Goal: Task Accomplishment & Management: Manage account settings

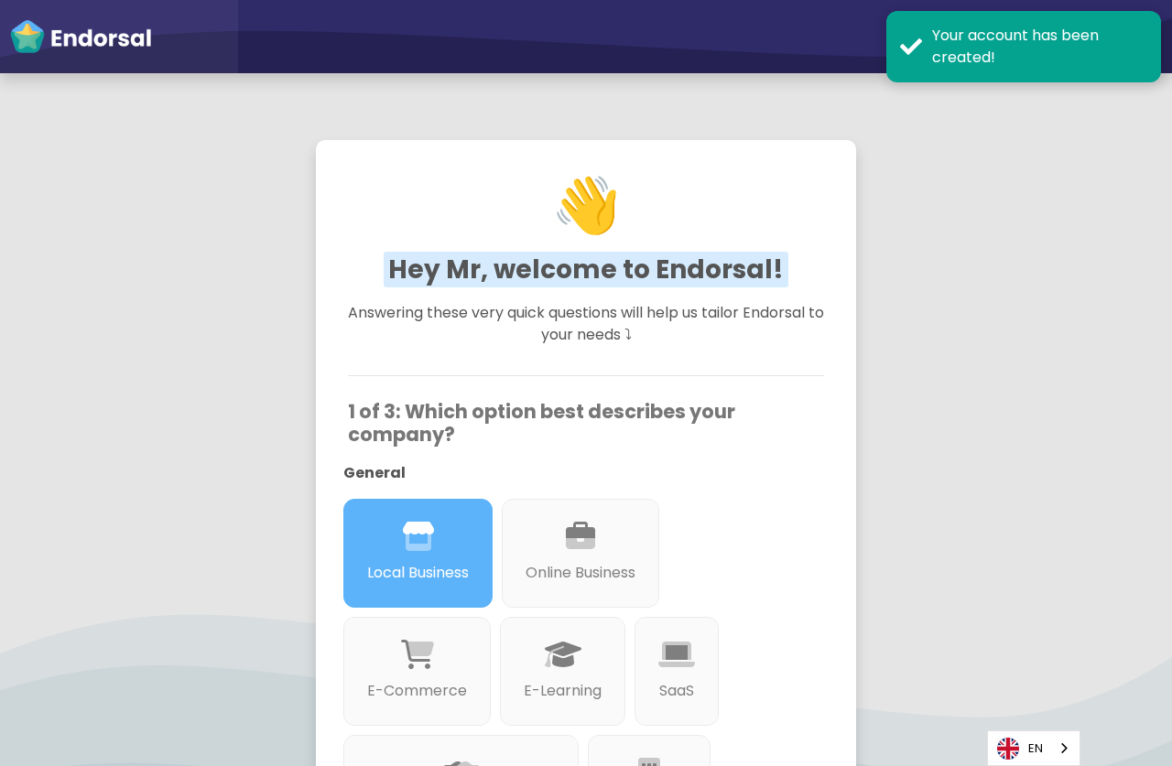
scroll to position [355, 0]
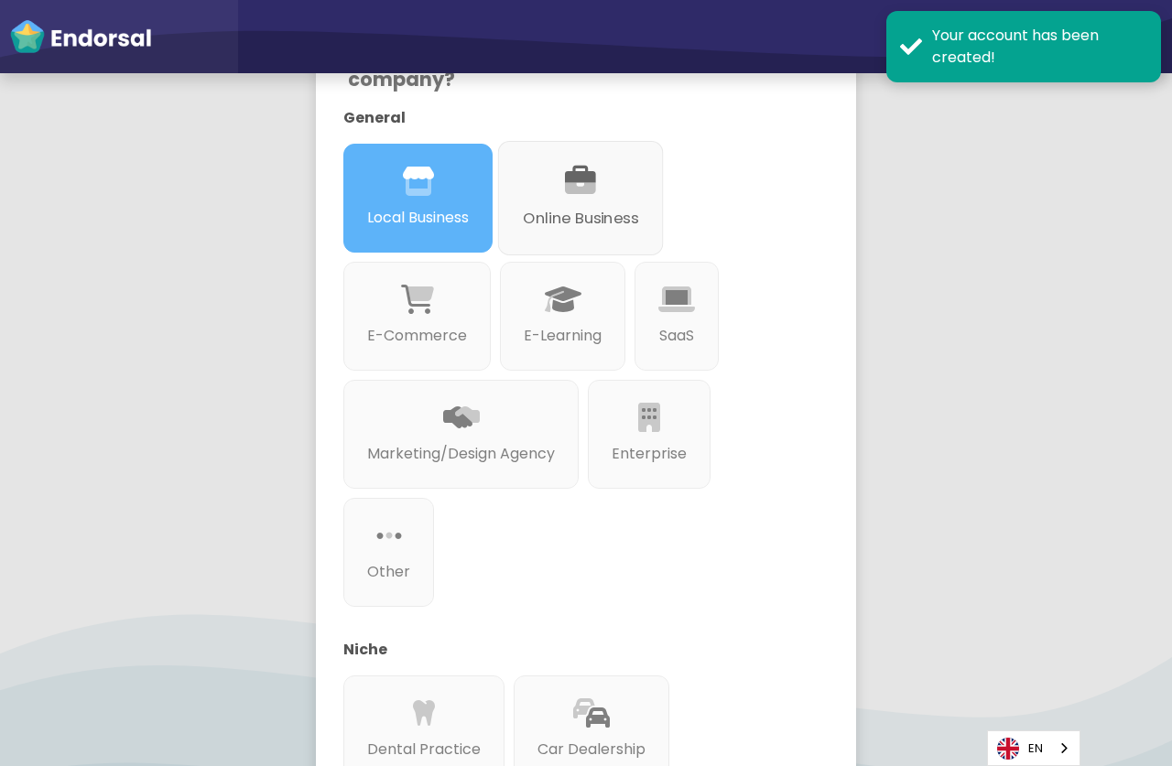
click at [564, 219] on p "Online Business" at bounding box center [580, 218] width 115 height 23
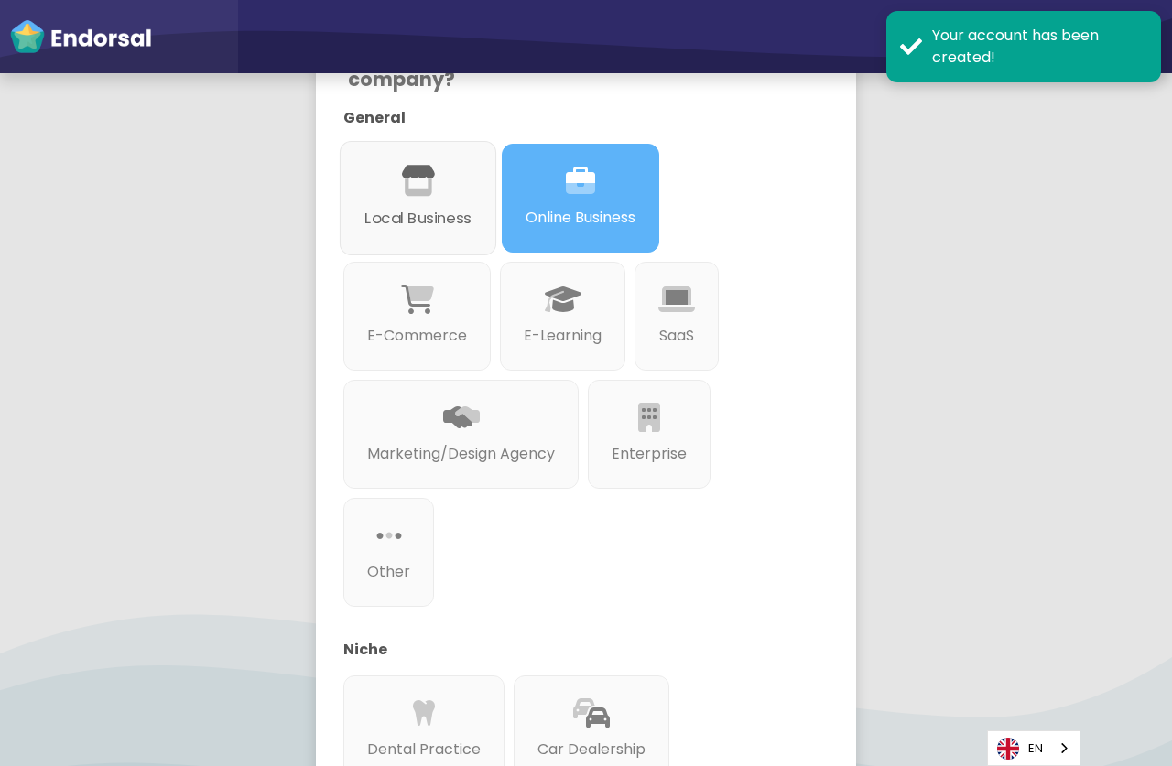
click at [472, 218] on p "Local Business" at bounding box center [417, 218] width 107 height 23
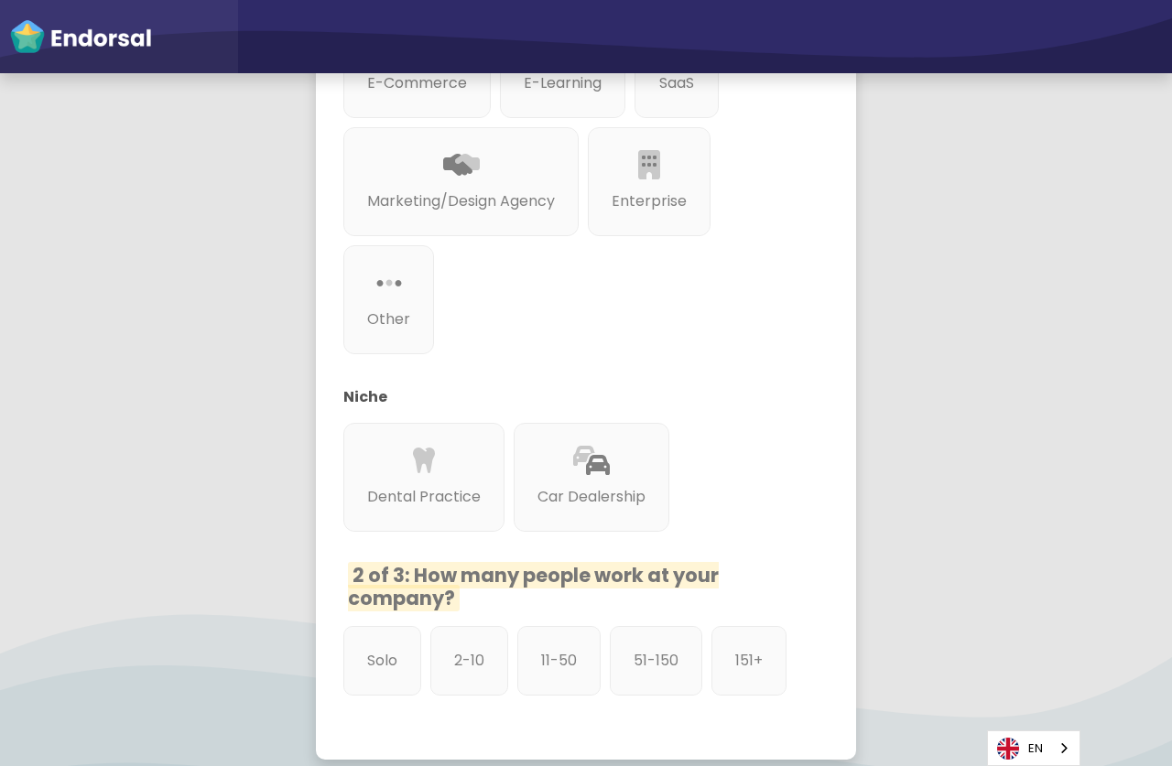
scroll to position [734, 0]
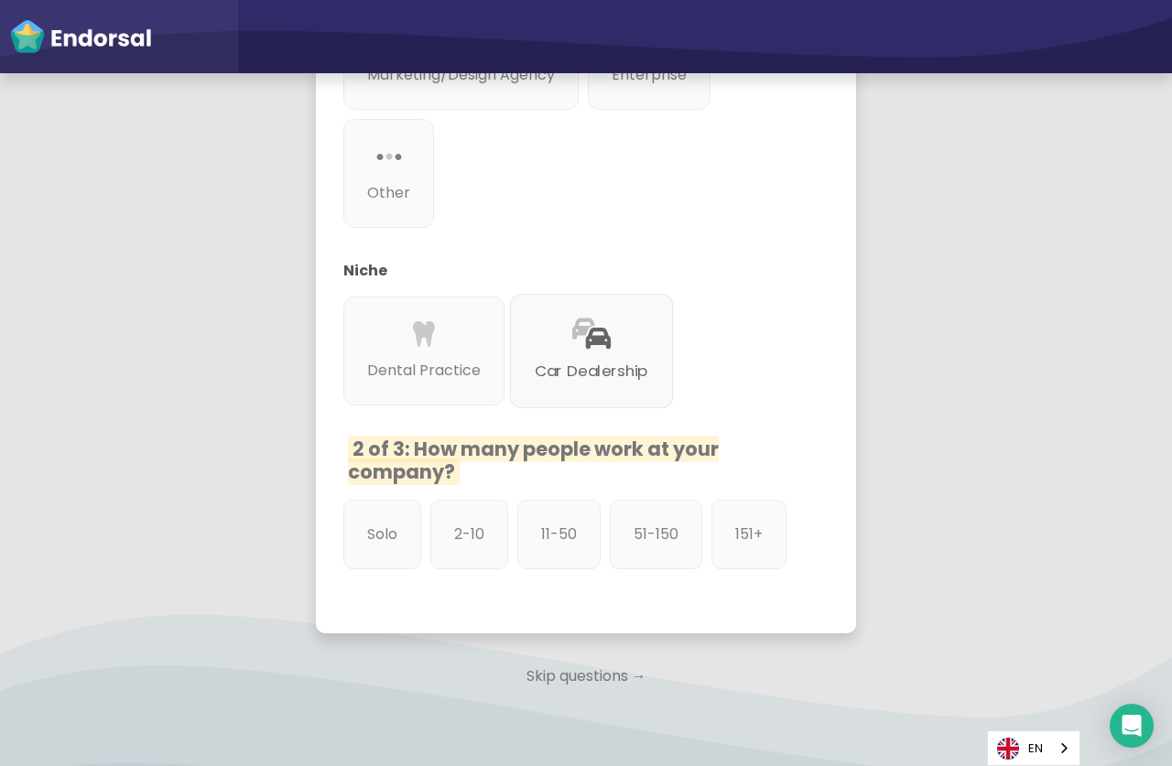
click at [613, 345] on div "Car Dealership" at bounding box center [592, 351] width 164 height 114
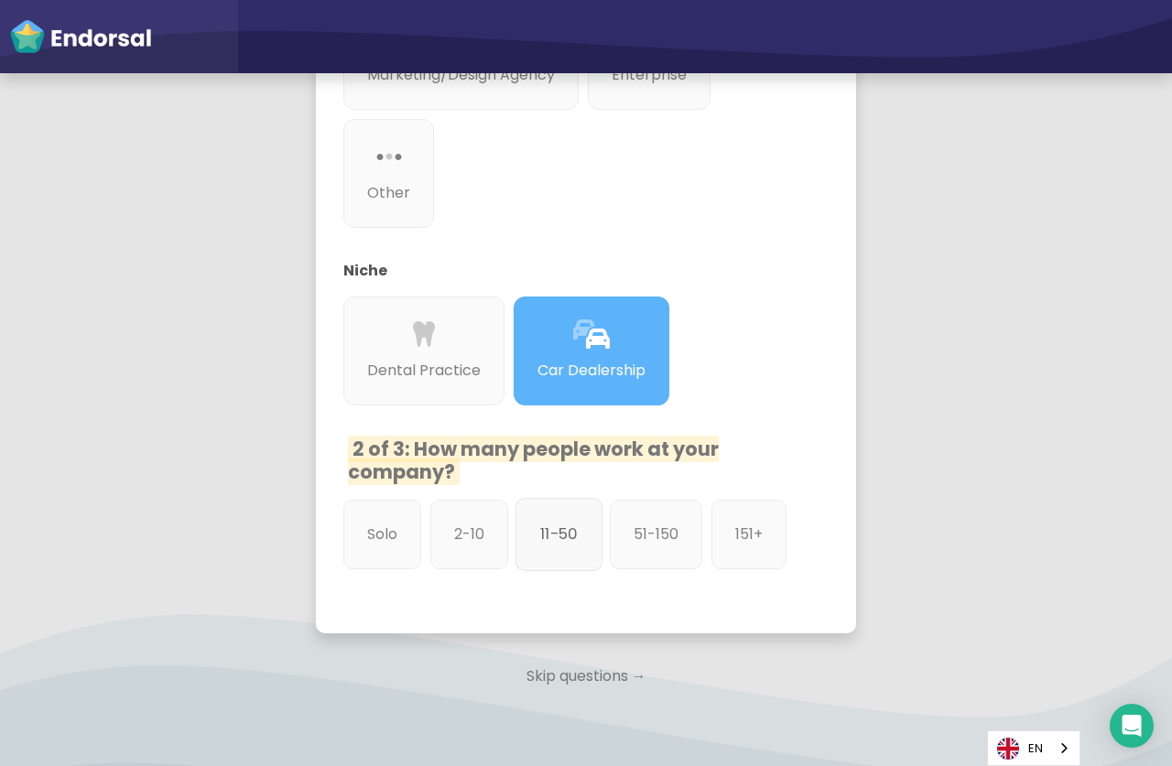
click at [573, 529] on p "11-50" at bounding box center [559, 535] width 38 height 23
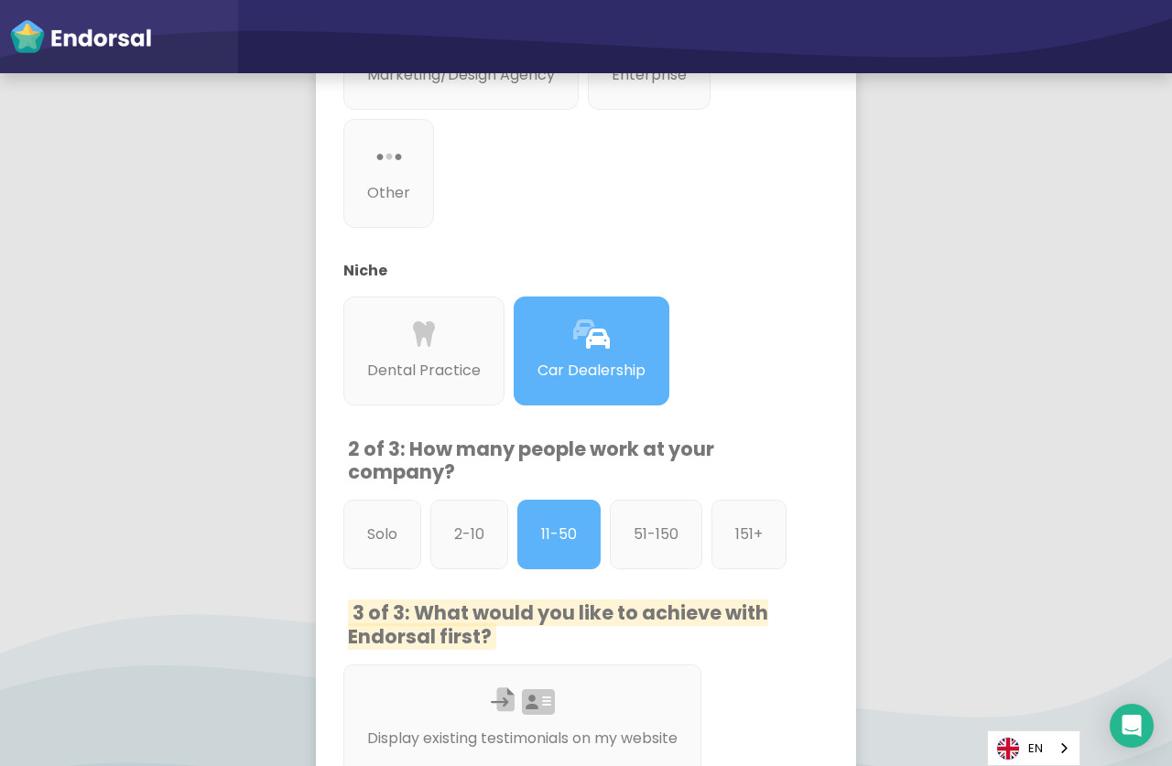
scroll to position [1092, 0]
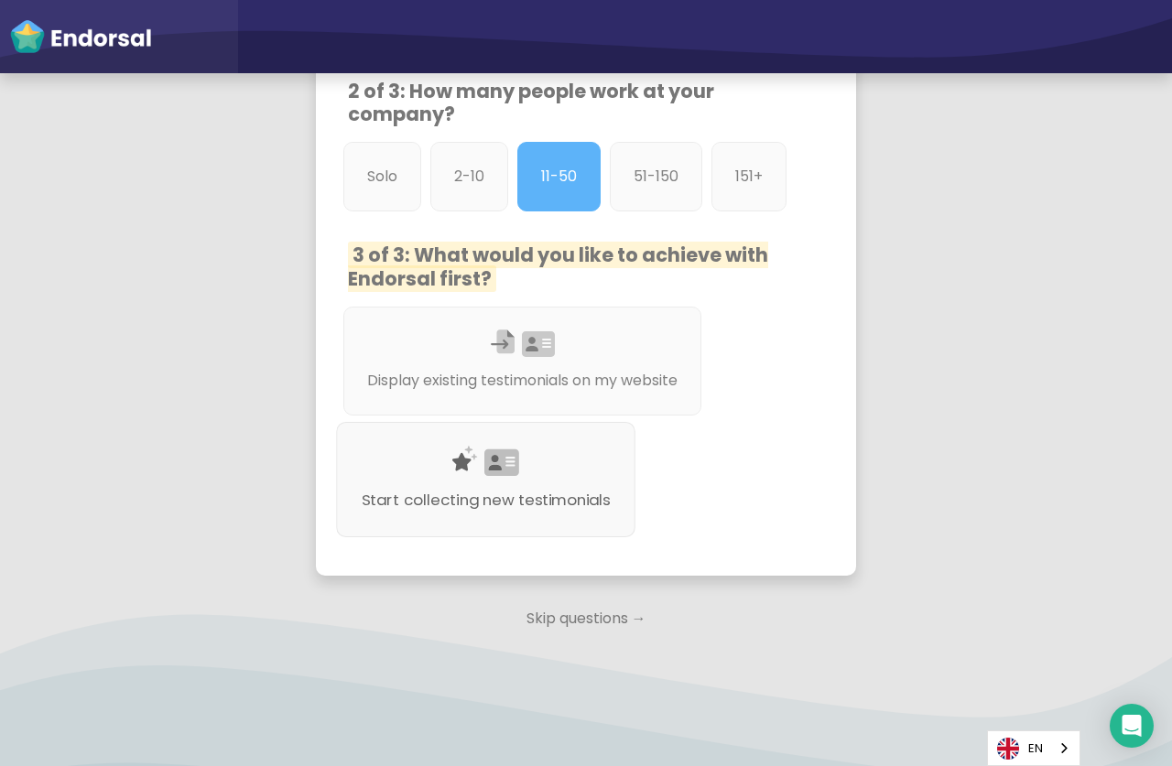
click at [512, 490] on p "Start collecting new testimonials" at bounding box center [486, 501] width 249 height 23
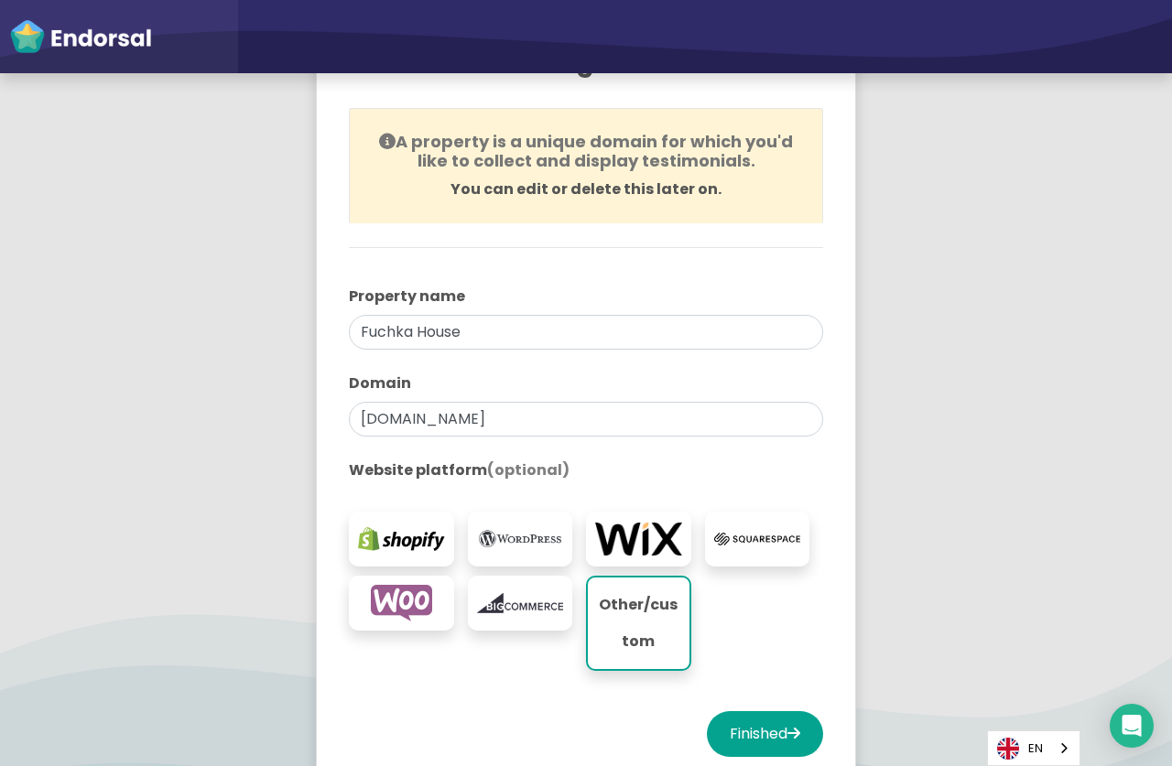
scroll to position [253, 0]
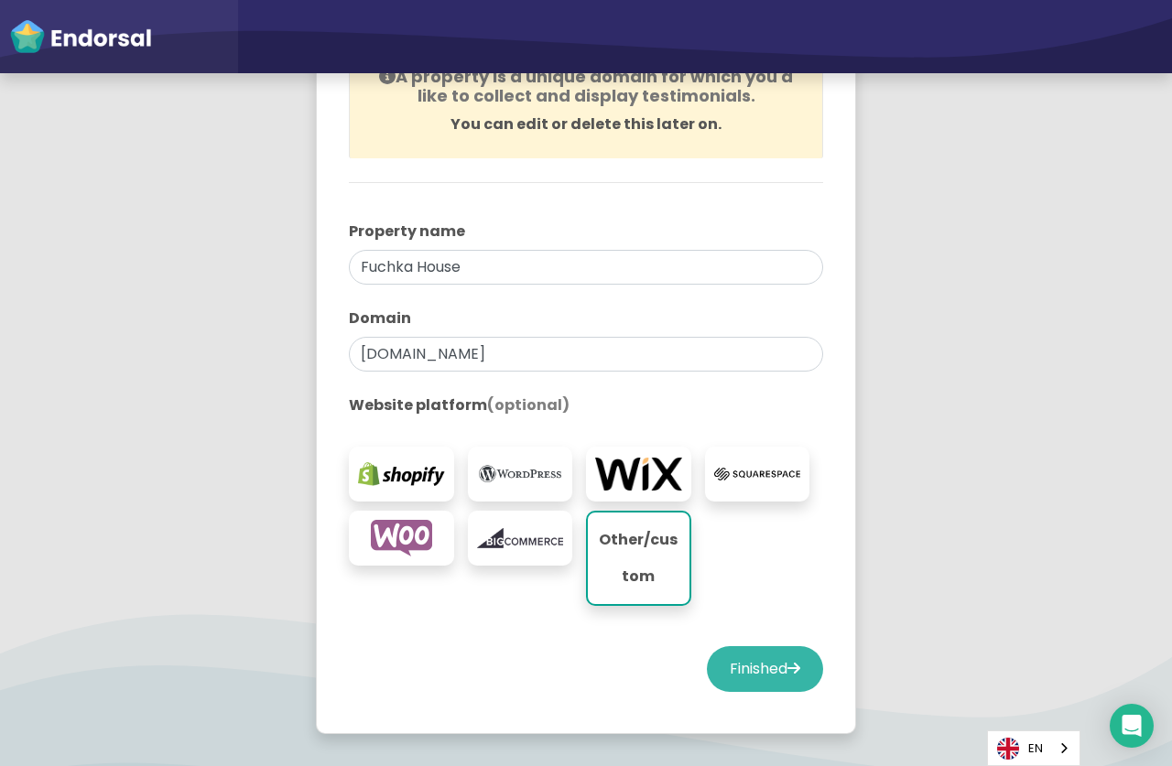
click at [752, 667] on button "Finished" at bounding box center [765, 669] width 116 height 46
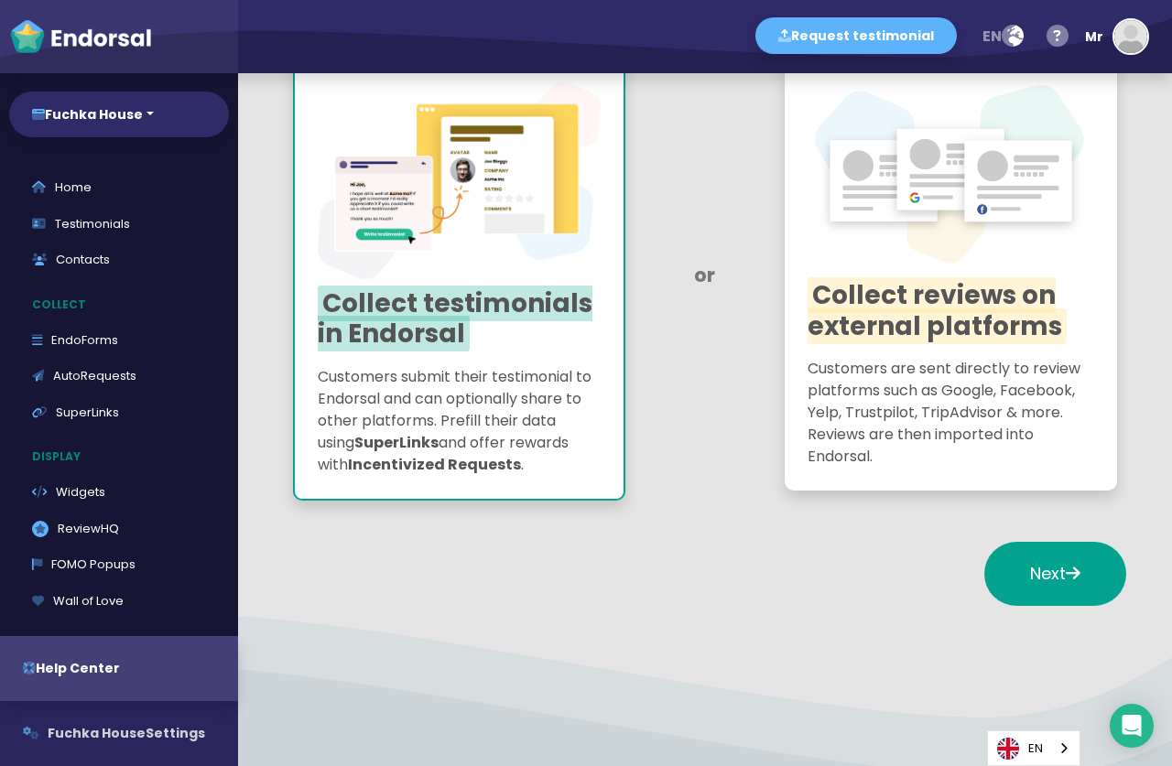
click at [98, 741] on span "Fuchka House" at bounding box center [97, 733] width 98 height 18
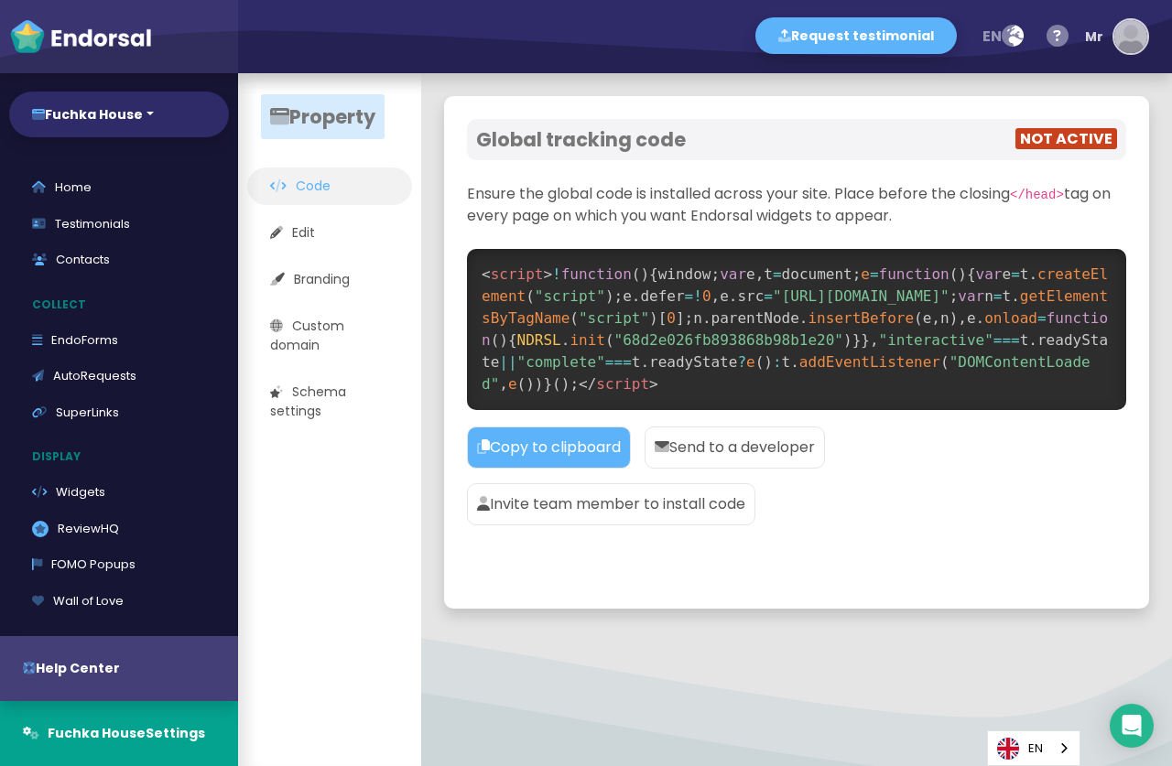
click at [1137, 39] on img "button" at bounding box center [1130, 36] width 33 height 33
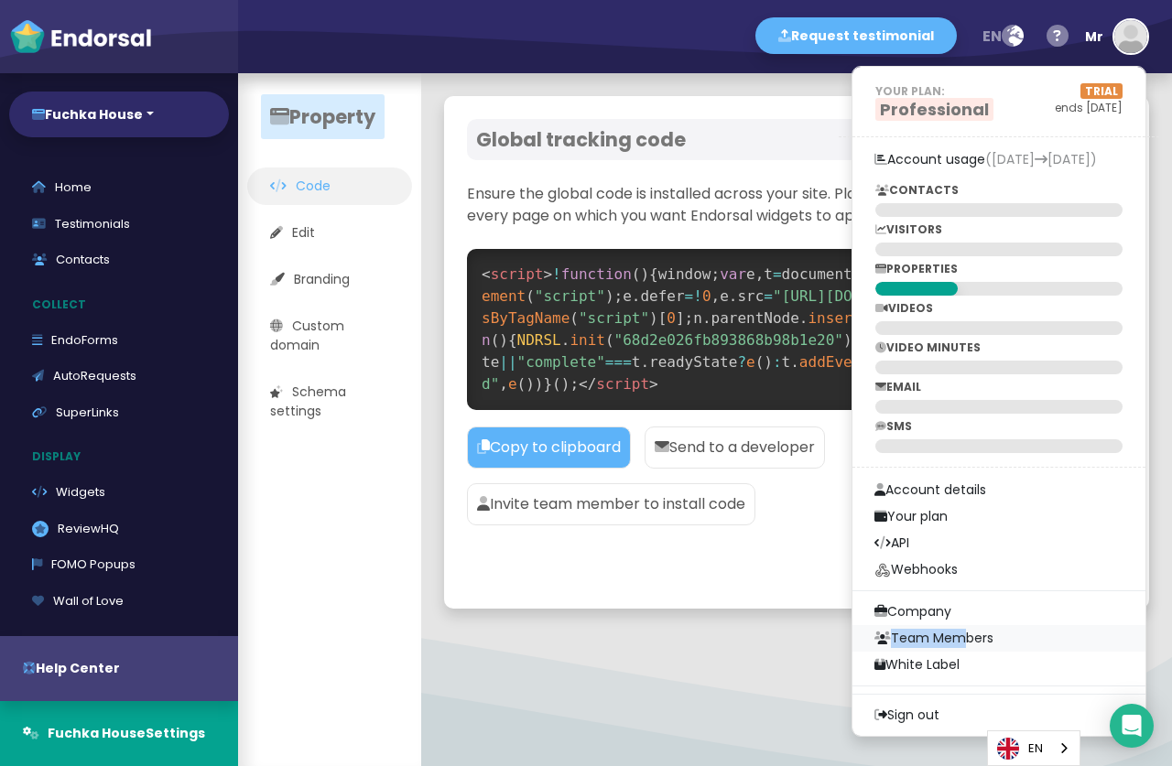
click at [950, 629] on link "Team Members" at bounding box center [998, 638] width 293 height 27
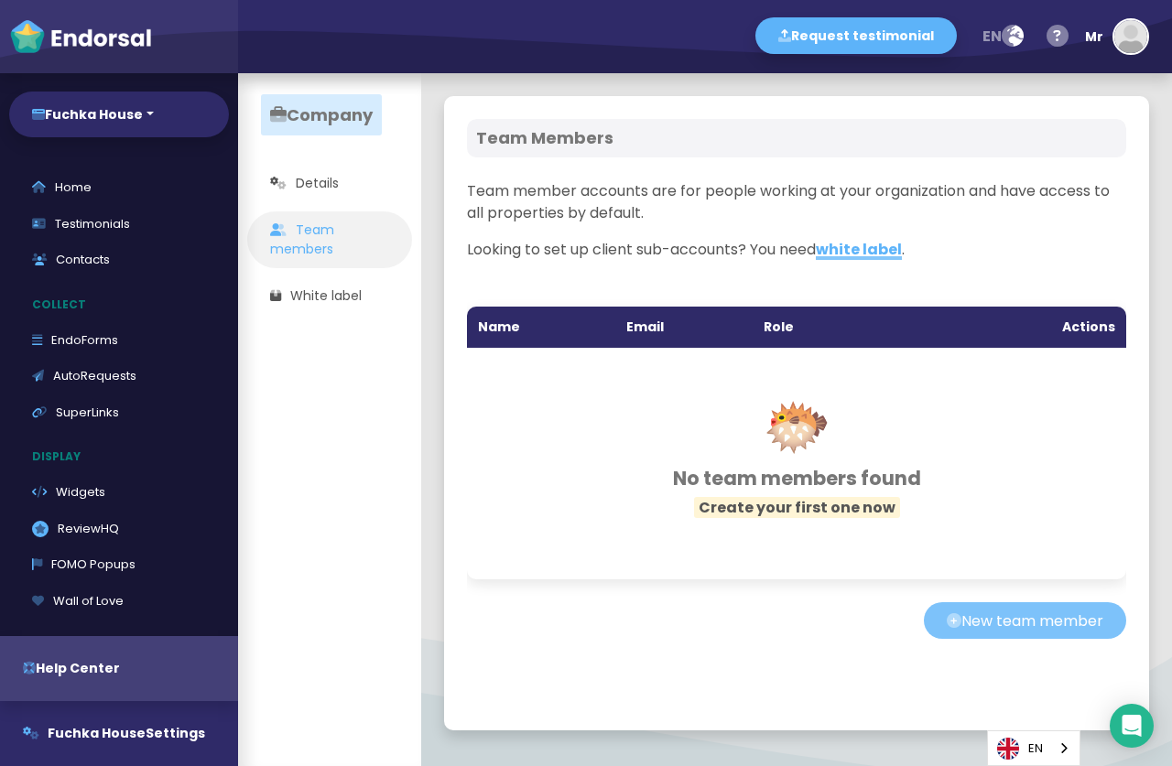
click at [1007, 631] on button "New team member" at bounding box center [1025, 621] width 202 height 37
select select "editor"
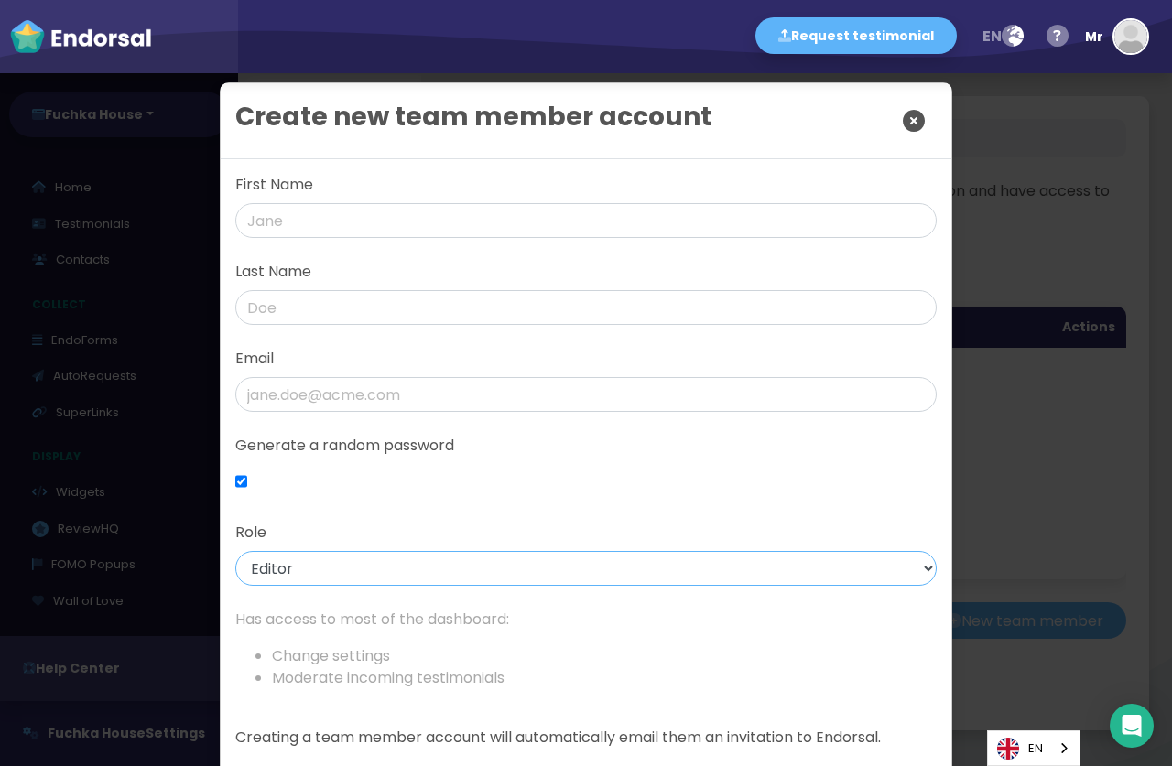
click at [235, 551] on select "Admin Editor Moderator" at bounding box center [585, 568] width 701 height 35
click at [465, 518] on div "First Name Last Name Email Generate a random password Role Admin Editor Moderat…" at bounding box center [586, 480] width 731 height 642
click at [244, 485] on input "checkbox" at bounding box center [241, 481] width 12 height 35
checkbox input "false"
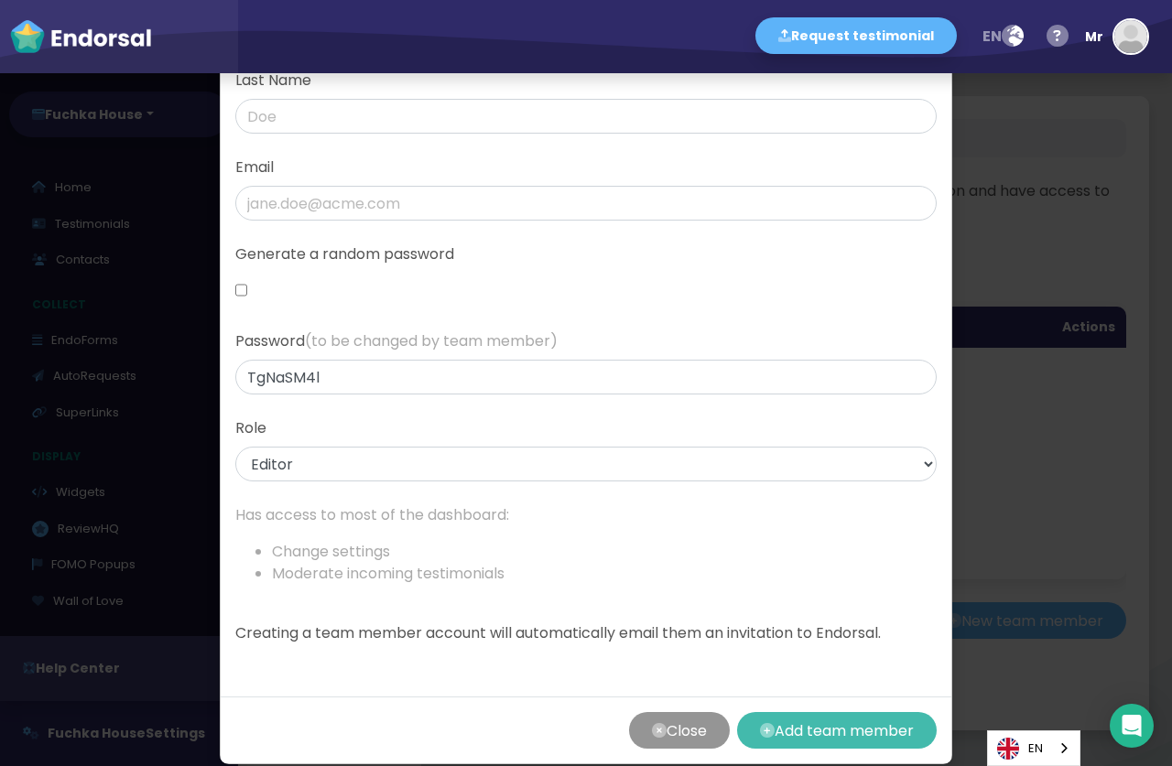
scroll to position [216, 0]
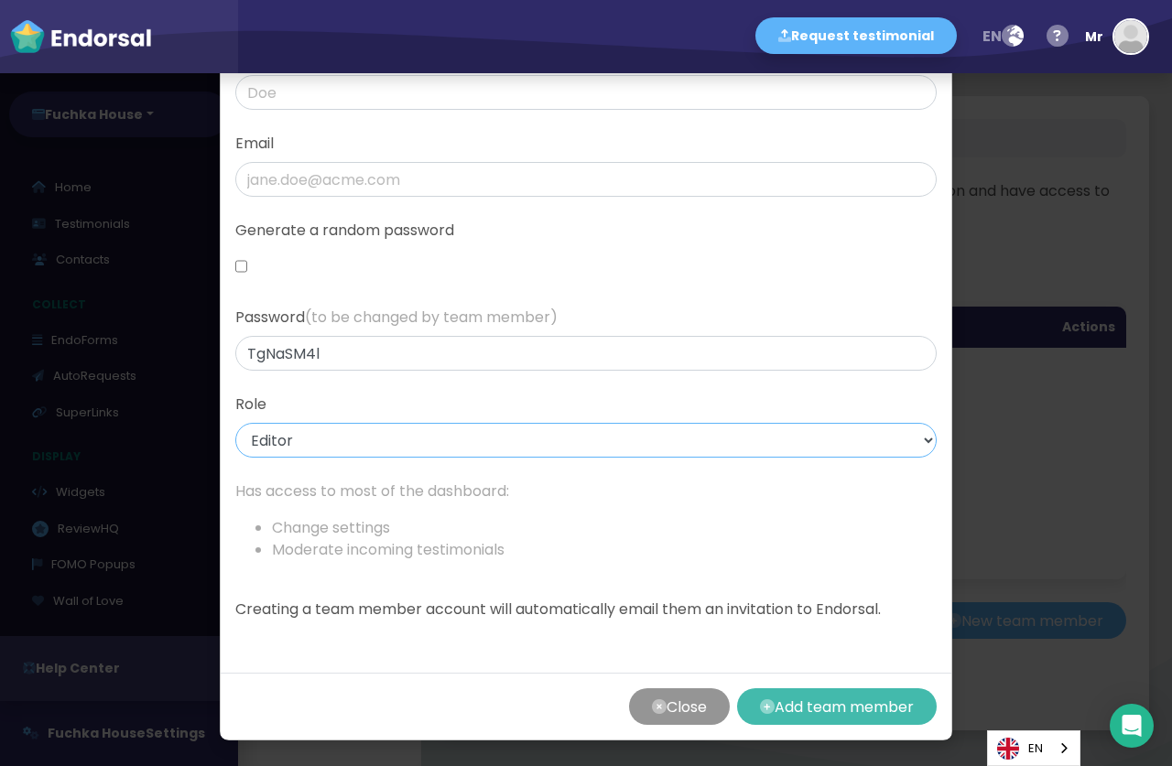
click at [235, 423] on select "Admin Editor Moderator" at bounding box center [585, 440] width 701 height 35
click option "Moderator" at bounding box center [0, 0] width 0 height 0
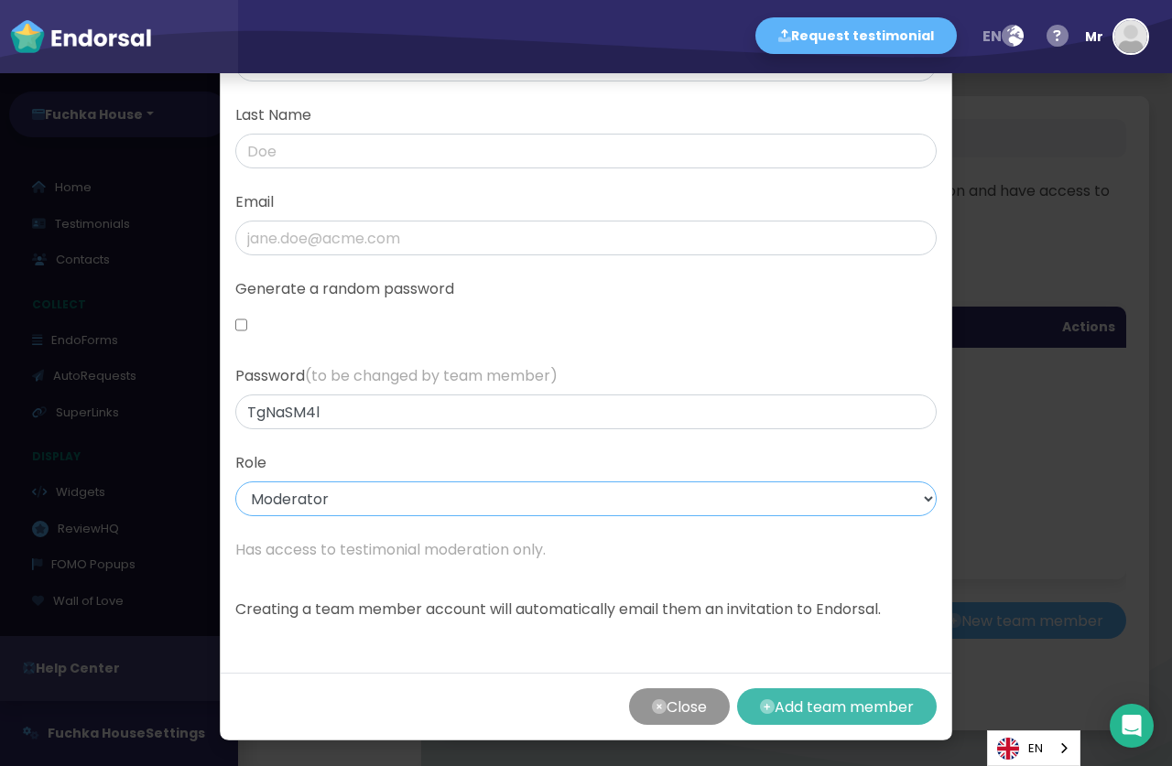
scroll to position [157, 0]
select select "editor"
click option "Editor" at bounding box center [0, 0] width 0 height 0
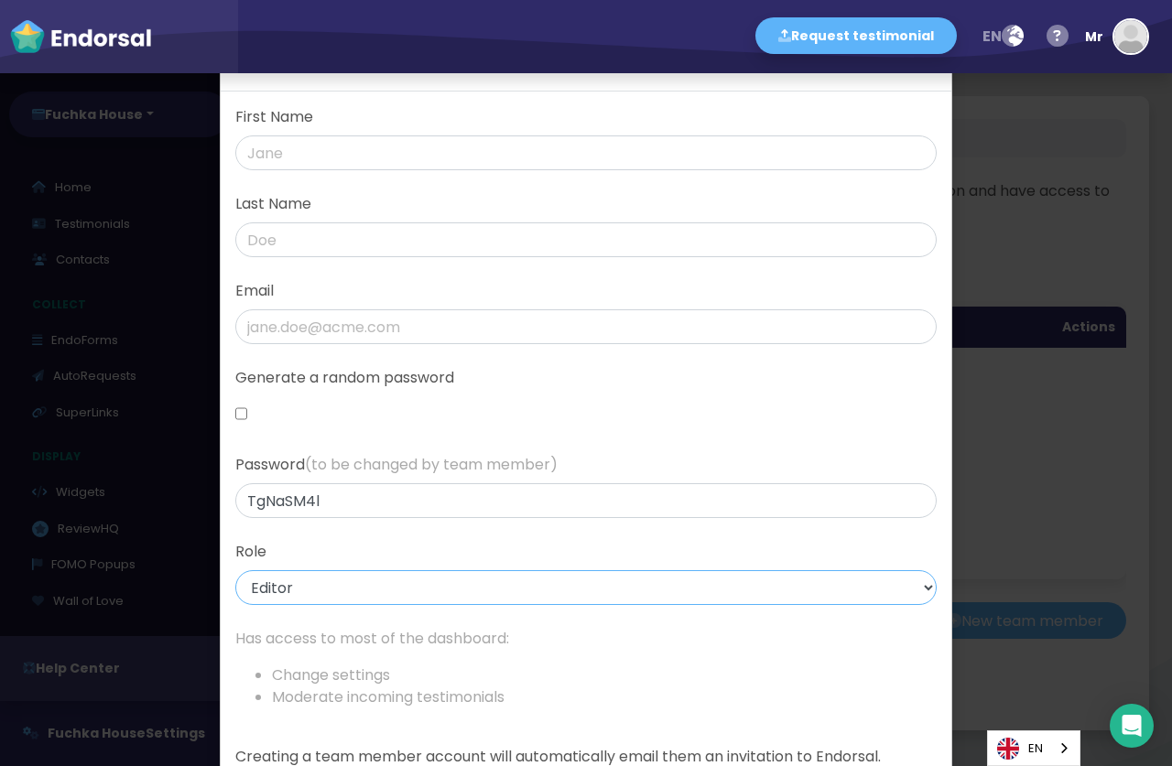
scroll to position [0, 0]
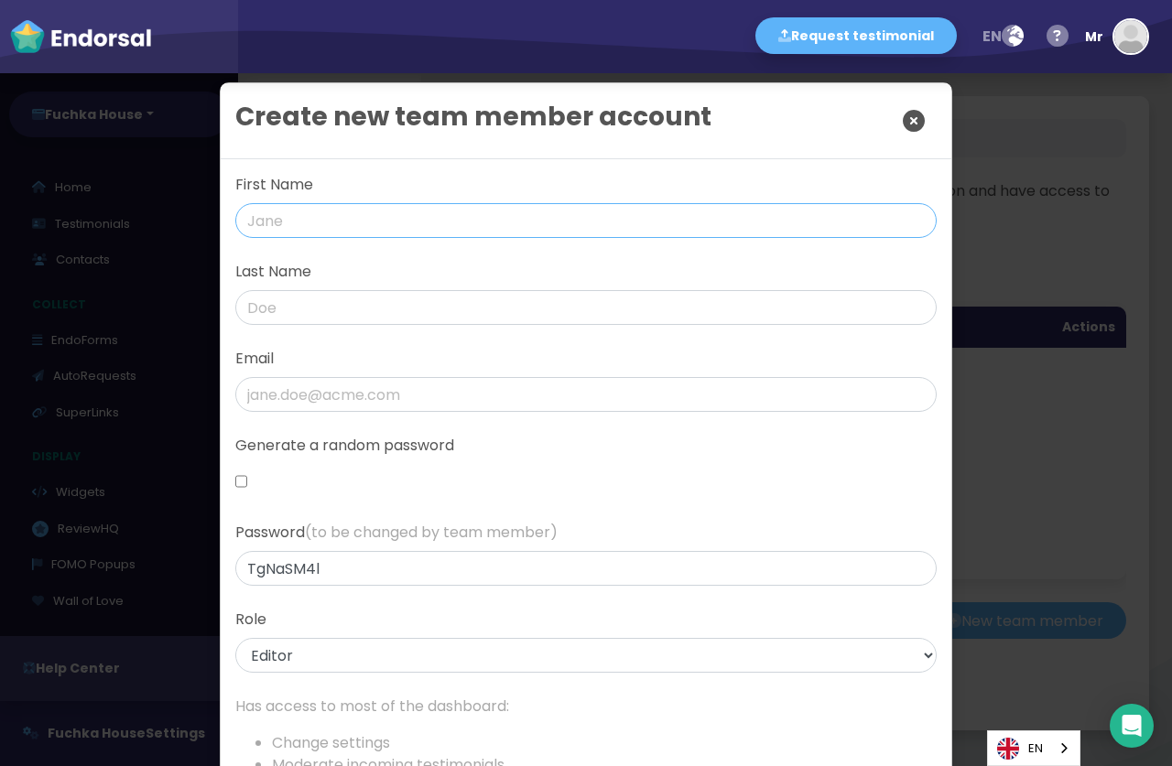
click at [318, 223] on input "text" at bounding box center [585, 220] width 701 height 35
type input "Editor"
type input "Bro"
click at [452, 401] on input "joysikdar01+editor" at bounding box center [585, 394] width 701 height 35
click at [559, 398] on input "joysikdar01+editor@gmail.comq" at bounding box center [585, 394] width 701 height 35
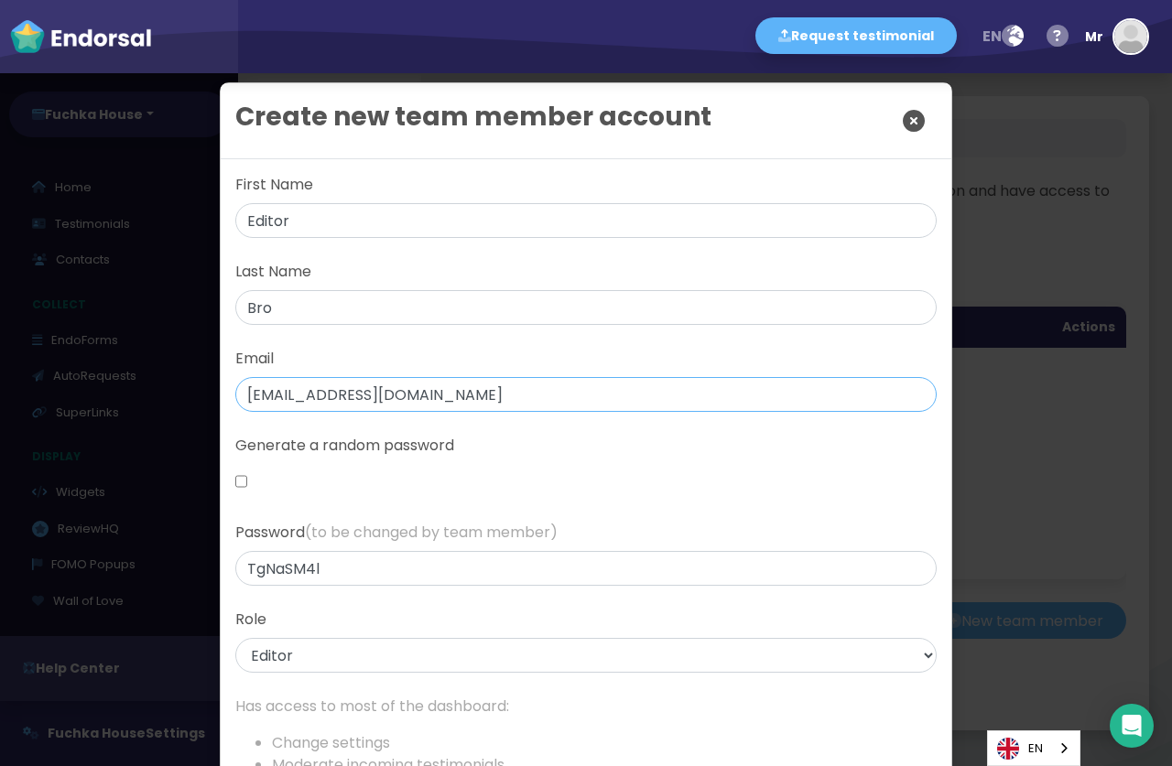
type input "joysikdar01+editor@gmail.com"
click at [343, 573] on input "TgNaSM4l" at bounding box center [585, 568] width 701 height 35
paste input "Wearehacker1!"
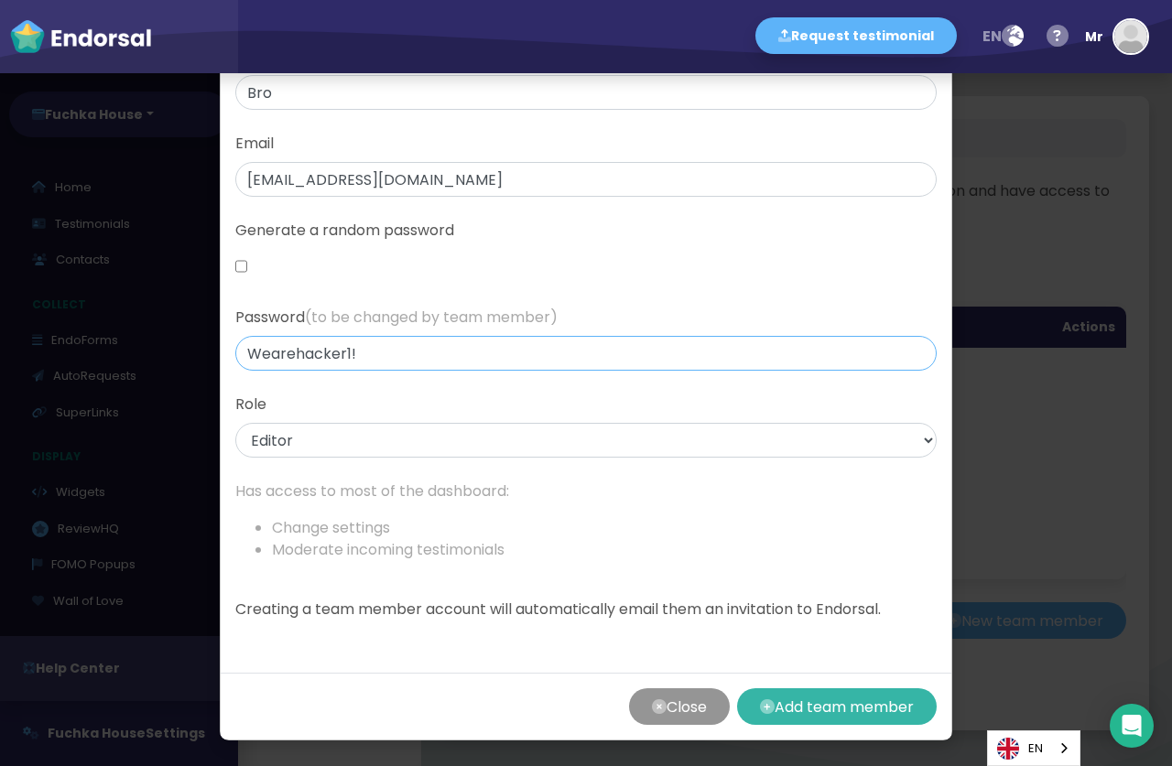
type input "Wearehacker1!"
click at [866, 710] on button "Add team member" at bounding box center [837, 707] width 200 height 37
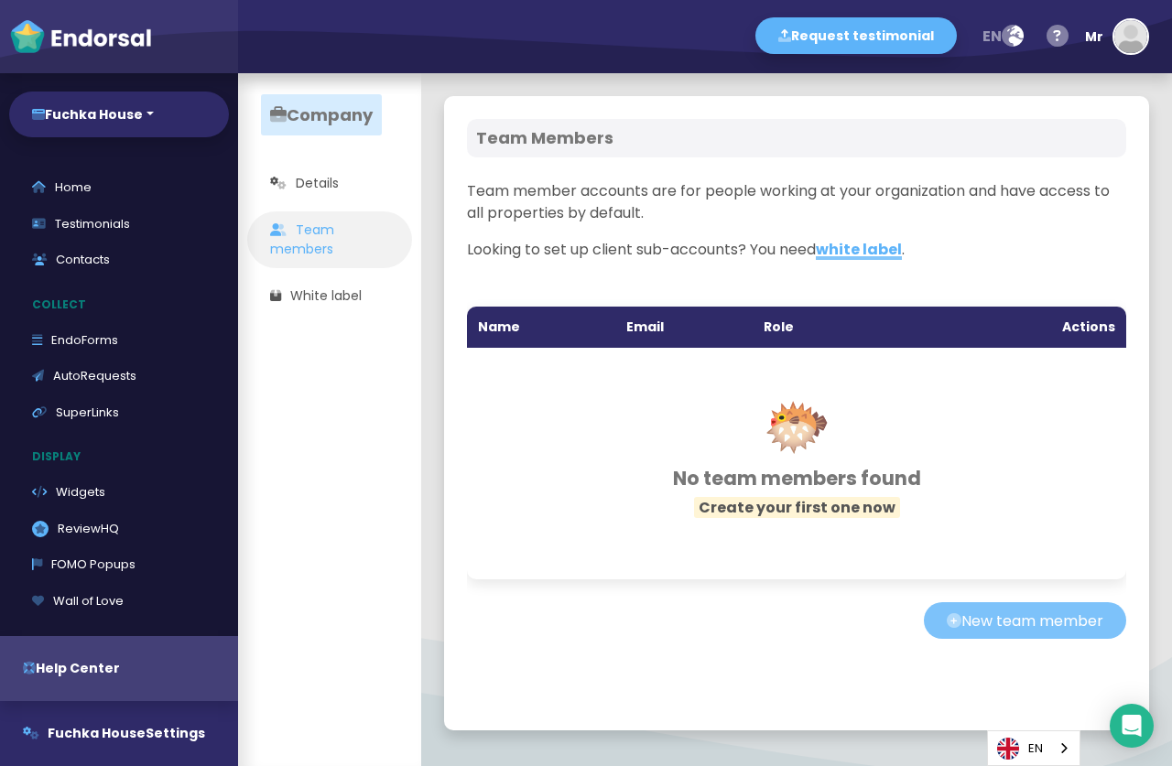
click at [961, 616] on button "New team member" at bounding box center [1025, 621] width 202 height 37
select select "editor"
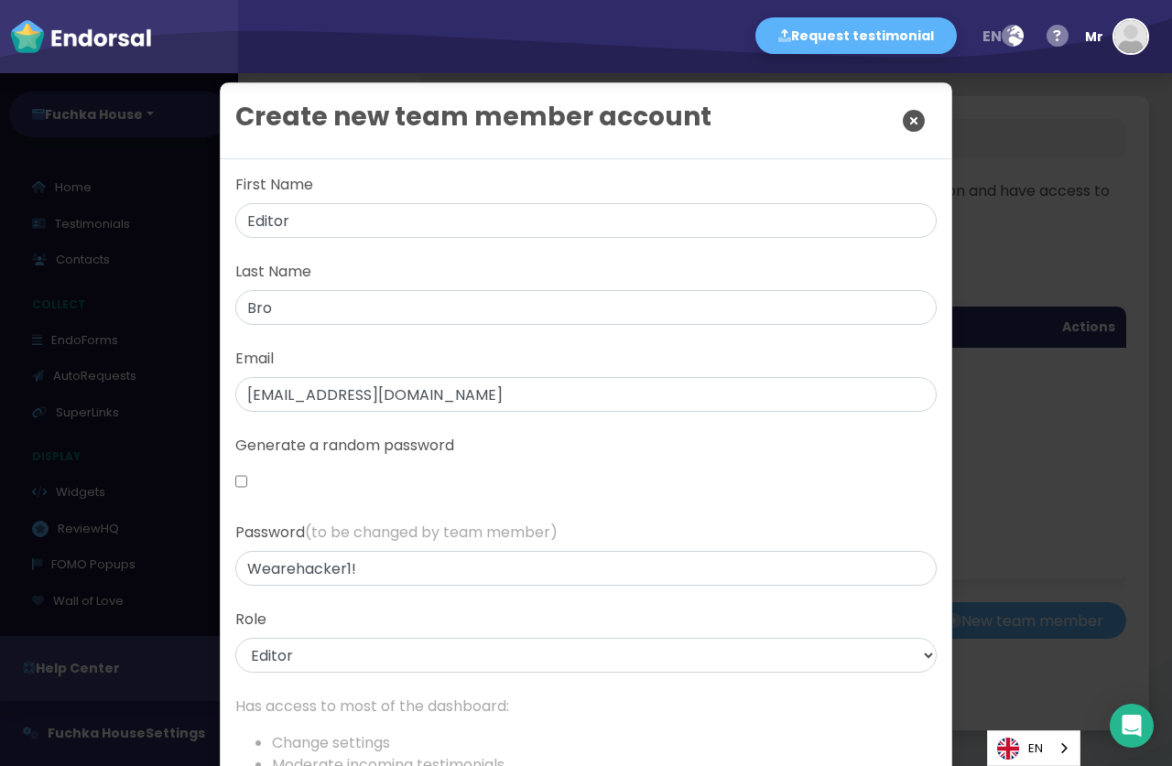
scroll to position [216, 0]
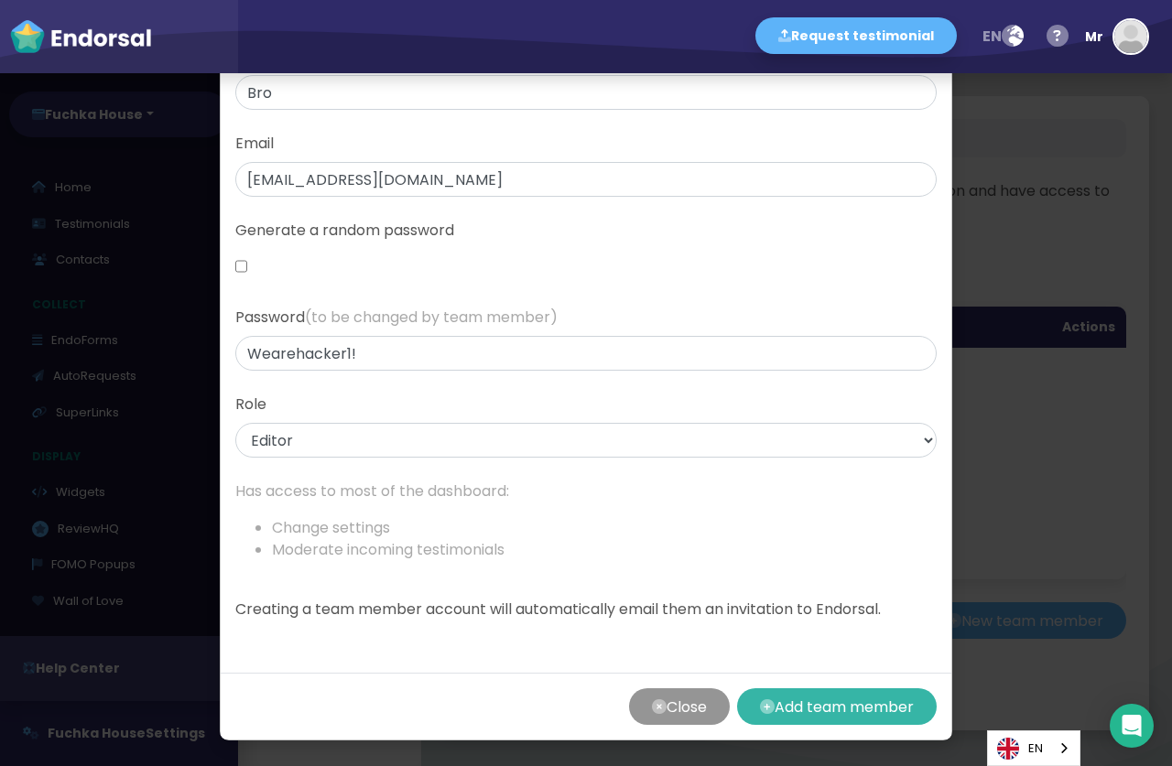
click at [806, 708] on button "Add team member" at bounding box center [837, 707] width 200 height 37
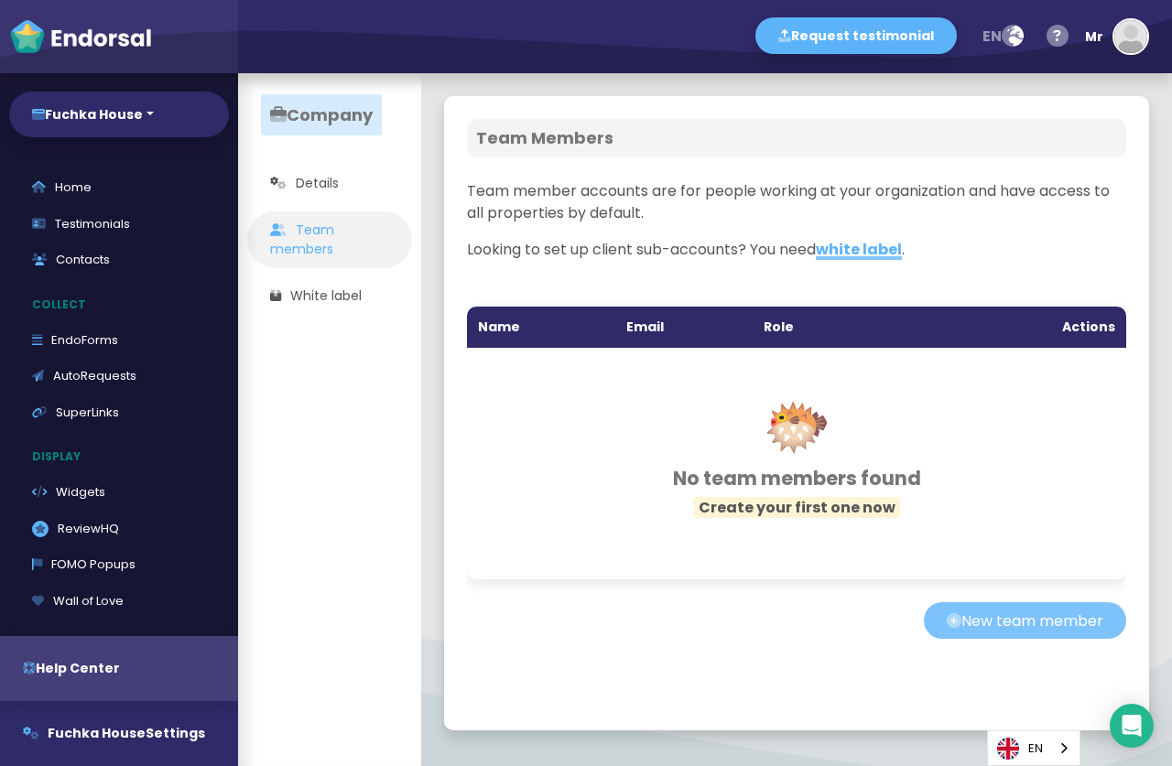
click at [959, 626] on button "New team member" at bounding box center [1025, 621] width 202 height 37
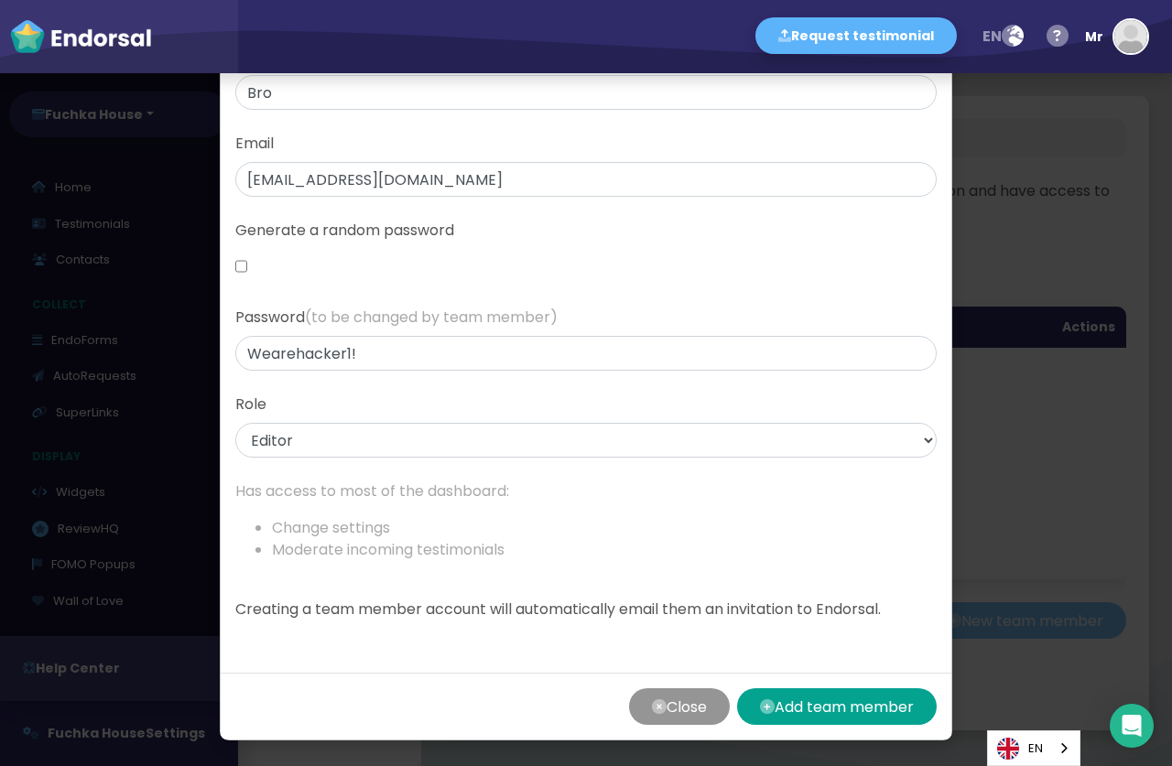
scroll to position [0, 0]
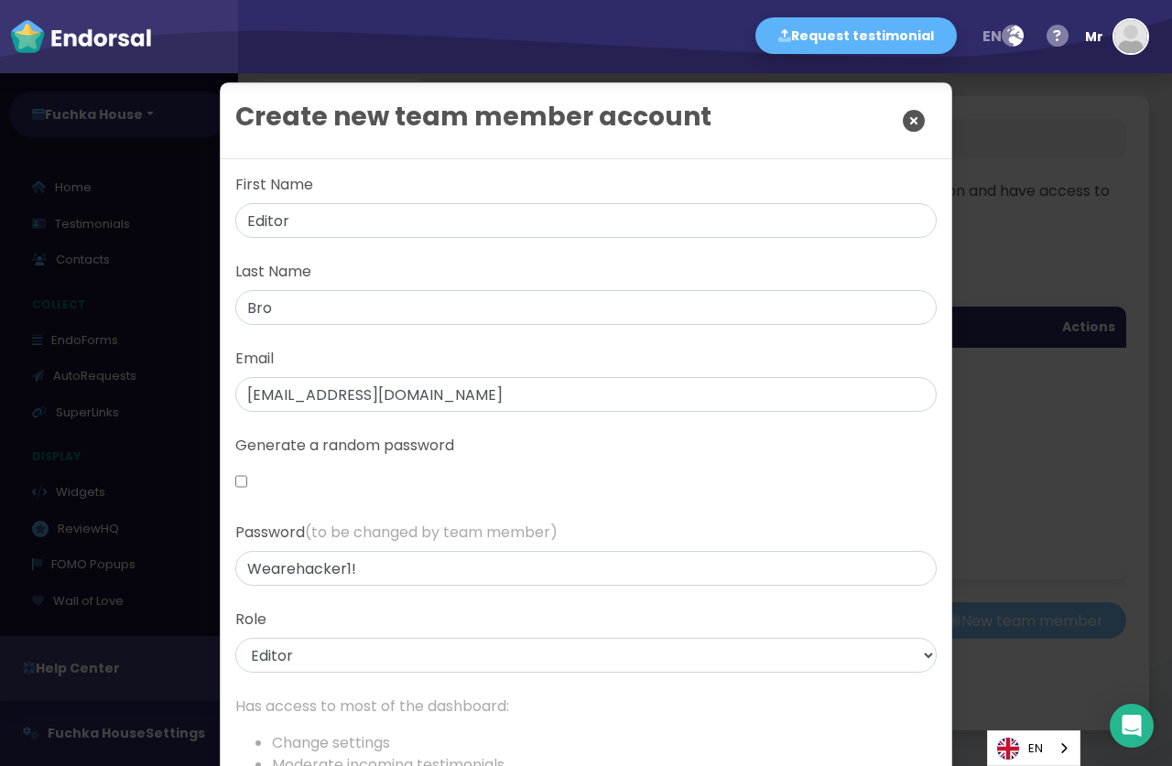
select select "editor"
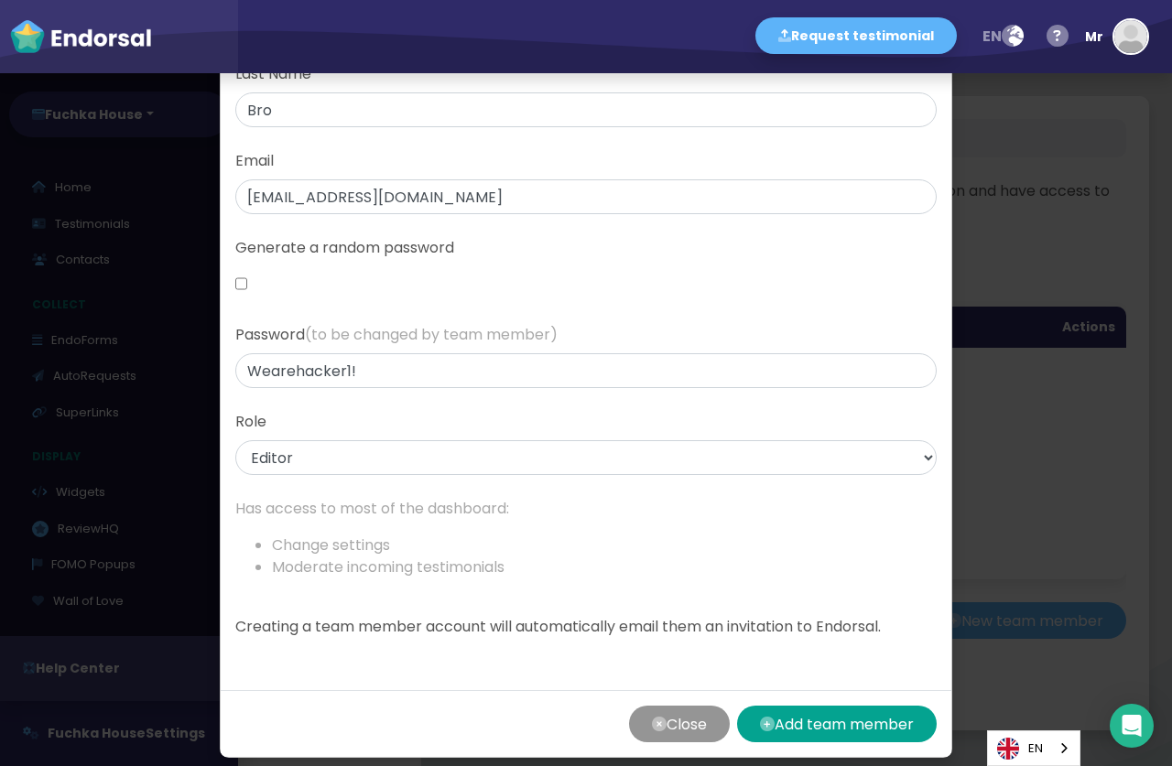
scroll to position [216, 0]
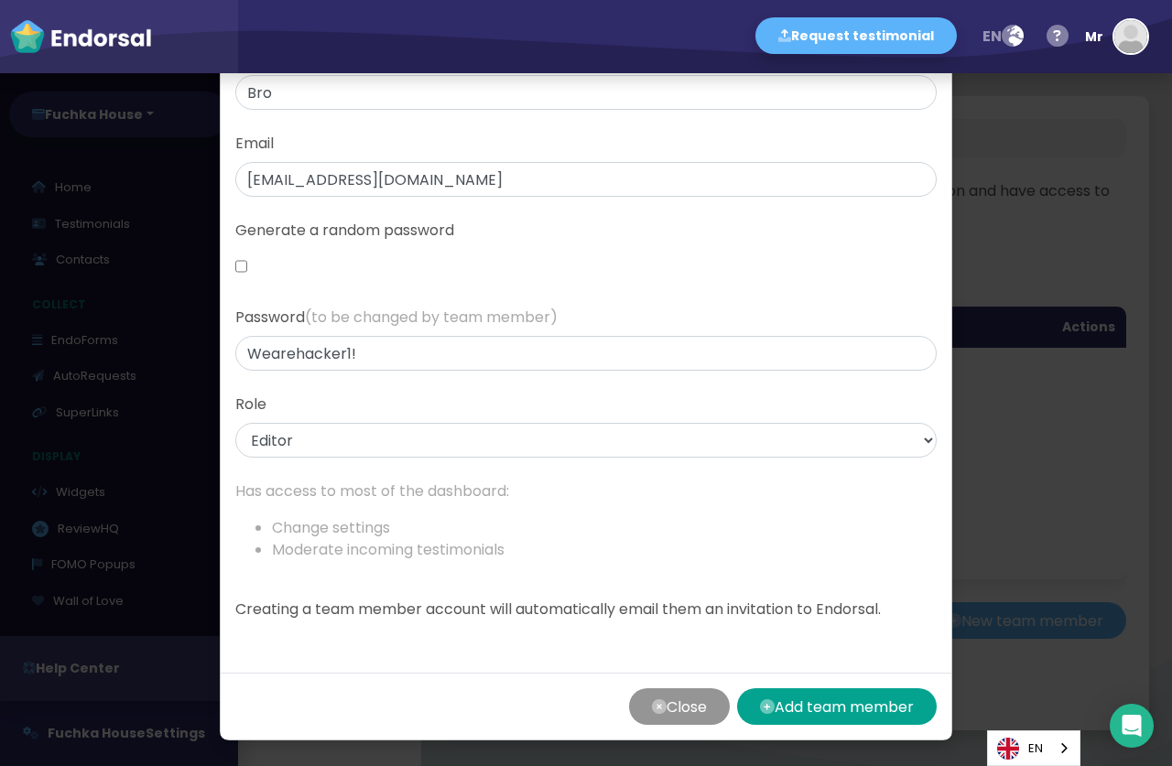
click at [434, 609] on p "Creating a team member account will automatically email them an invitation to E…" at bounding box center [585, 610] width 701 height 22
click at [767, 711] on button "Add team member" at bounding box center [837, 707] width 200 height 37
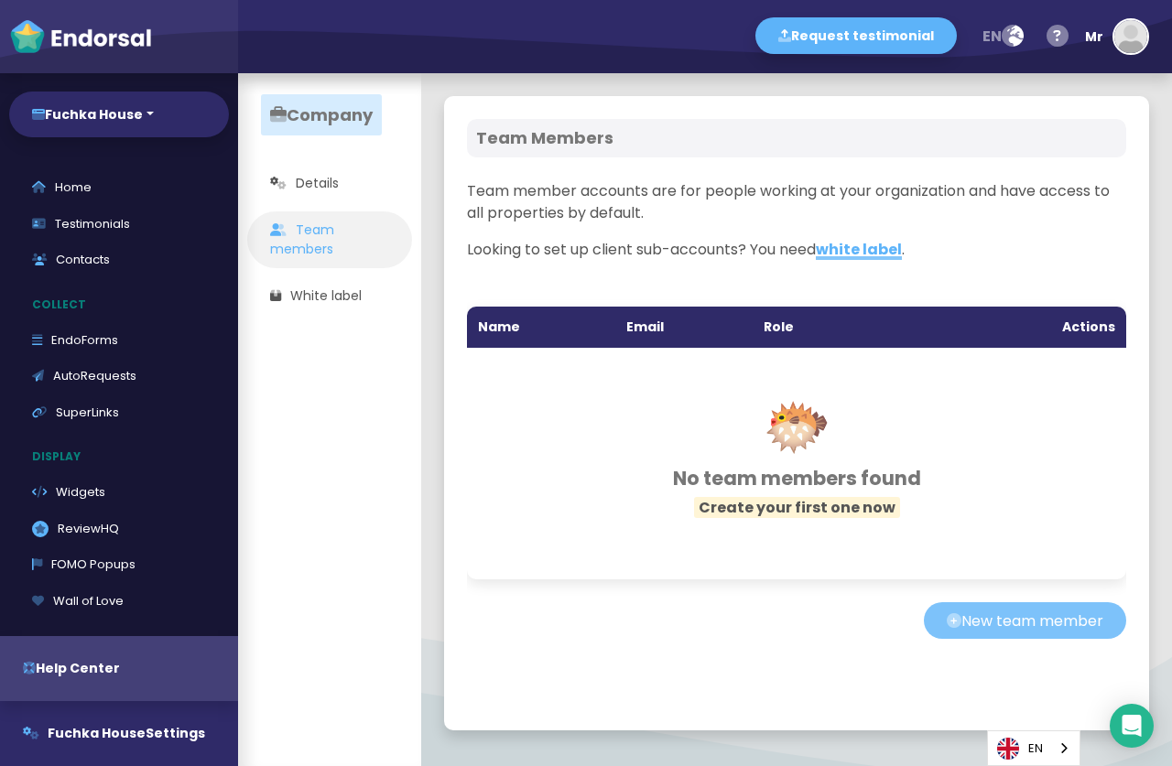
click at [983, 608] on button "New team member" at bounding box center [1025, 621] width 202 height 37
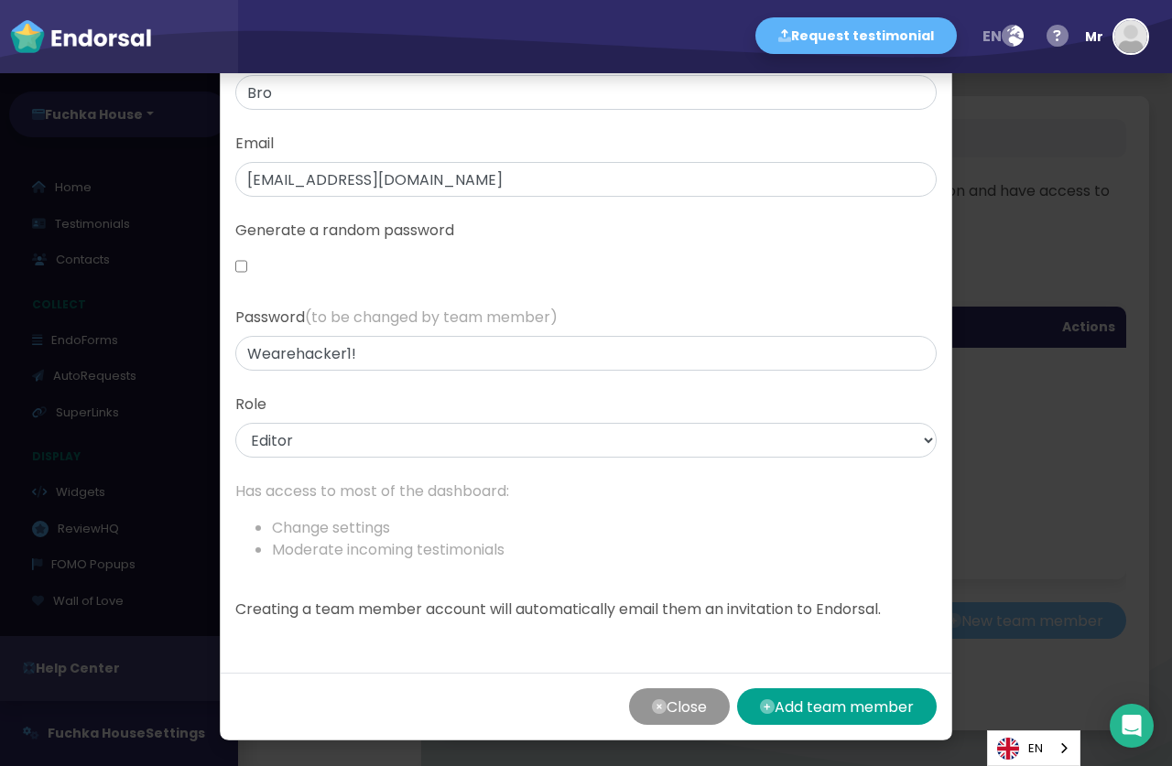
scroll to position [0, 0]
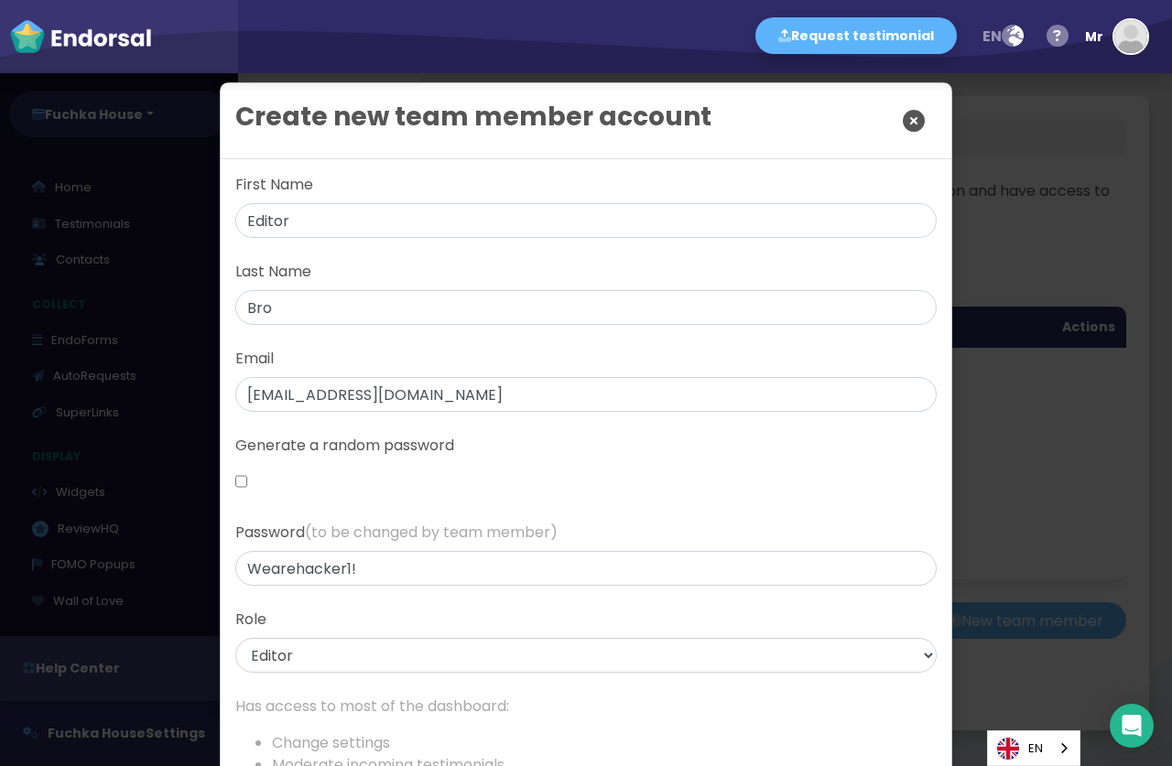
select select "editor"
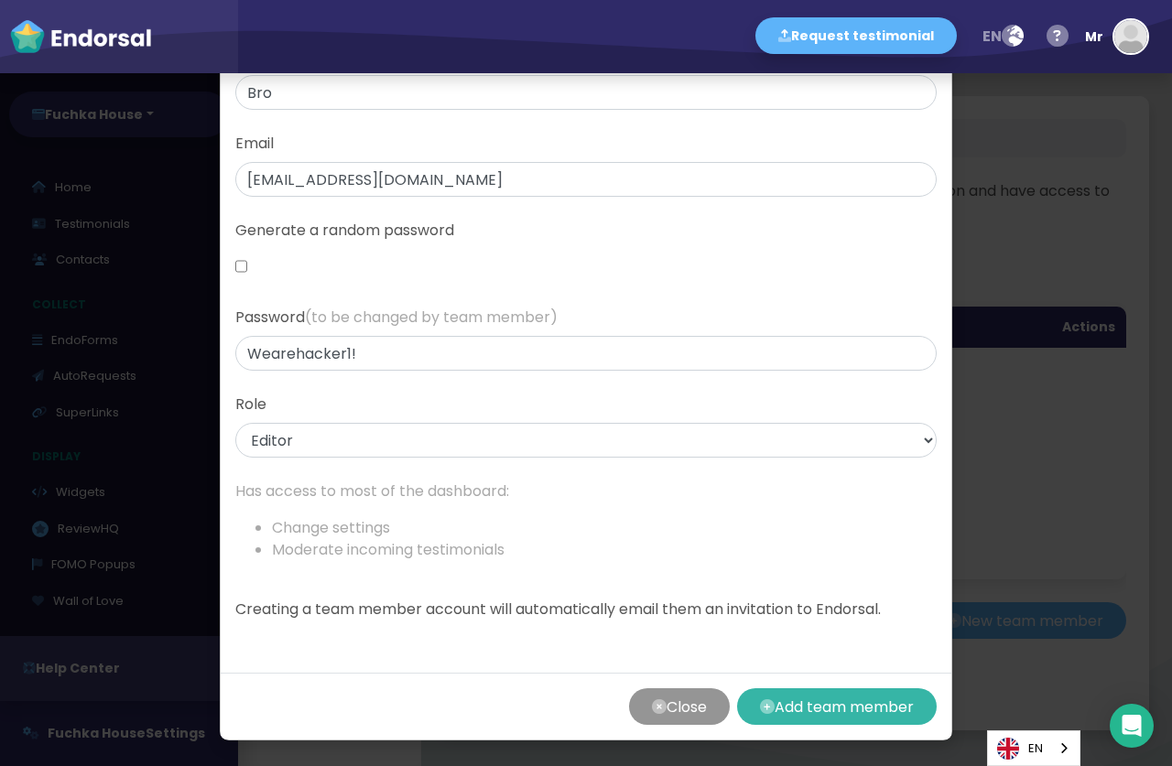
click at [888, 697] on button "Add team member" at bounding box center [837, 707] width 200 height 37
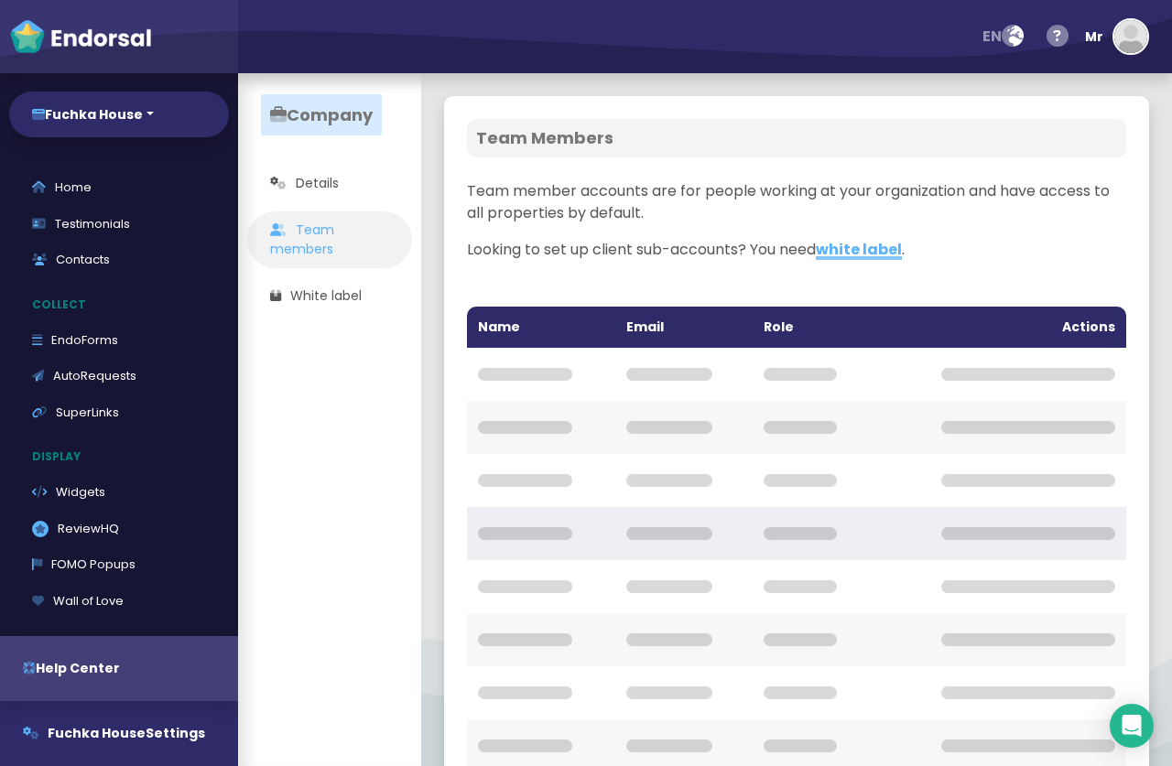
scroll to position [287, 0]
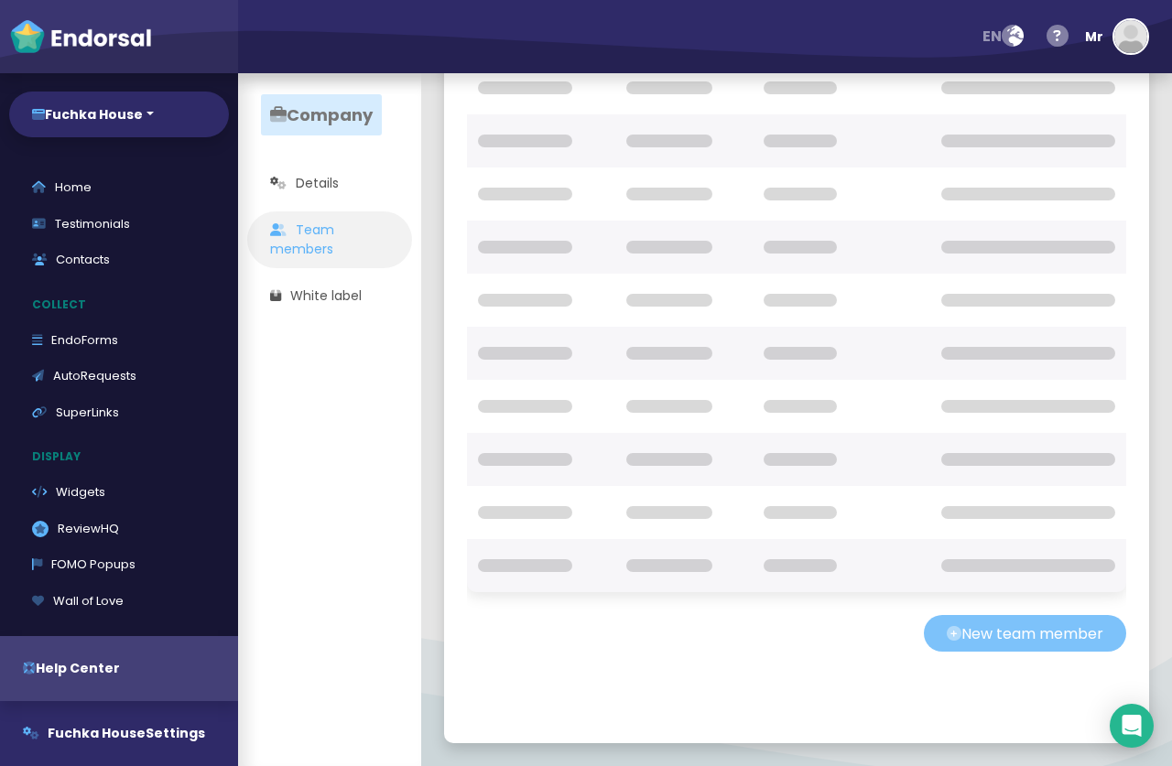
click at [1023, 639] on button "New team member" at bounding box center [1025, 633] width 202 height 37
select select "editor"
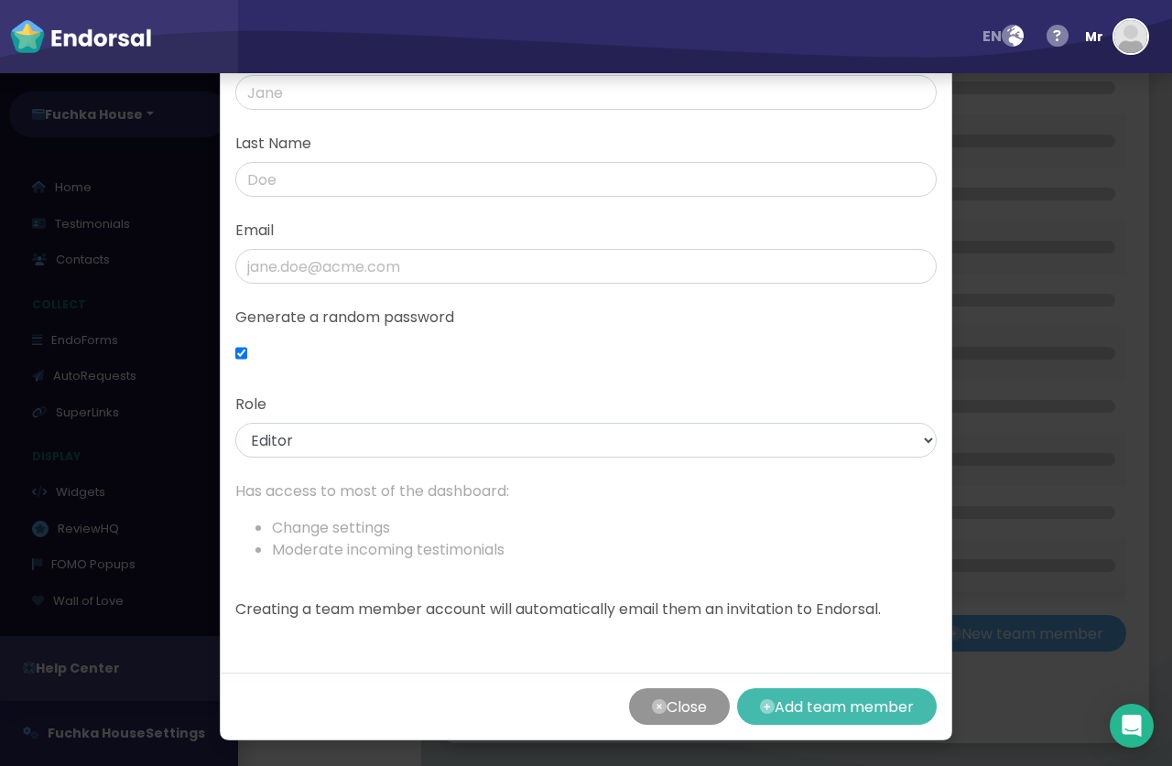
scroll to position [0, 0]
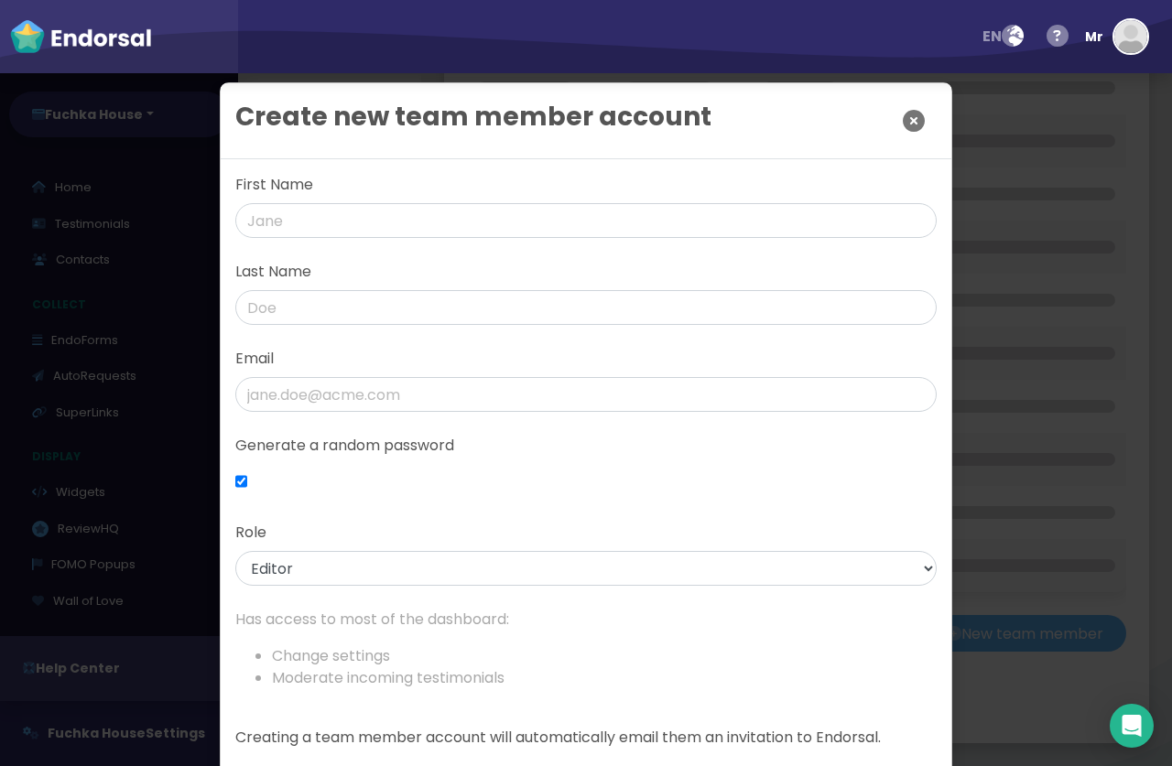
click at [918, 122] on icon "Close" at bounding box center [914, 121] width 22 height 46
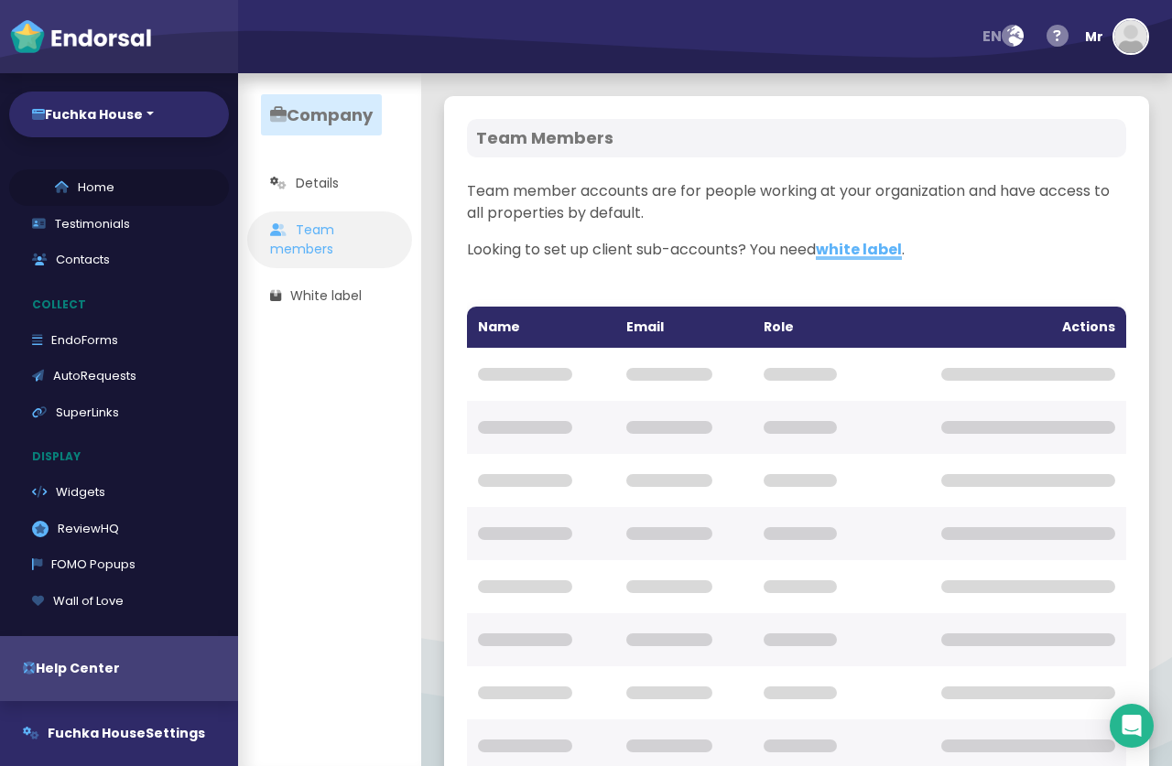
click at [83, 190] on link "Home" at bounding box center [119, 187] width 220 height 37
select select "14"
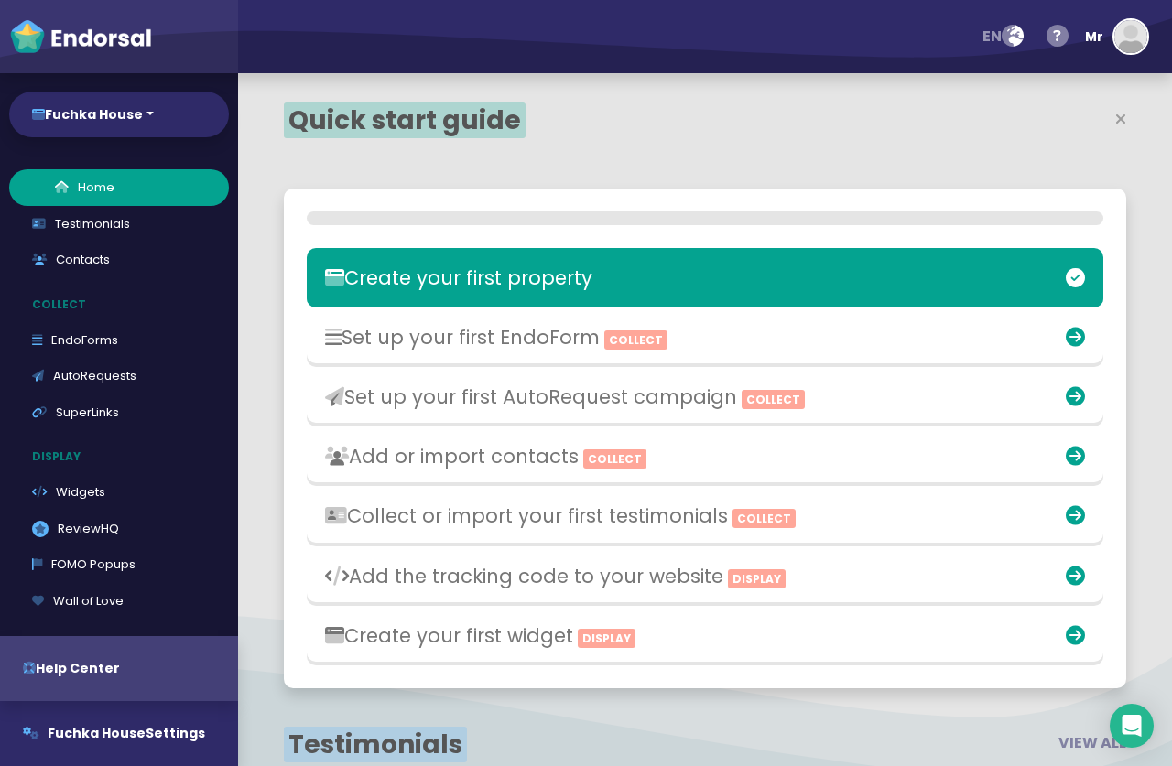
scroll to position [386, 547]
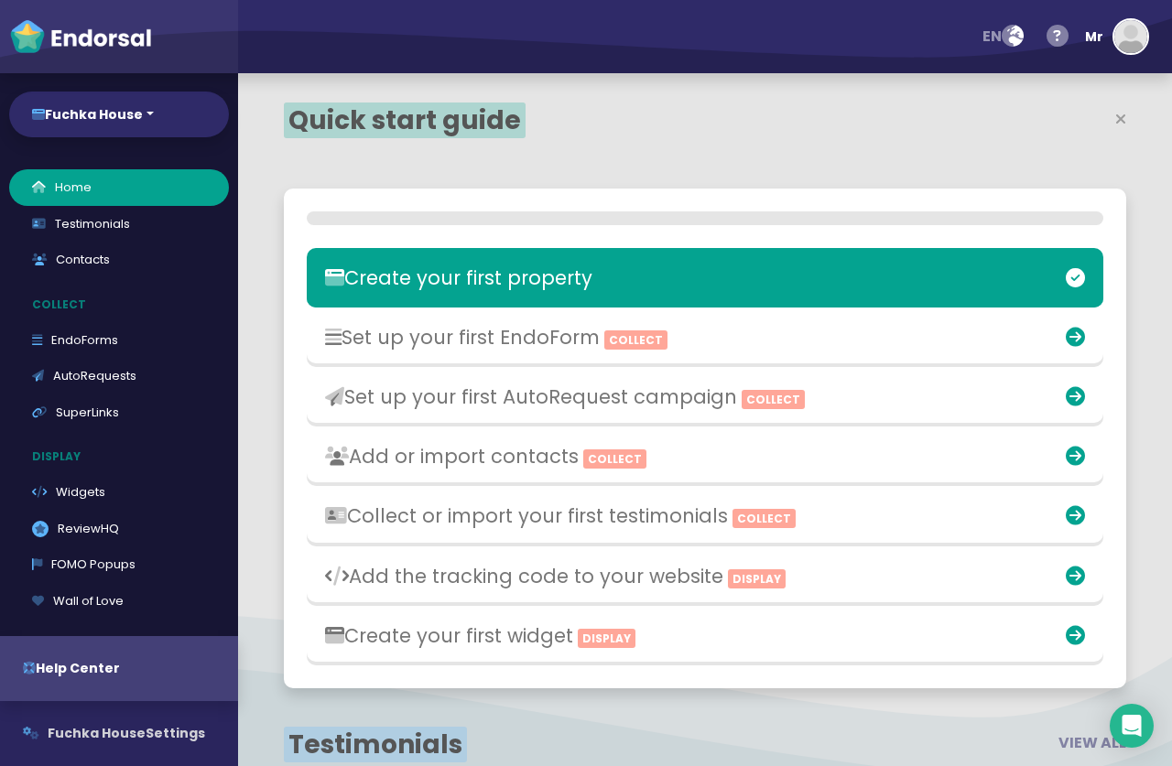
click at [124, 733] on span "Fuchka House" at bounding box center [97, 733] width 98 height 18
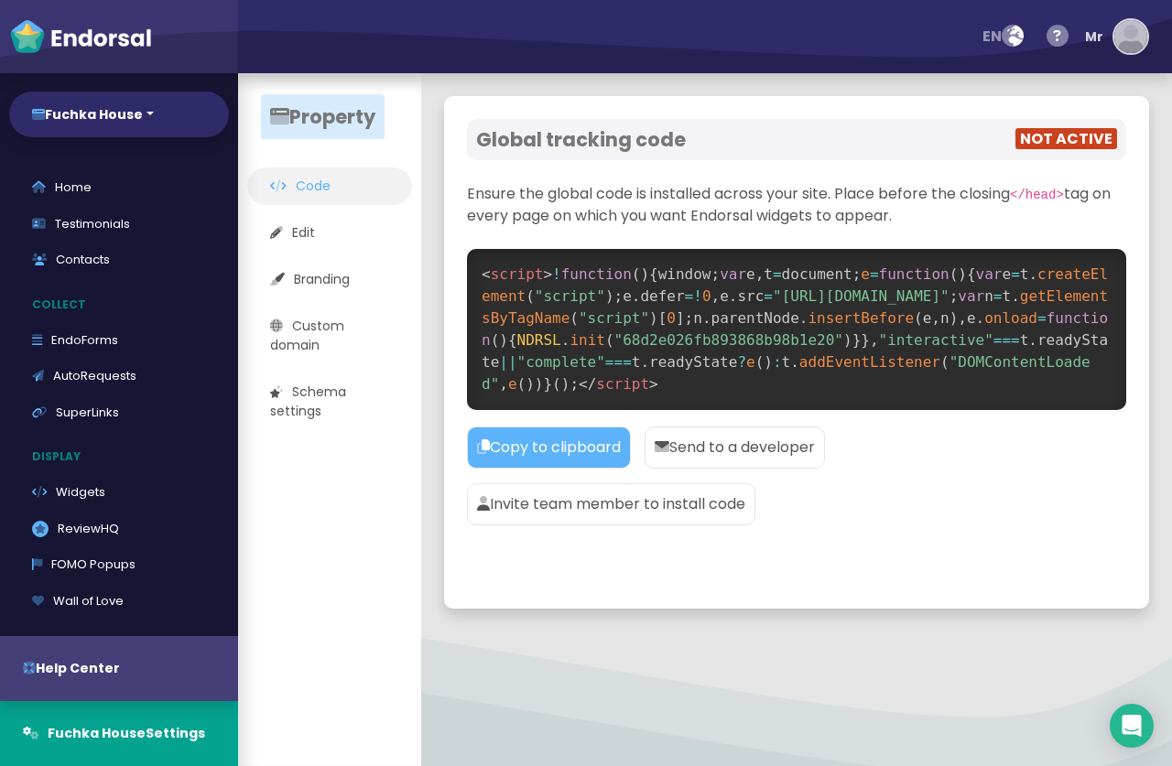
click at [1126, 45] on img "button" at bounding box center [1130, 36] width 33 height 33
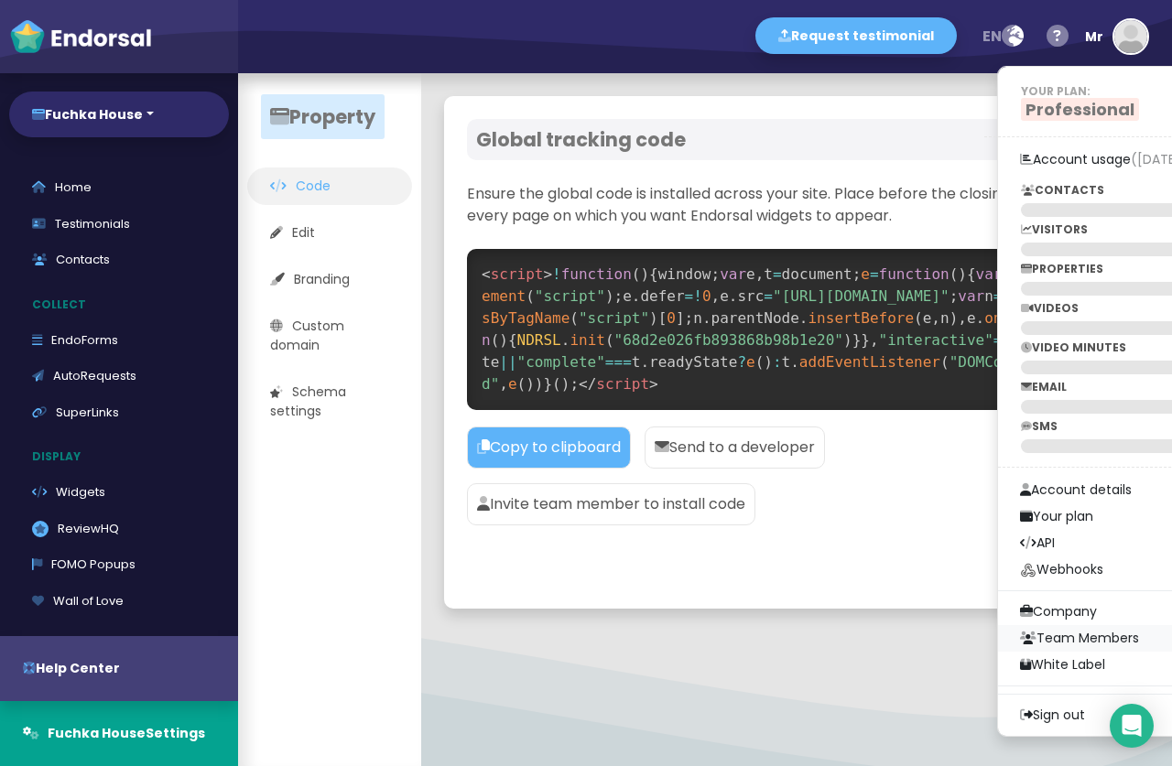
click at [1075, 638] on link "Team Members" at bounding box center [1144, 638] width 293 height 27
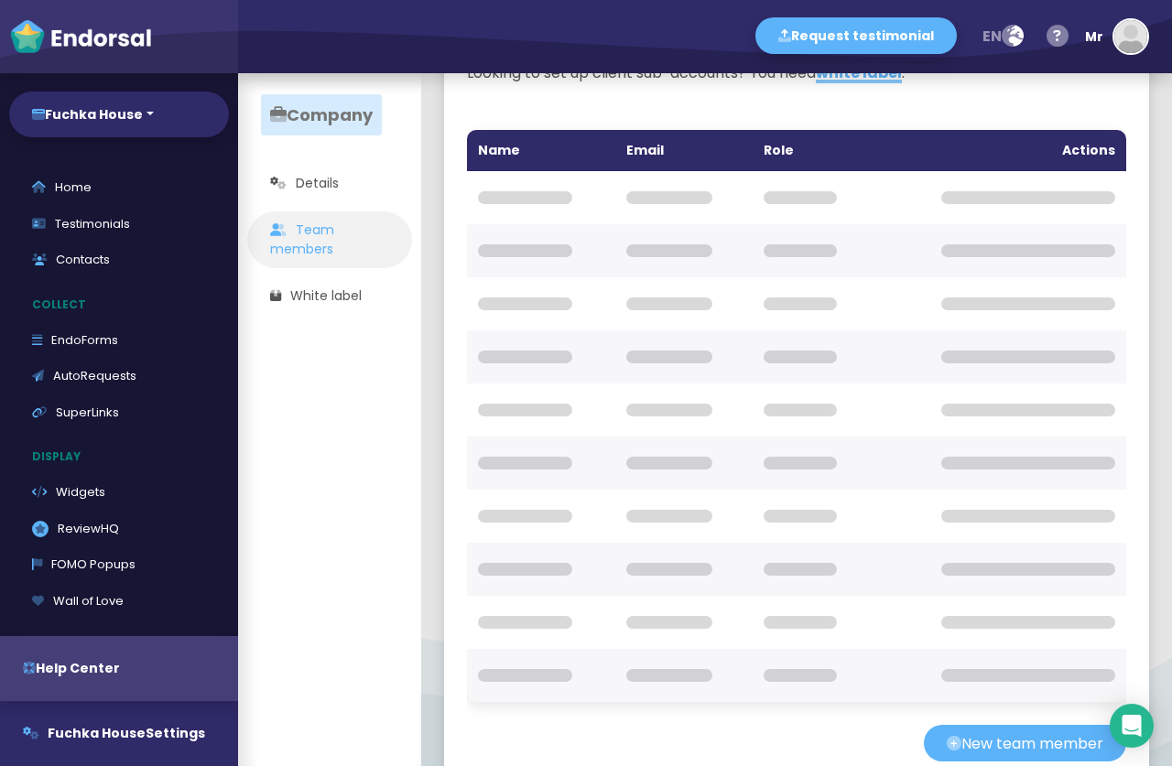
scroll to position [287, 0]
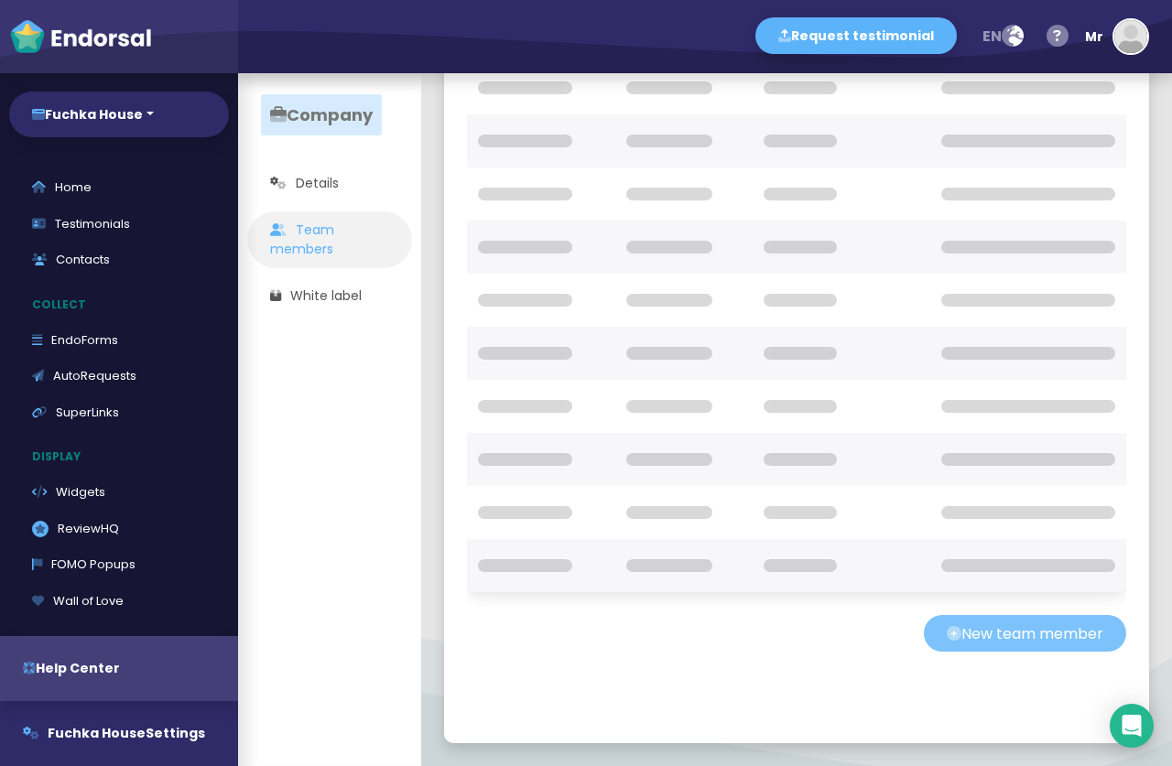
click at [1075, 639] on button "New team member" at bounding box center [1025, 633] width 202 height 37
select select "editor"
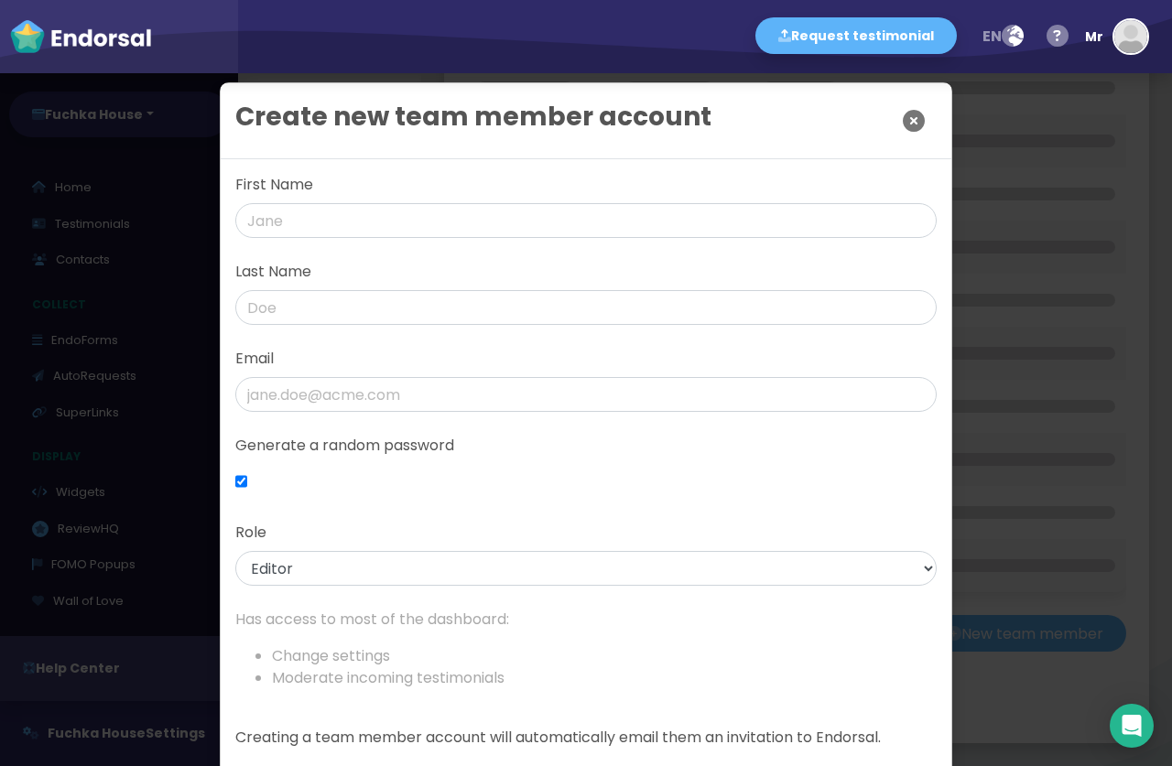
click at [922, 128] on icon "Close" at bounding box center [914, 121] width 22 height 46
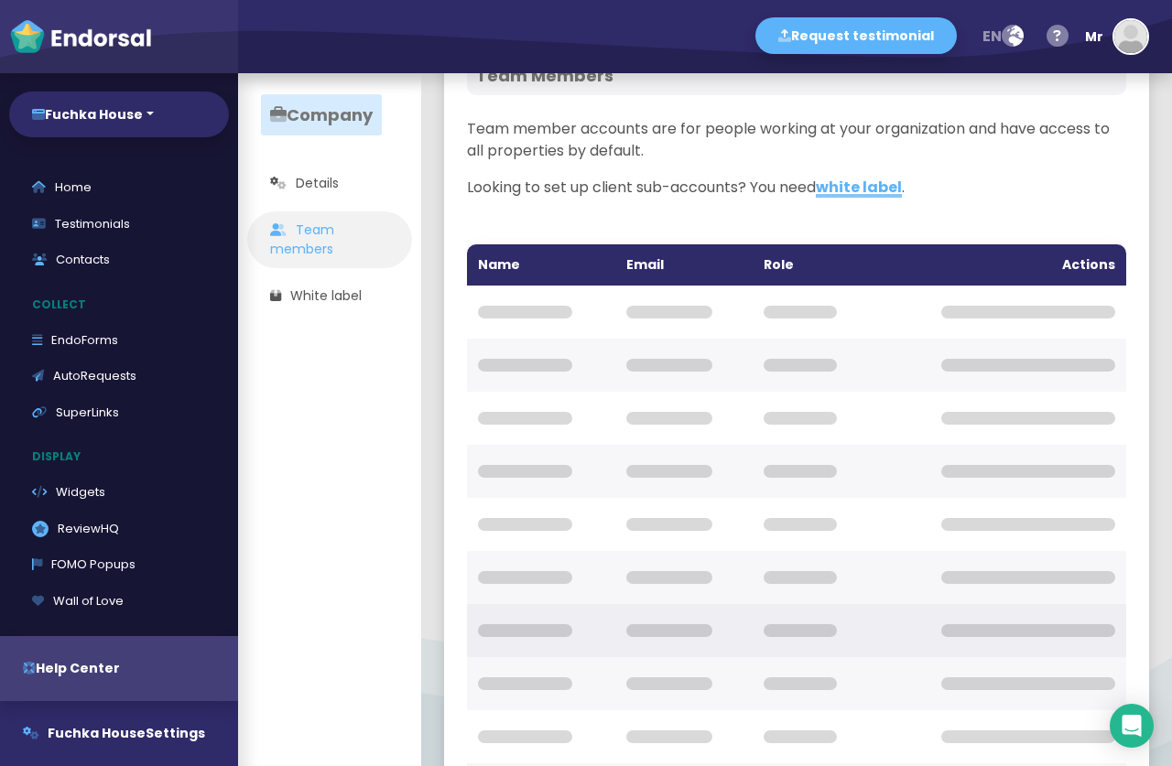
scroll to position [0, 0]
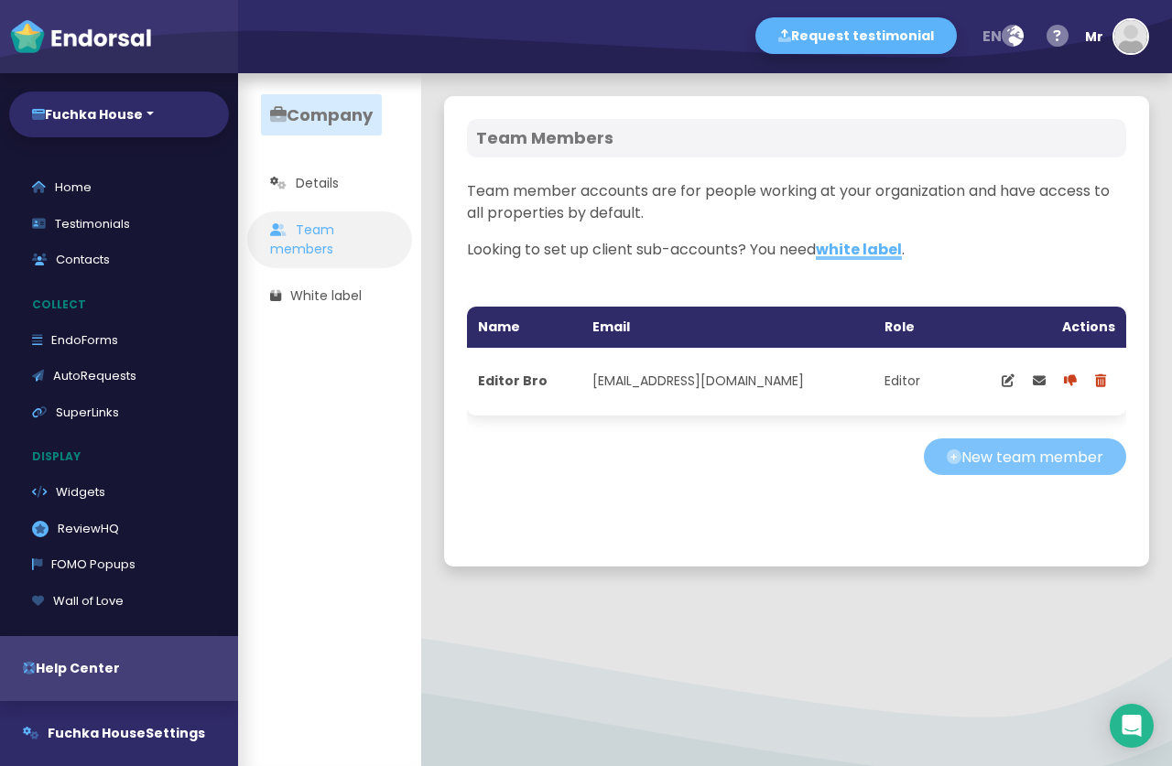
click at [1005, 451] on button "New team member" at bounding box center [1025, 457] width 202 height 37
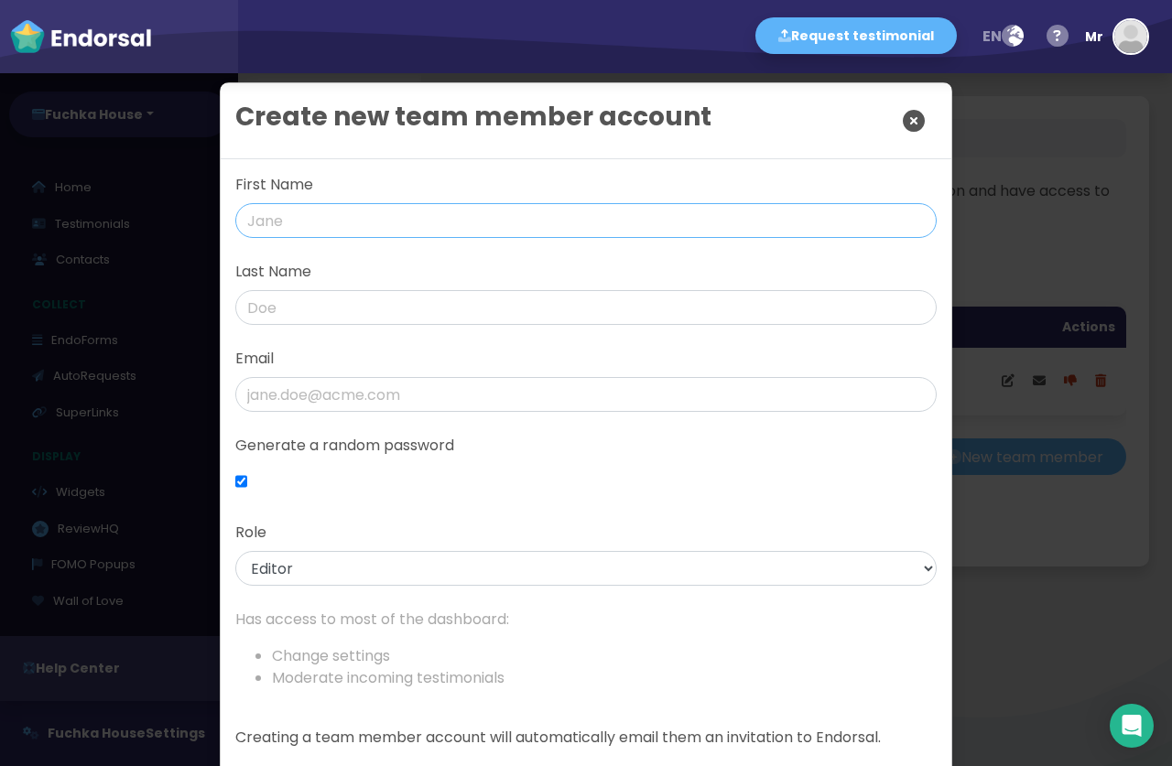
click at [424, 228] on input "text" at bounding box center [585, 220] width 701 height 35
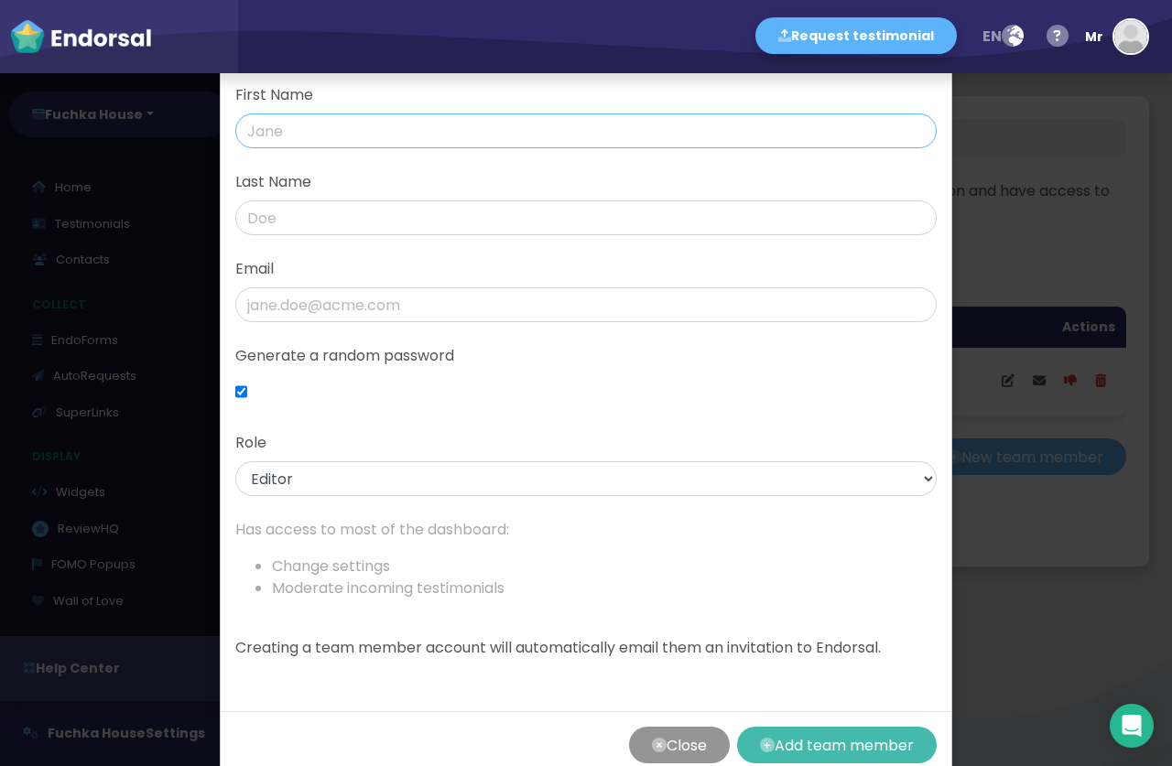
scroll to position [126, 0]
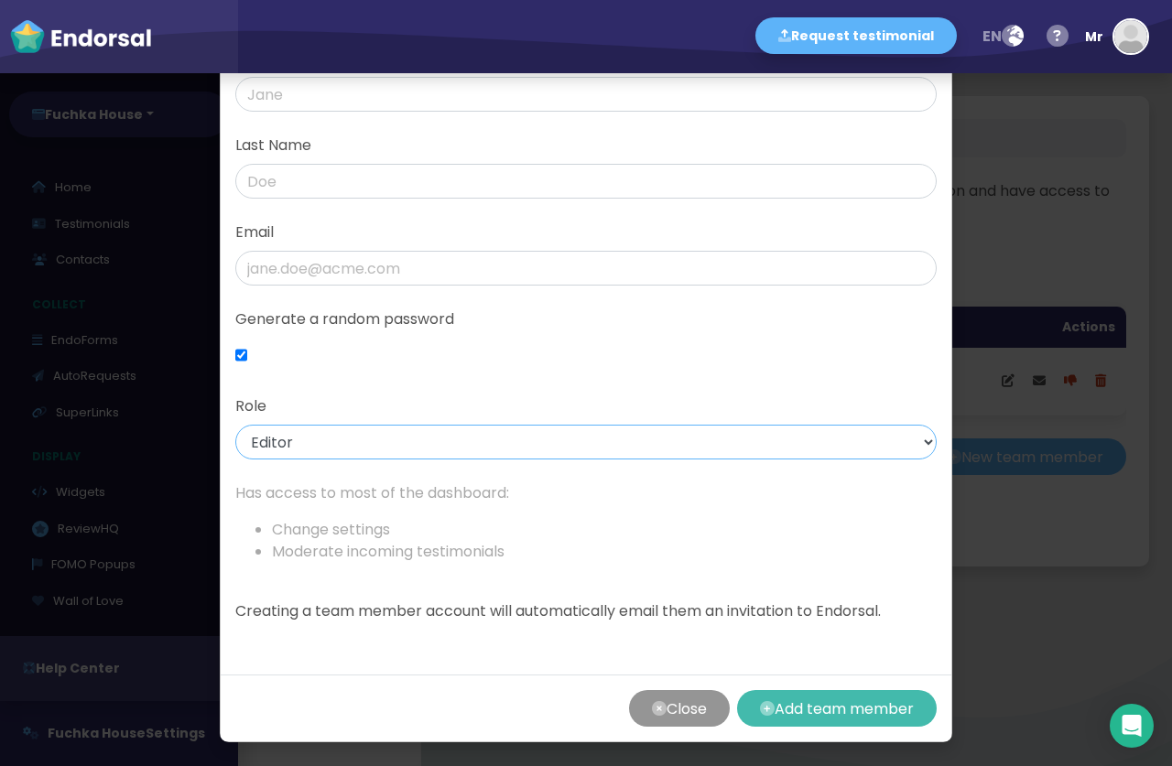
click at [235, 425] on select "Admin Editor Moderator" at bounding box center [585, 442] width 701 height 35
select select "moderator"
click option "Moderator" at bounding box center [0, 0] width 0 height 0
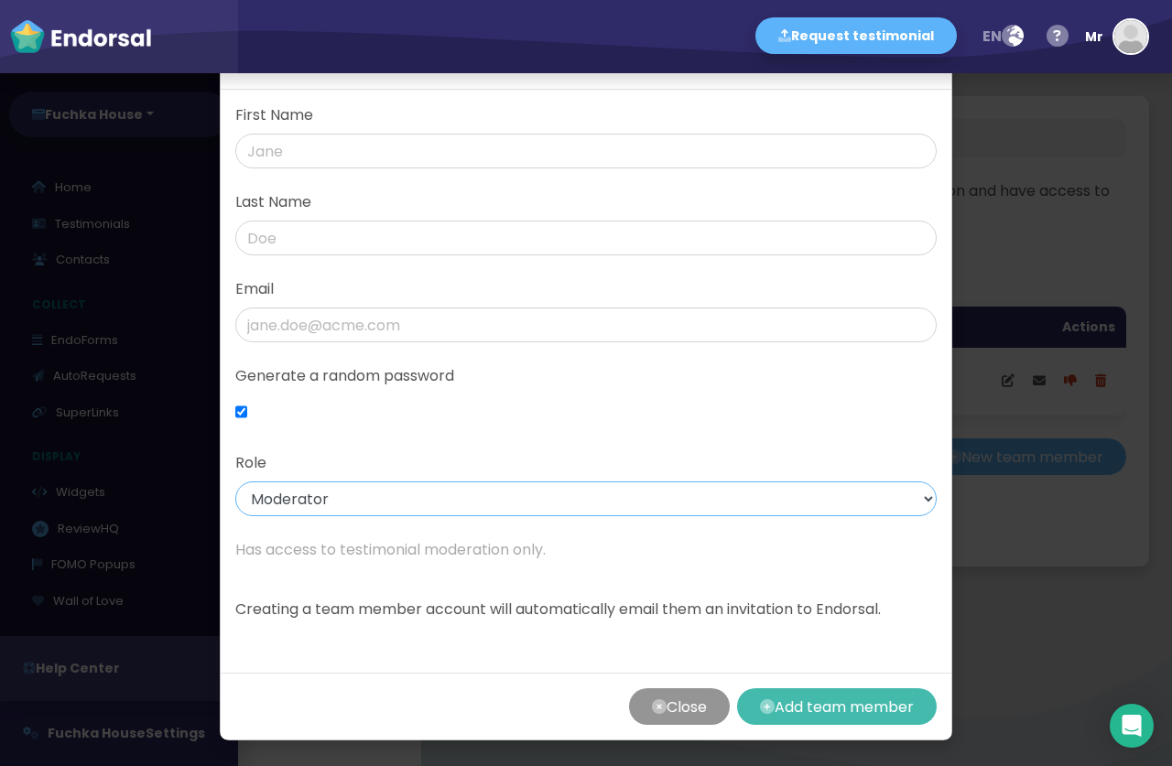
scroll to position [70, 0]
click at [245, 418] on input "checkbox" at bounding box center [241, 412] width 12 height 35
checkbox input "false"
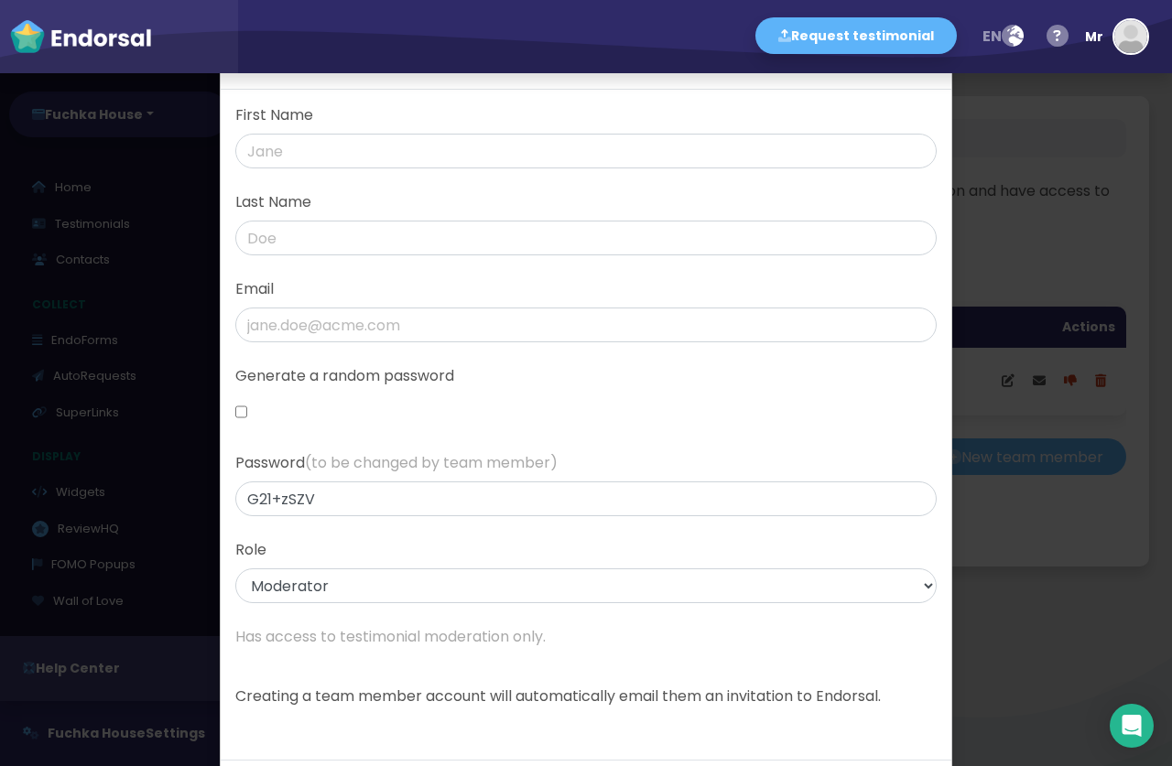
scroll to position [0, 0]
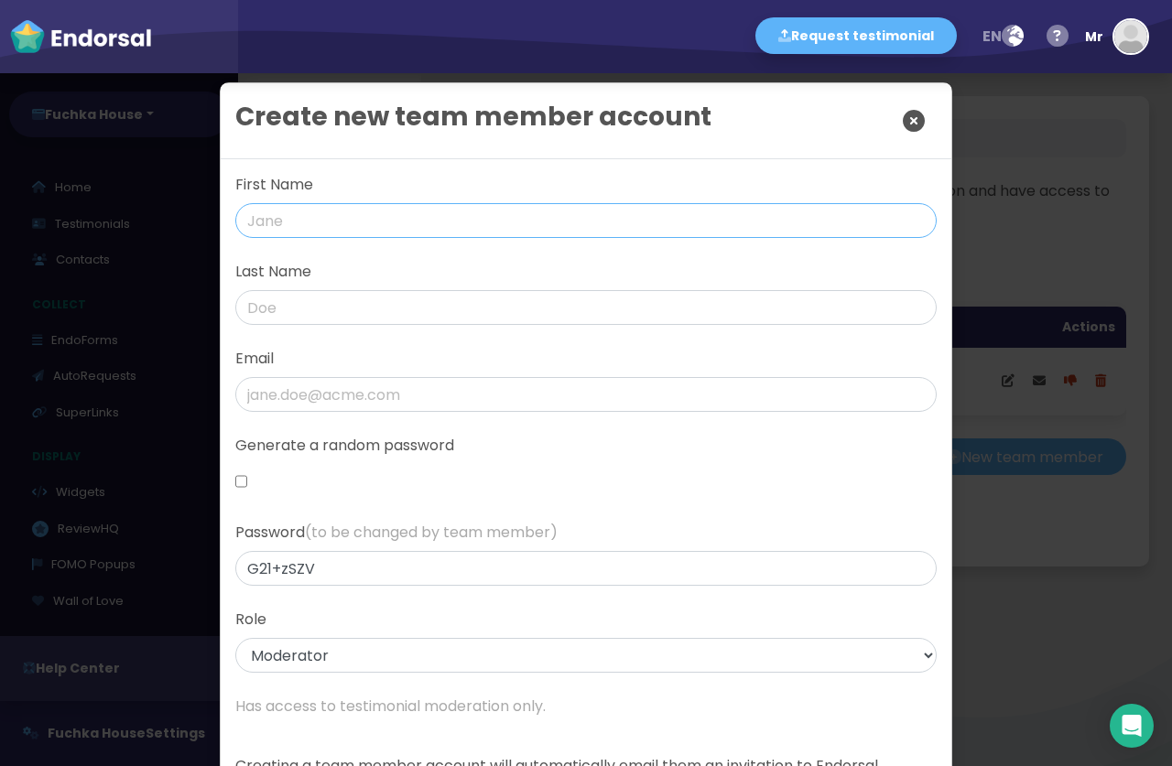
click at [288, 209] on input "text" at bounding box center [585, 220] width 701 height 35
type input "Moderator"
type input "Bro"
type input "joysikdar01+mod@gmail.com"
paste input "Wearehacker1!"
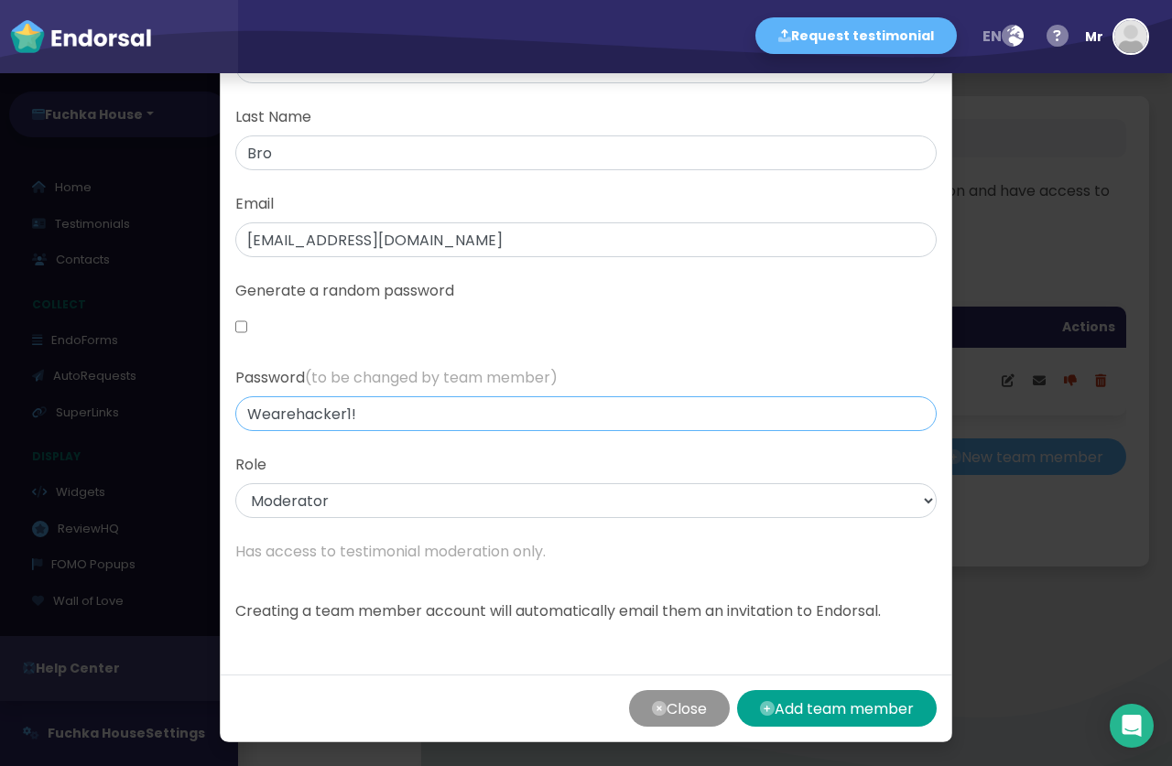
scroll to position [157, 0]
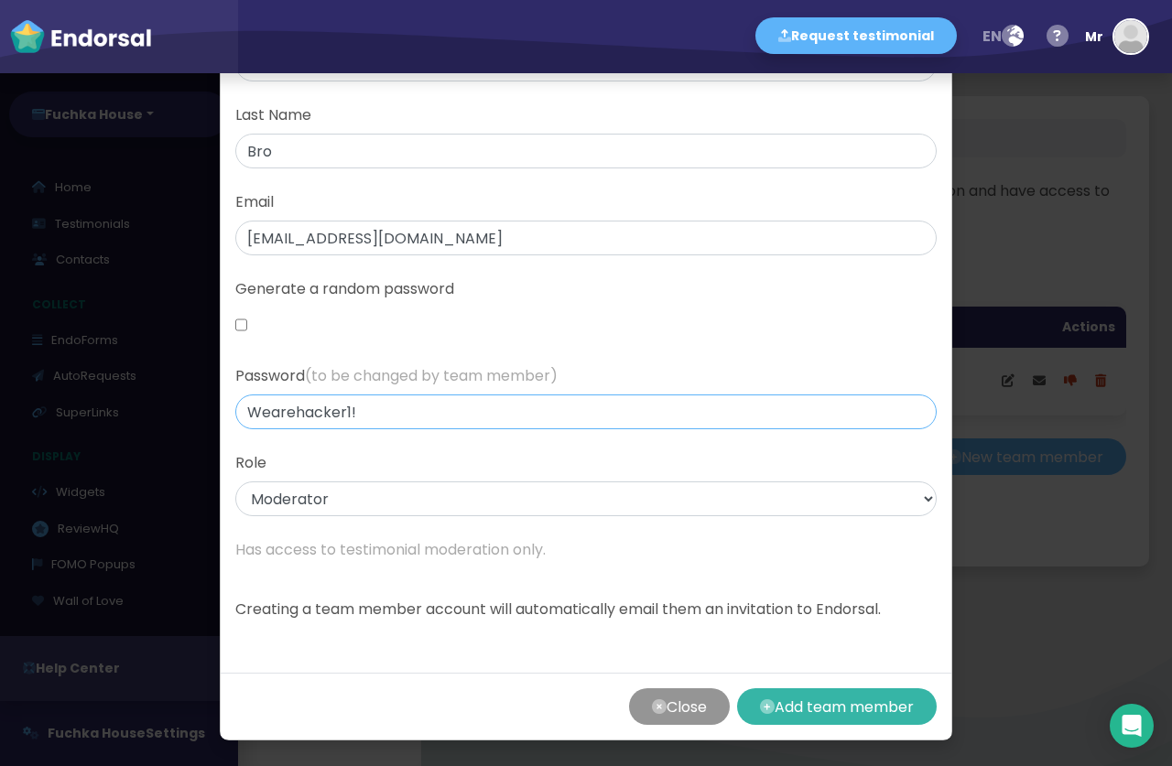
type input "Wearehacker1!"
click at [825, 718] on button "Add team member" at bounding box center [837, 707] width 200 height 37
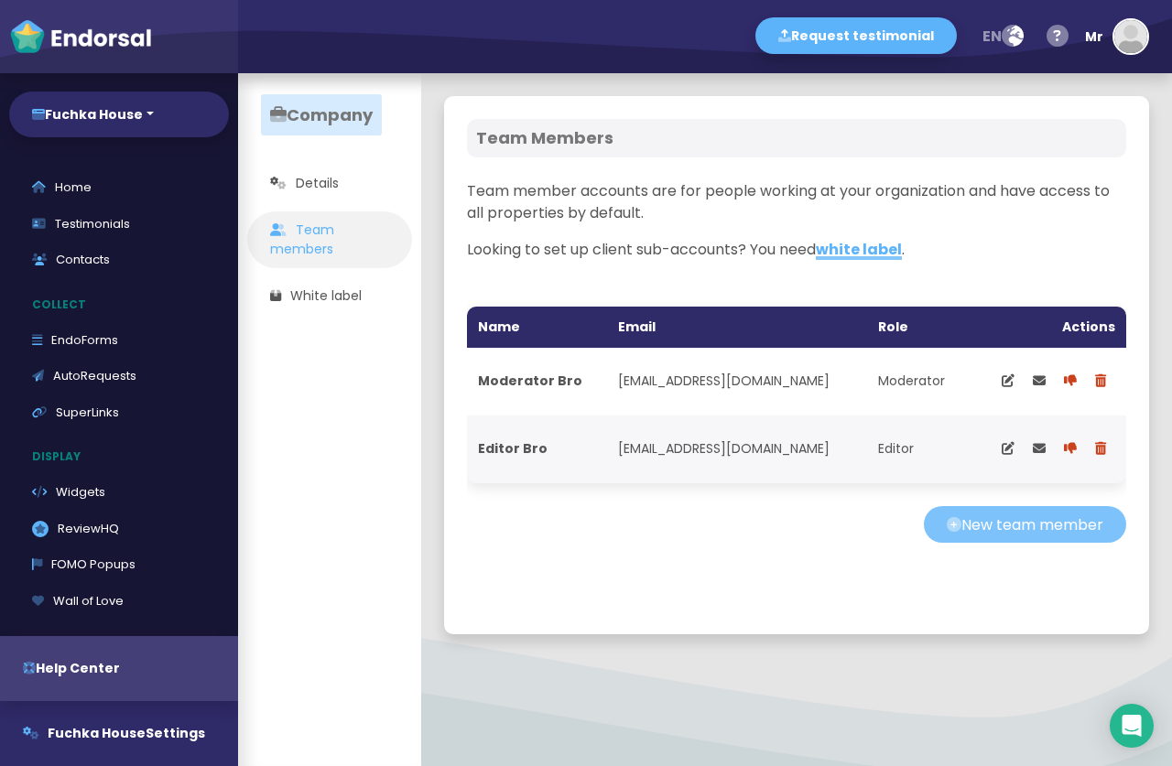
click at [1081, 522] on button "New team member" at bounding box center [1025, 524] width 202 height 37
select select "editor"
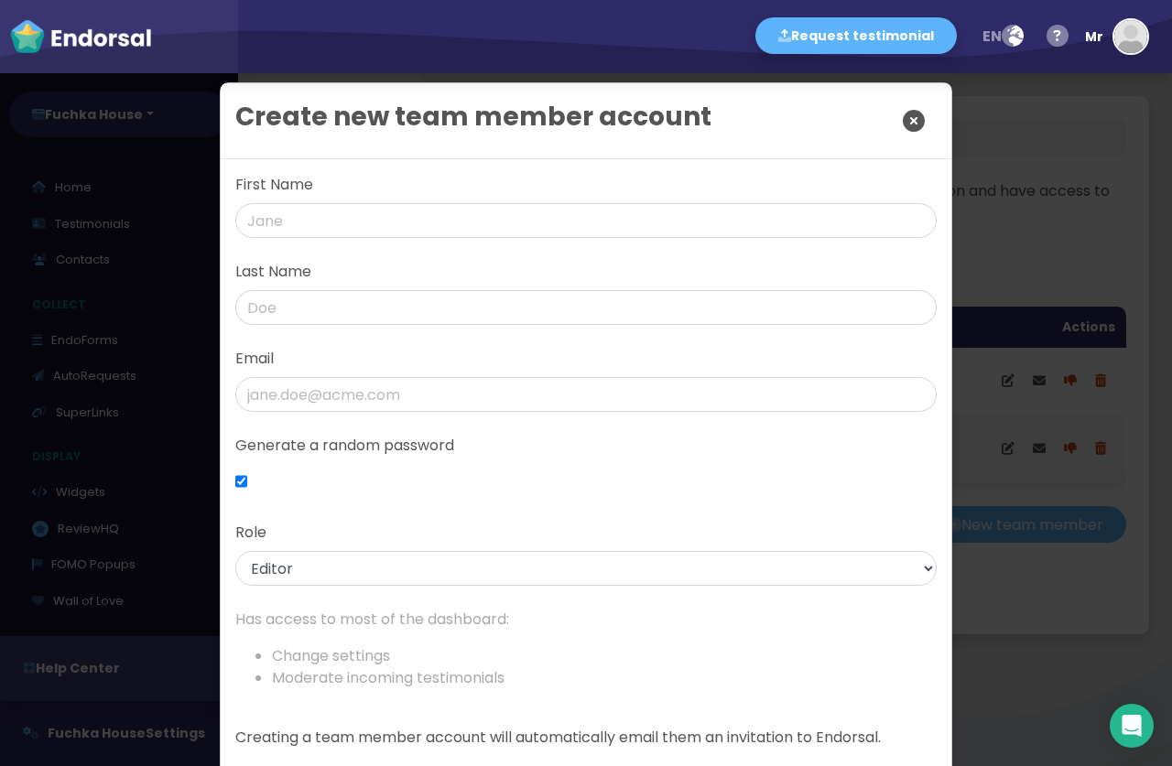
click at [384, 249] on div at bounding box center [585, 249] width 701 height 23
click at [373, 233] on input "text" at bounding box center [585, 220] width 701 height 35
type input "test"
type input "user"
type input "test@gmail.com"
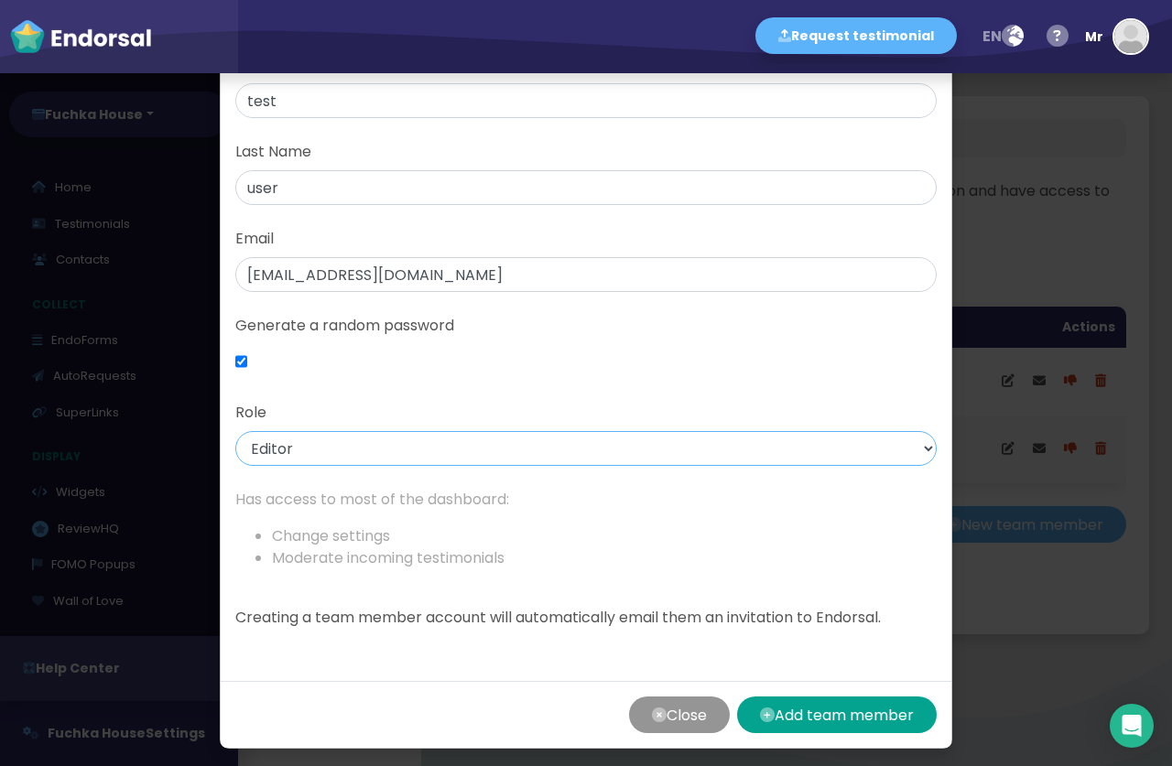
scroll to position [129, 0]
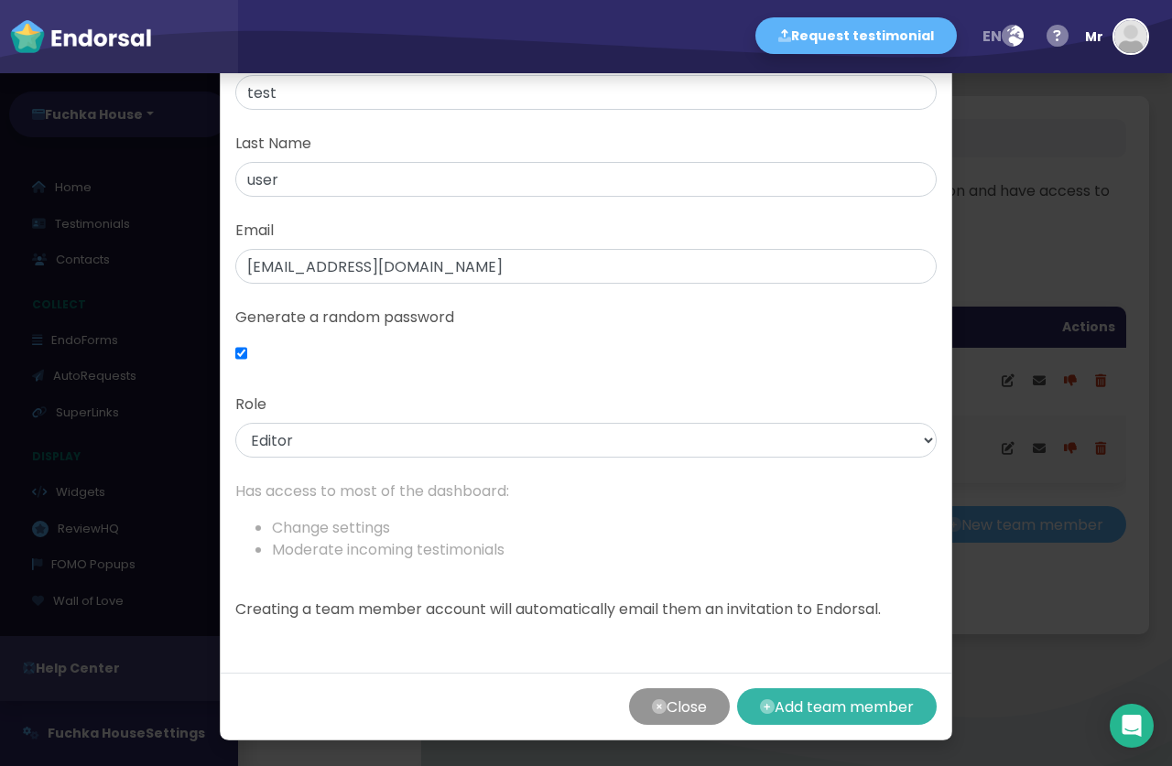
click at [818, 713] on button "Add team member" at bounding box center [837, 707] width 200 height 37
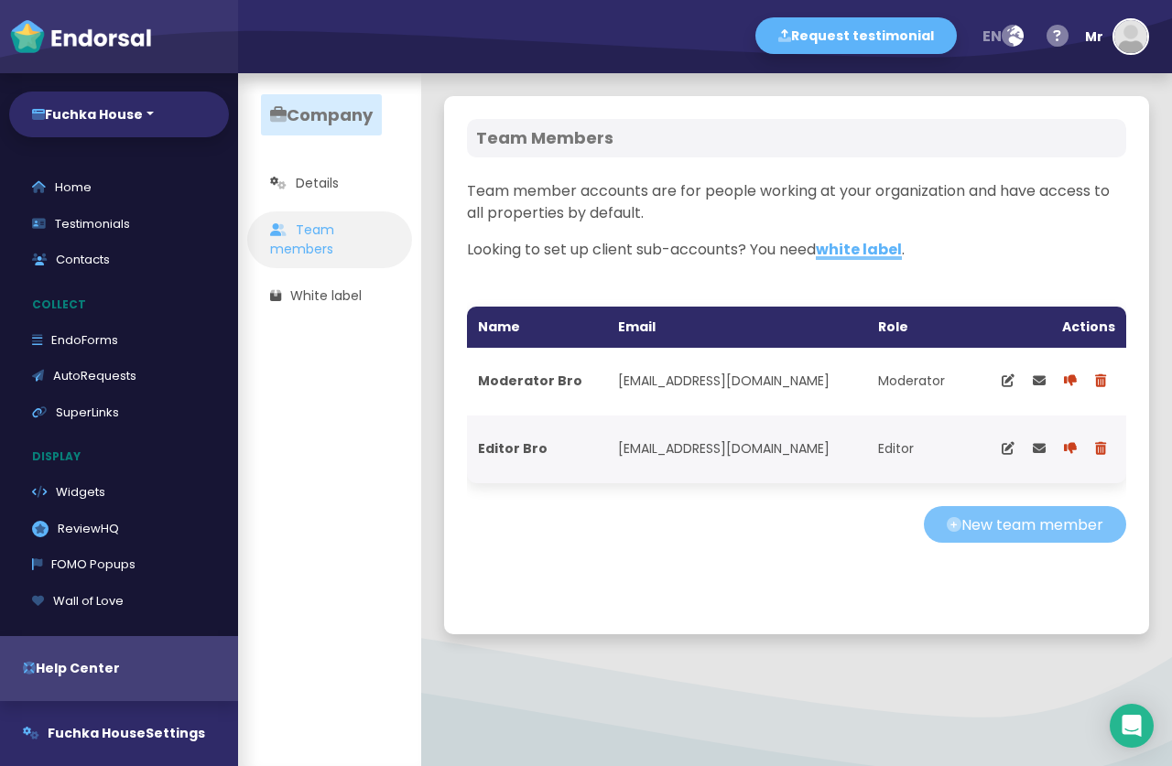
click at [970, 533] on button "New team member" at bounding box center [1025, 524] width 202 height 37
select select "editor"
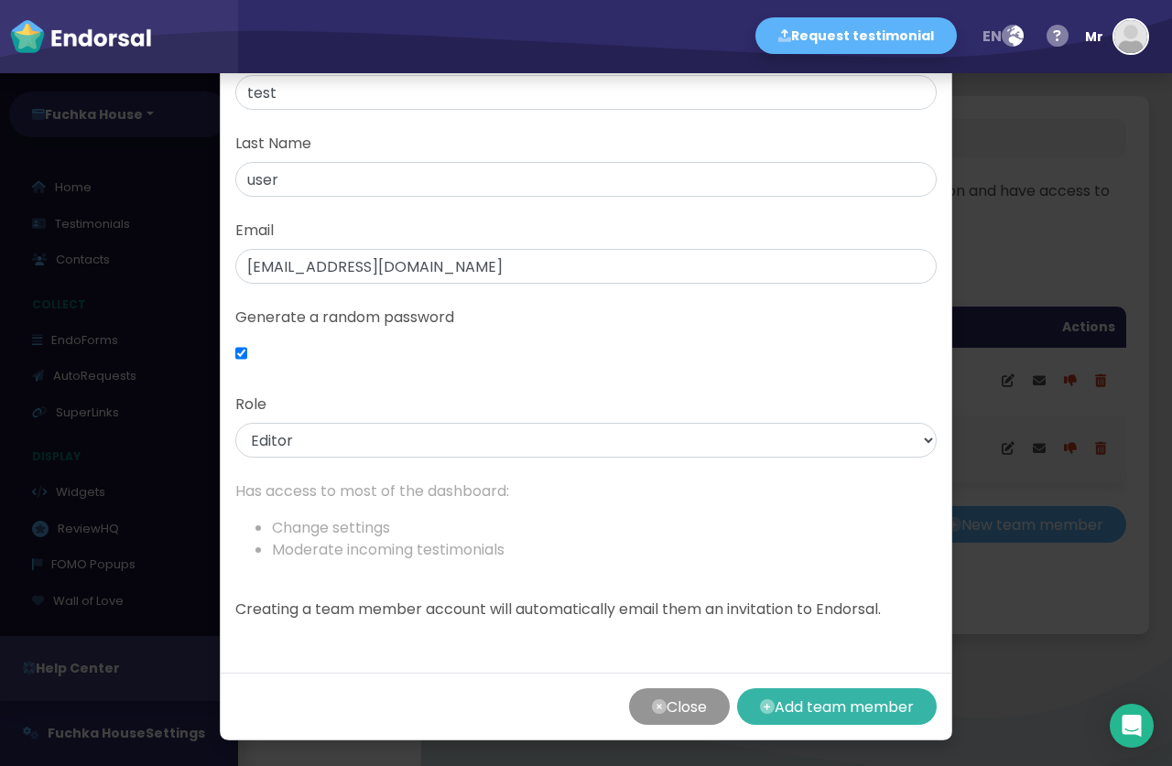
click at [847, 706] on button "Add team member" at bounding box center [837, 707] width 200 height 37
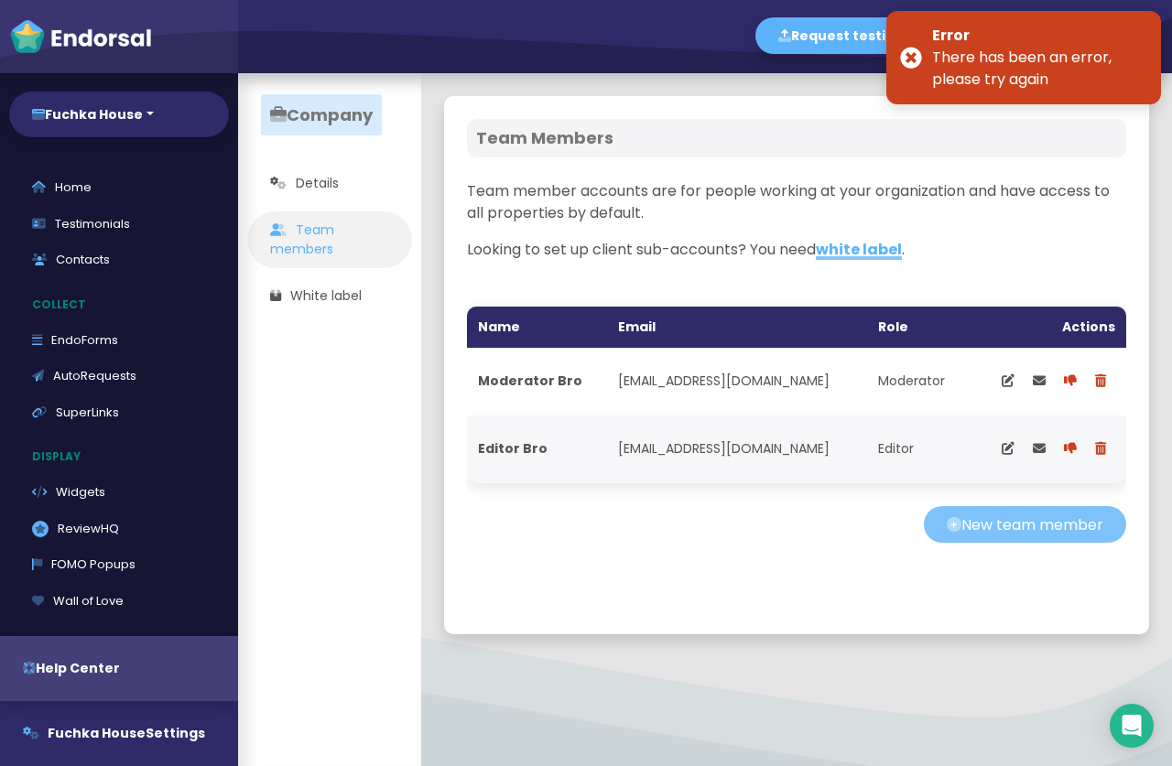
click at [975, 520] on button "New team member" at bounding box center [1025, 524] width 202 height 37
select select "editor"
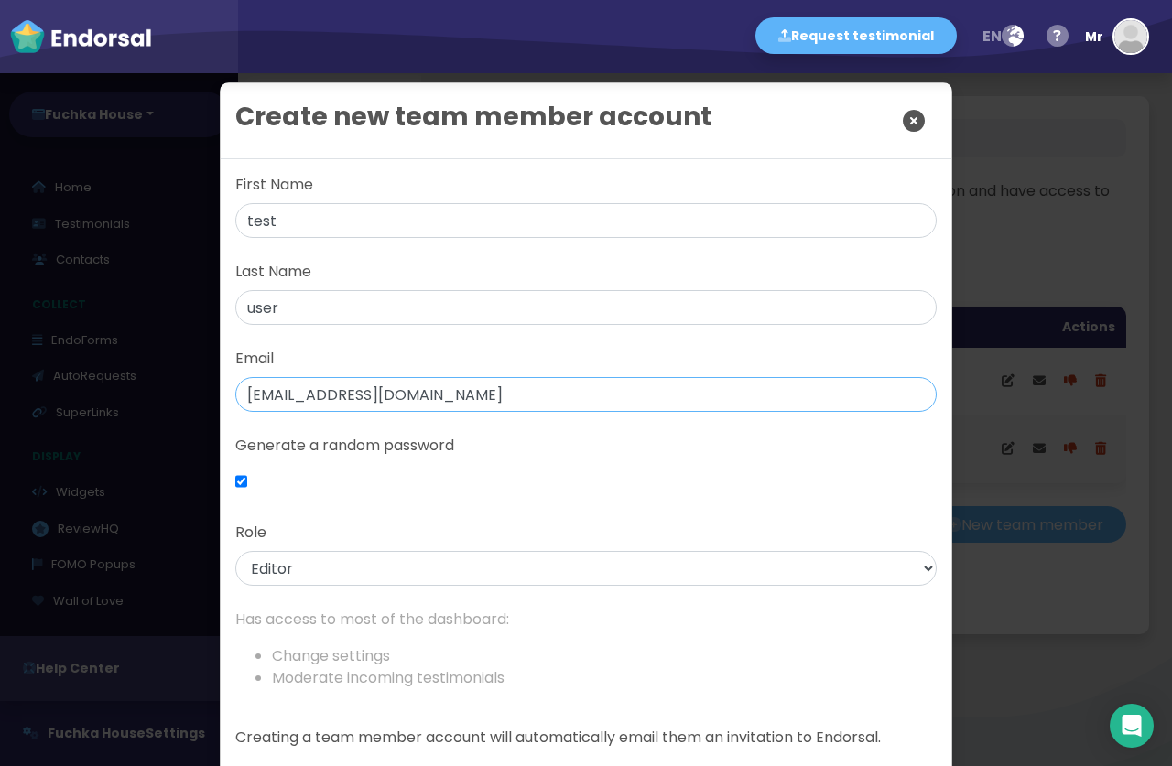
drag, startPoint x: 275, startPoint y: 396, endPoint x: 188, endPoint y: 379, distance: 88.7
click at [235, 379] on input "test@gmail.com" at bounding box center [585, 394] width 701 height 35
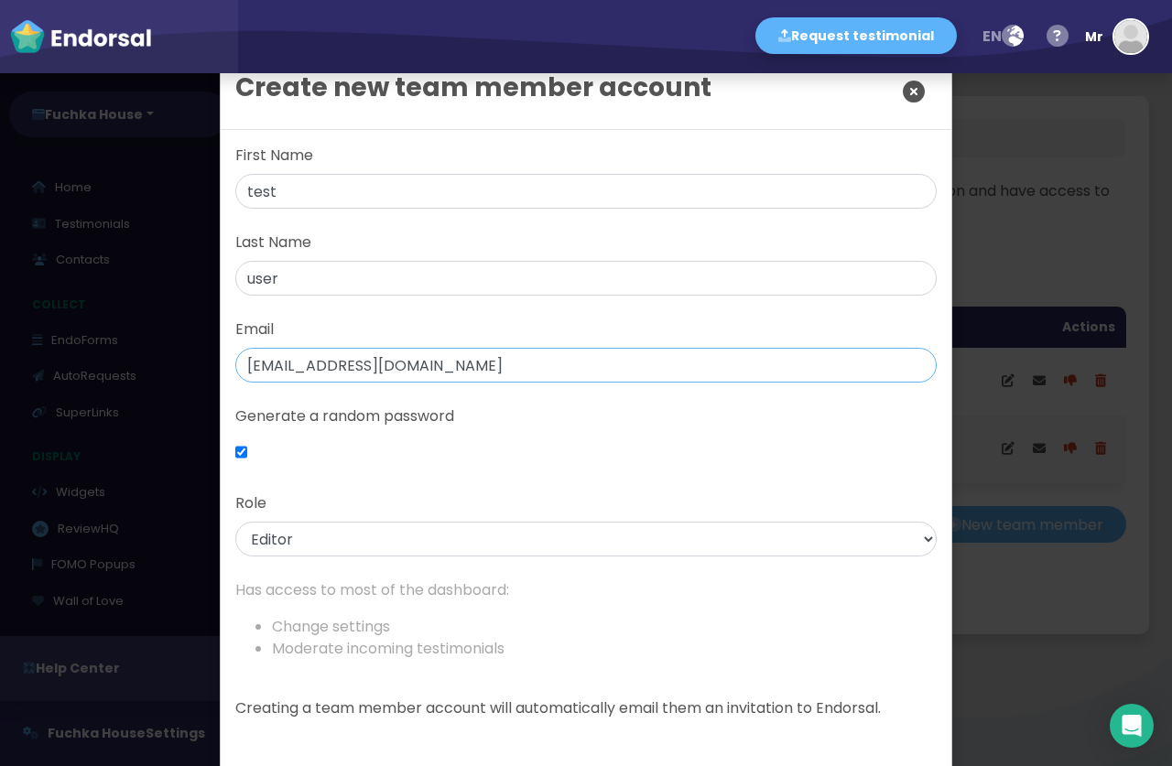
scroll to position [129, 0]
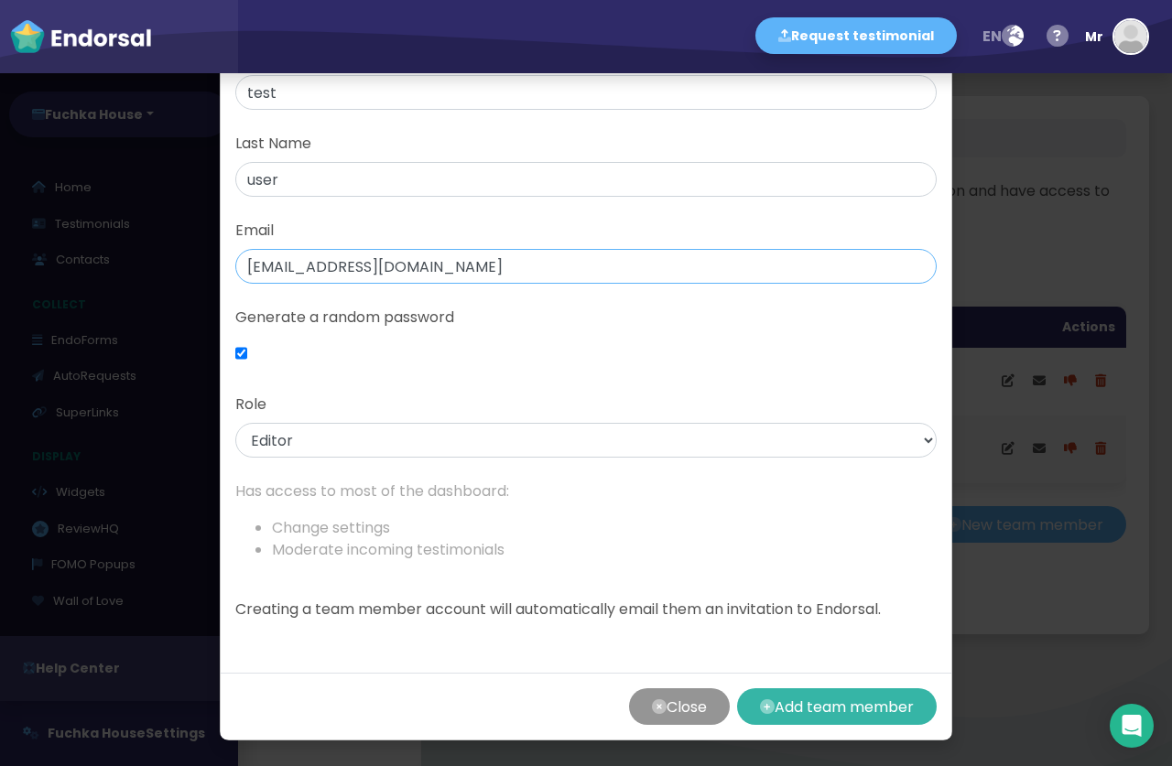
type input "holaguys@gmail.com"
click at [873, 705] on button "Add team member" at bounding box center [837, 707] width 200 height 37
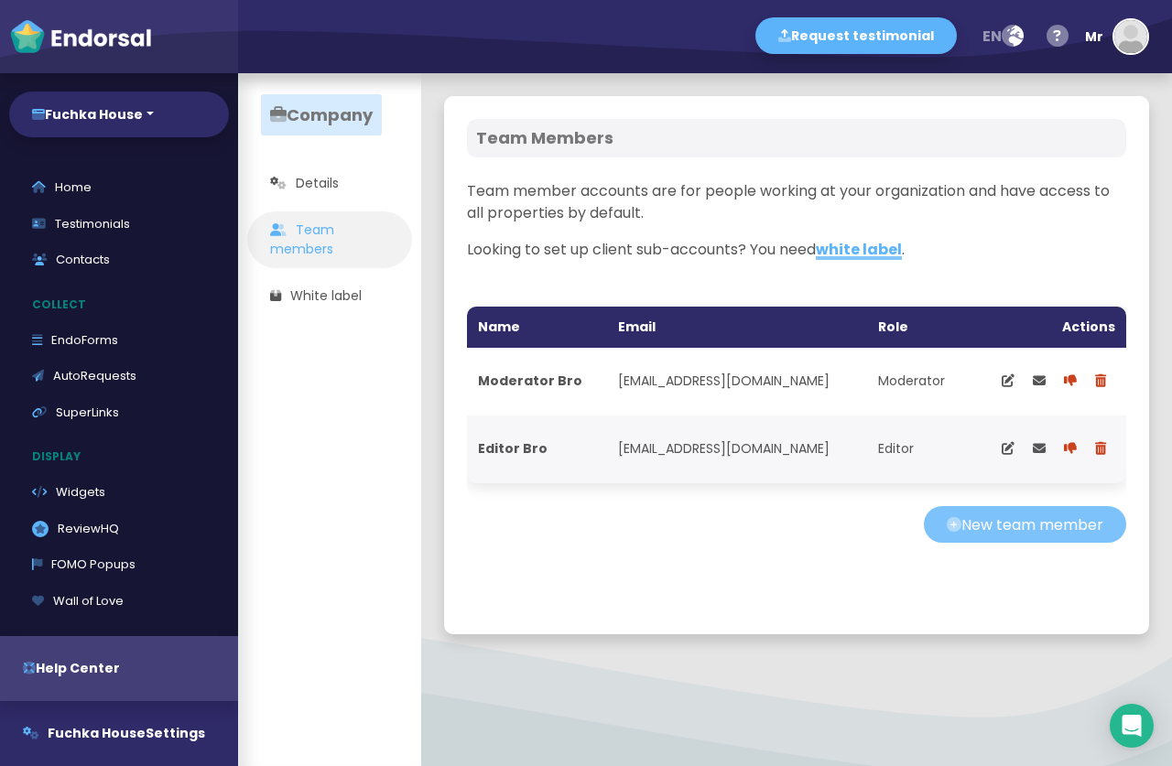
click at [1053, 516] on button "New team member" at bounding box center [1025, 524] width 202 height 37
select select "editor"
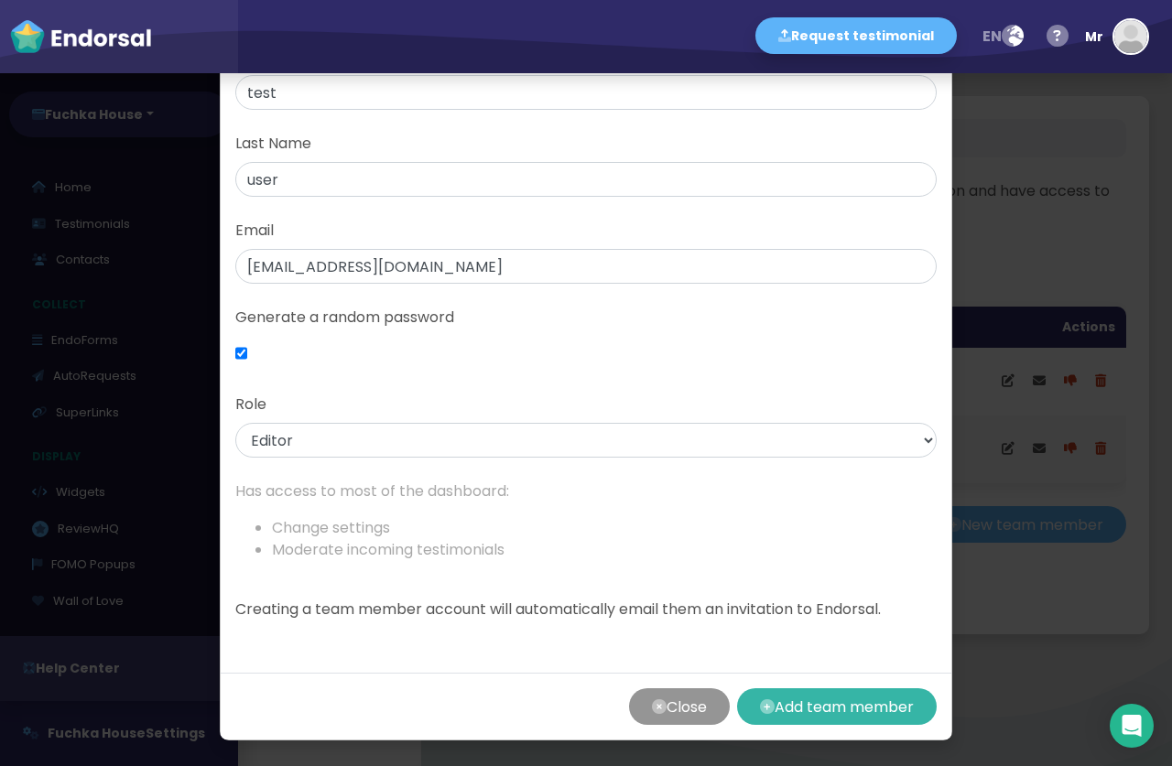
click at [765, 699] on icon "button" at bounding box center [767, 707] width 15 height 37
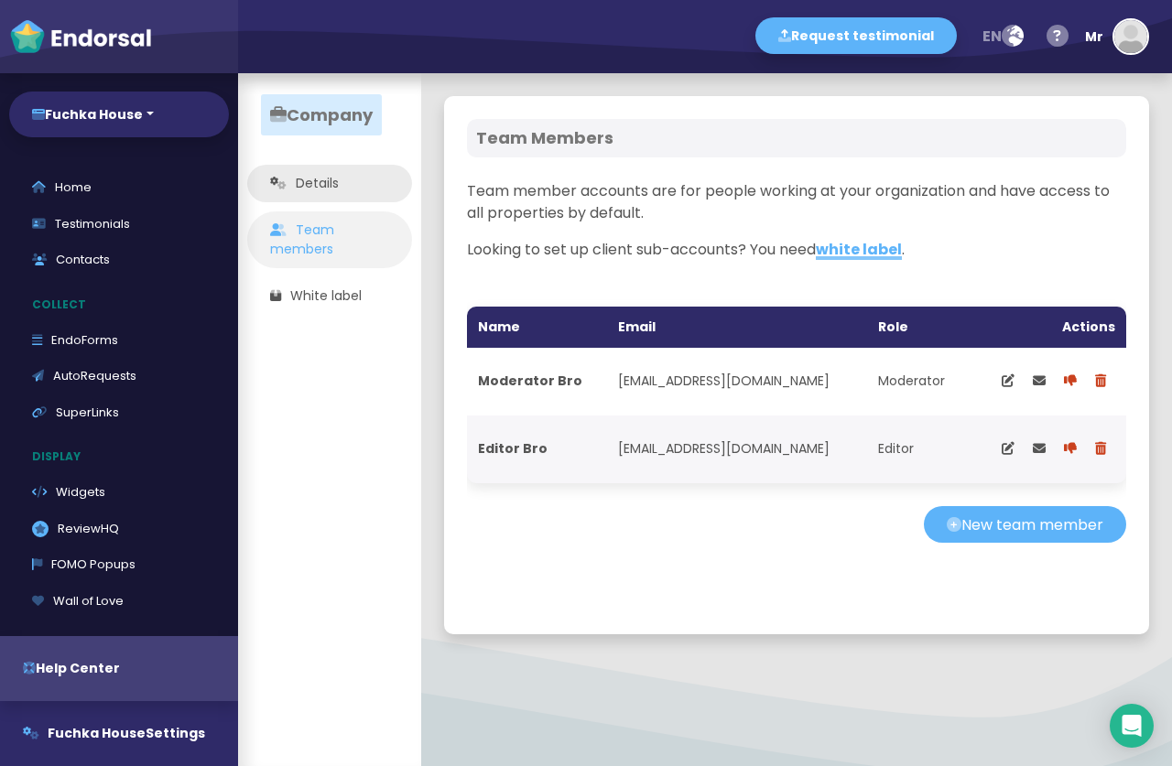
click at [299, 176] on link "Details" at bounding box center [329, 184] width 165 height 38
select select
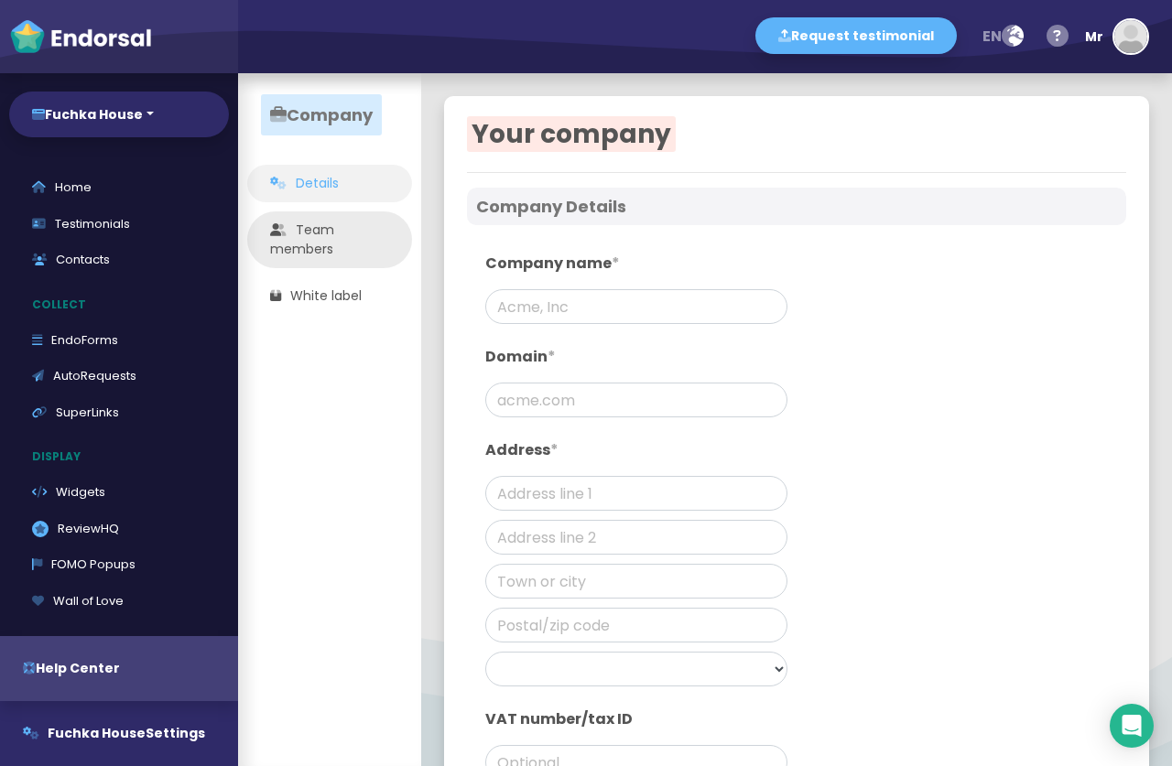
click at [317, 250] on link "Team members" at bounding box center [329, 240] width 165 height 57
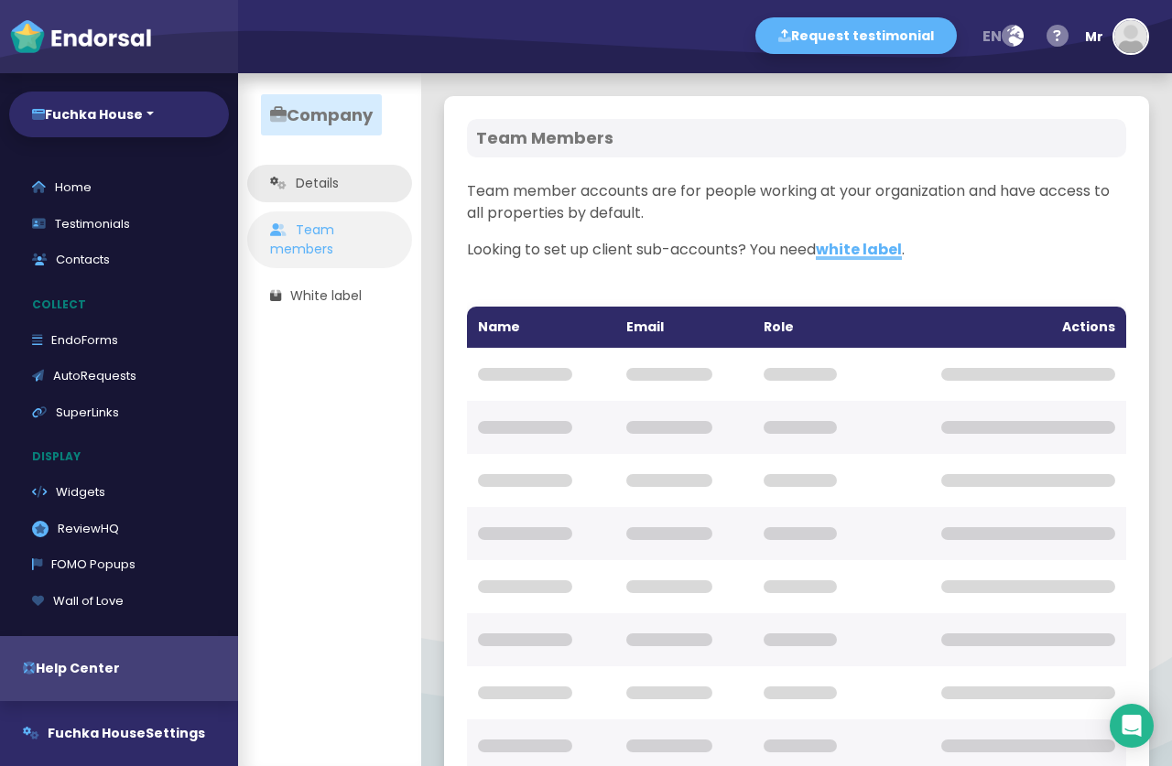
click at [309, 198] on link "Details" at bounding box center [329, 184] width 165 height 38
select select
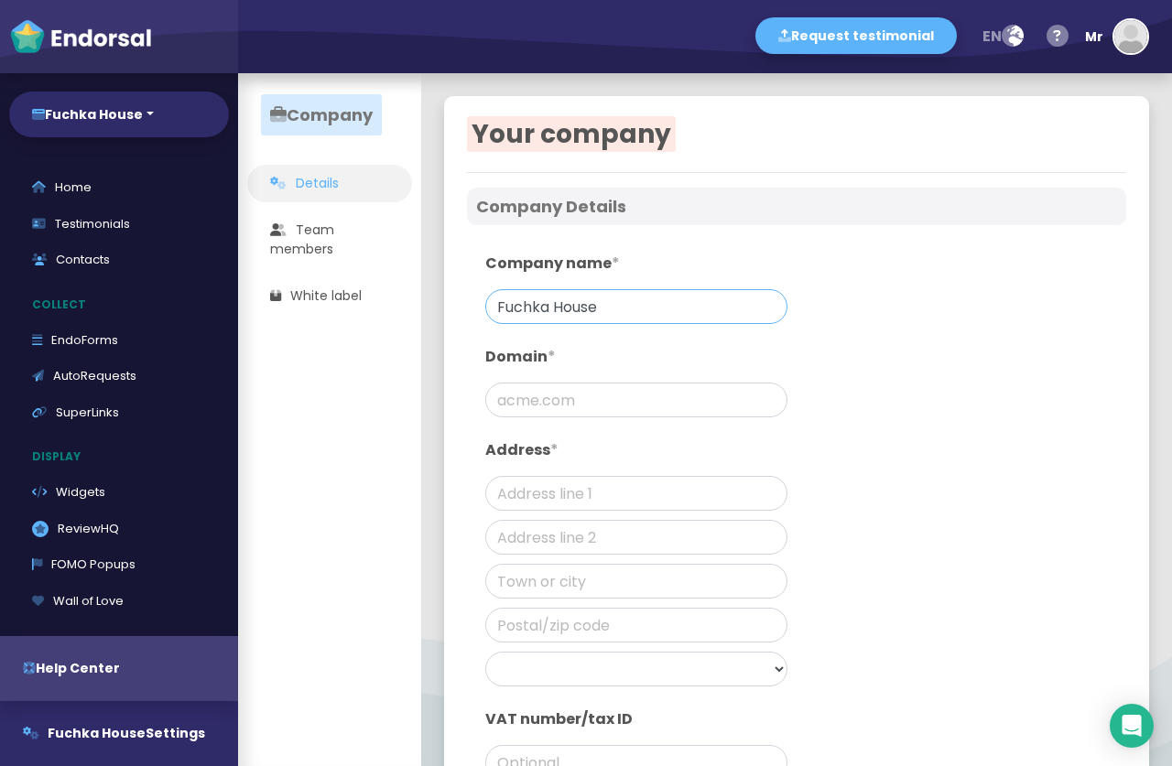
click at [635, 308] on input "Fuchka House" at bounding box center [636, 306] width 302 height 35
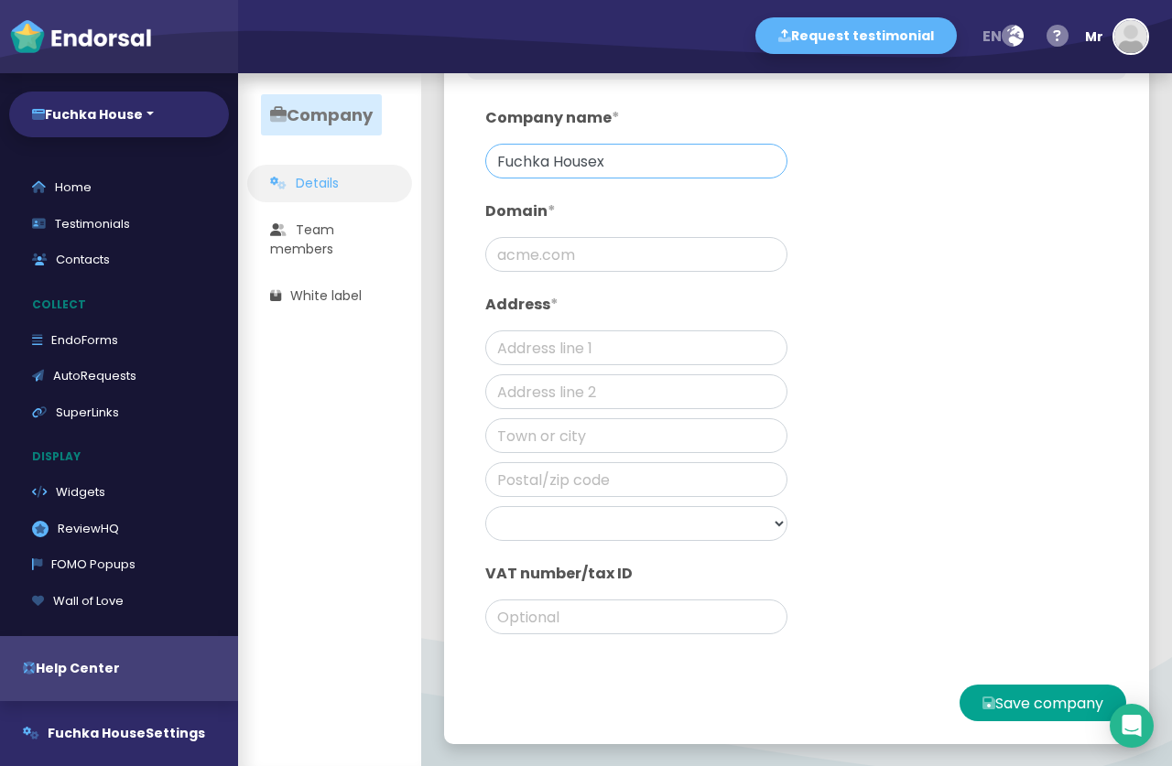
scroll to position [147, 0]
type input "Fuchka Housex"
click at [1022, 693] on button "Save company" at bounding box center [1043, 702] width 167 height 37
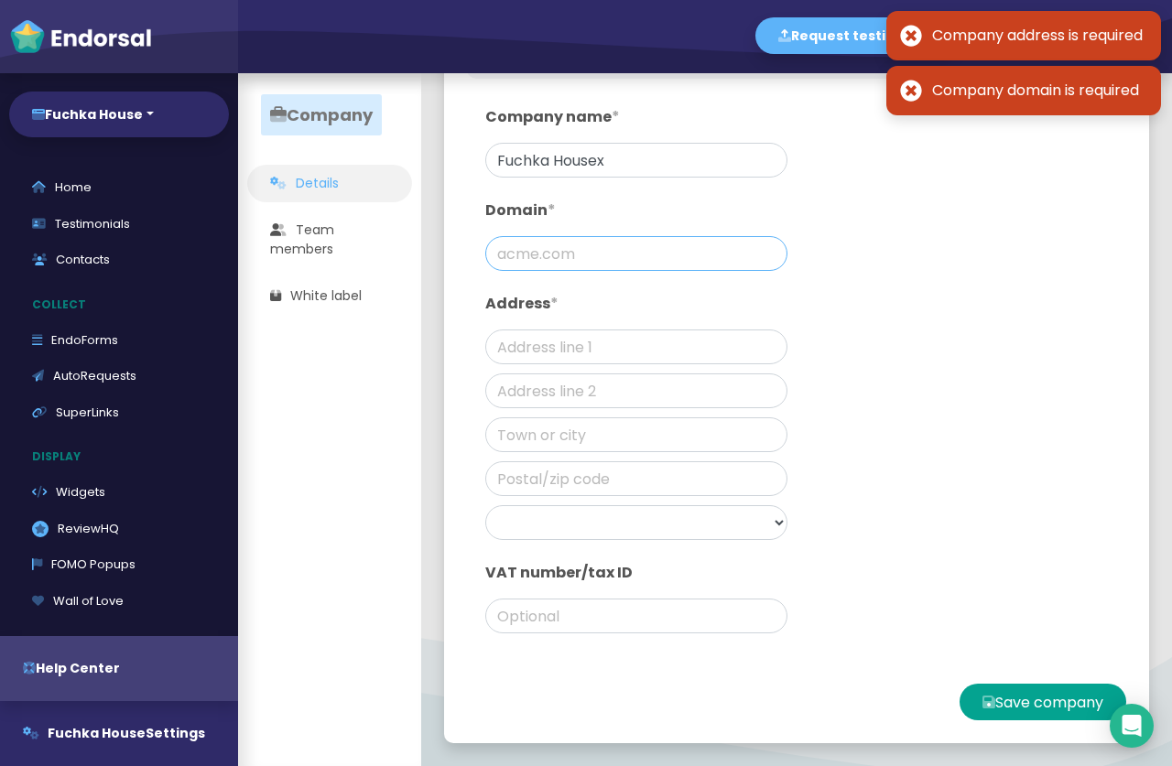
click at [559, 265] on input "text" at bounding box center [636, 253] width 302 height 35
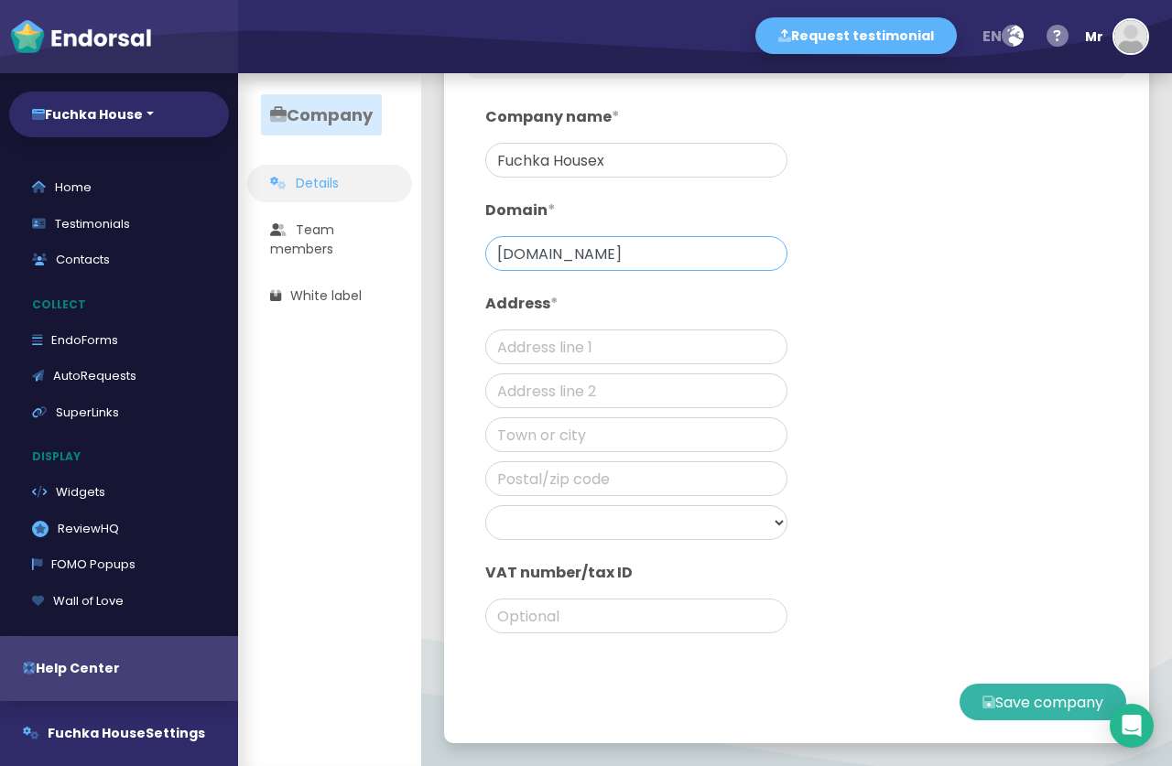
type input "[DOMAIN_NAME]"
click at [987, 700] on button "Save company" at bounding box center [1043, 702] width 167 height 37
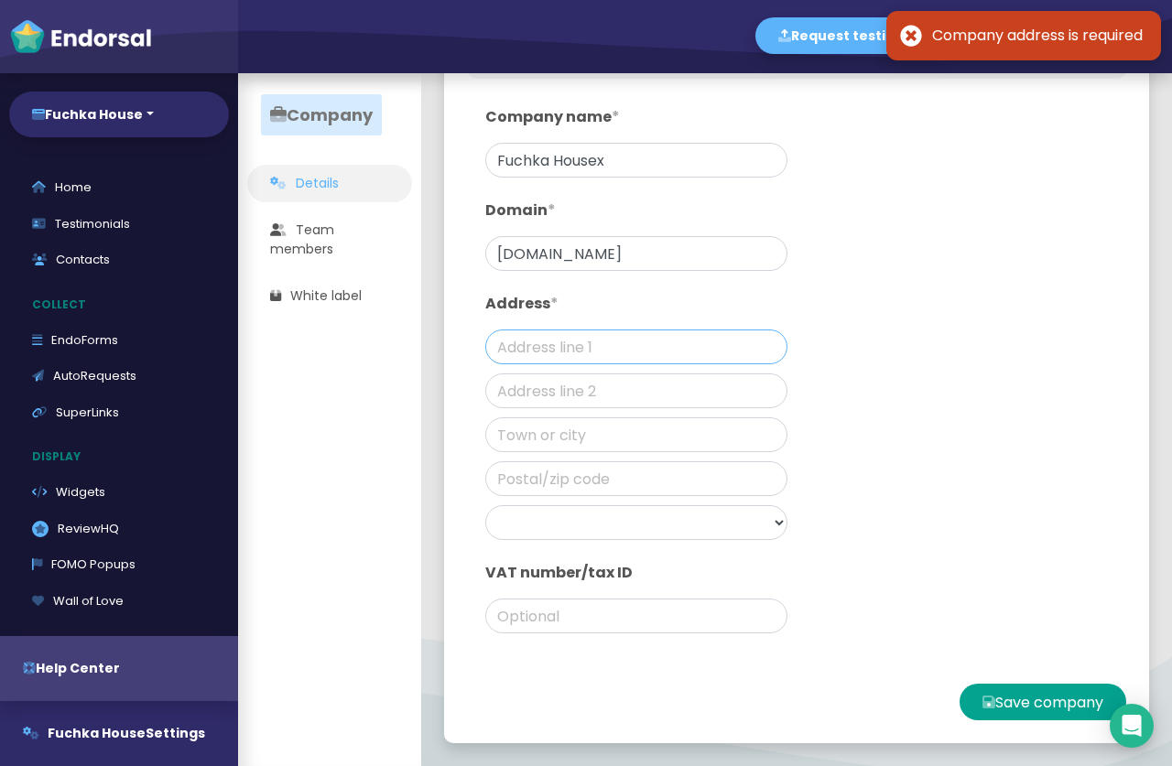
click at [606, 357] on input "text" at bounding box center [636, 347] width 302 height 35
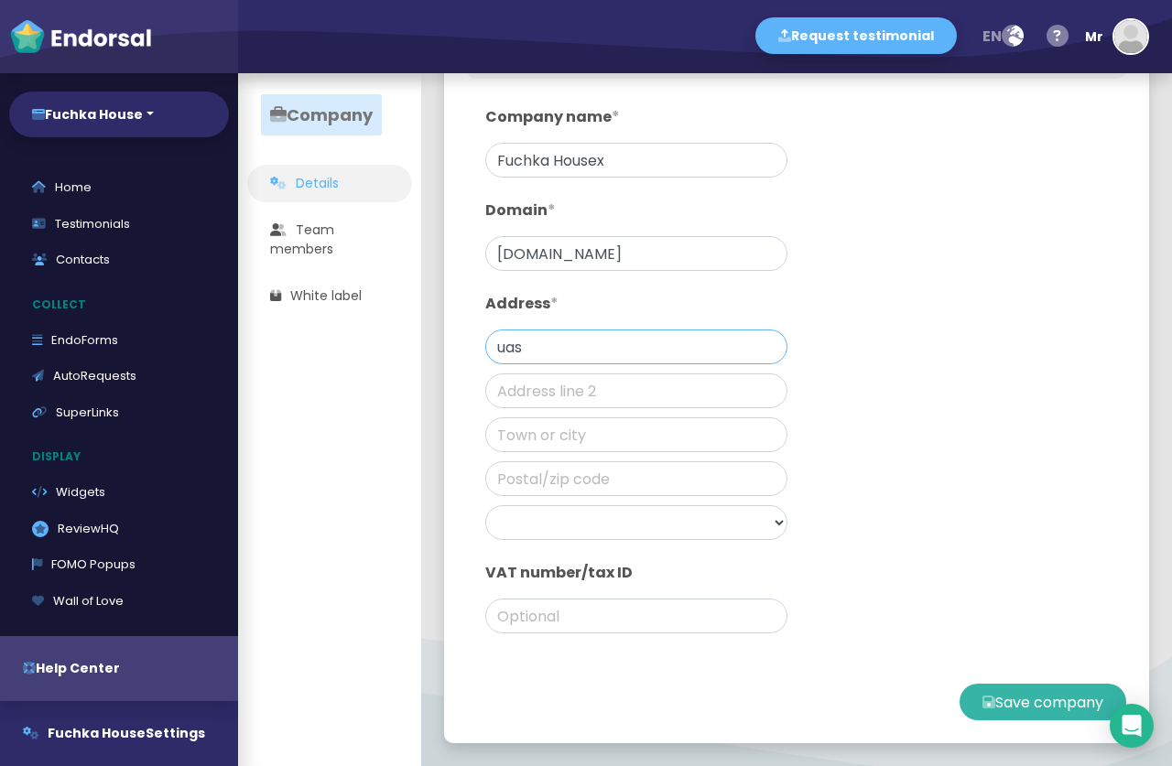
type input "uas"
click at [1023, 688] on button "Save company" at bounding box center [1043, 702] width 167 height 37
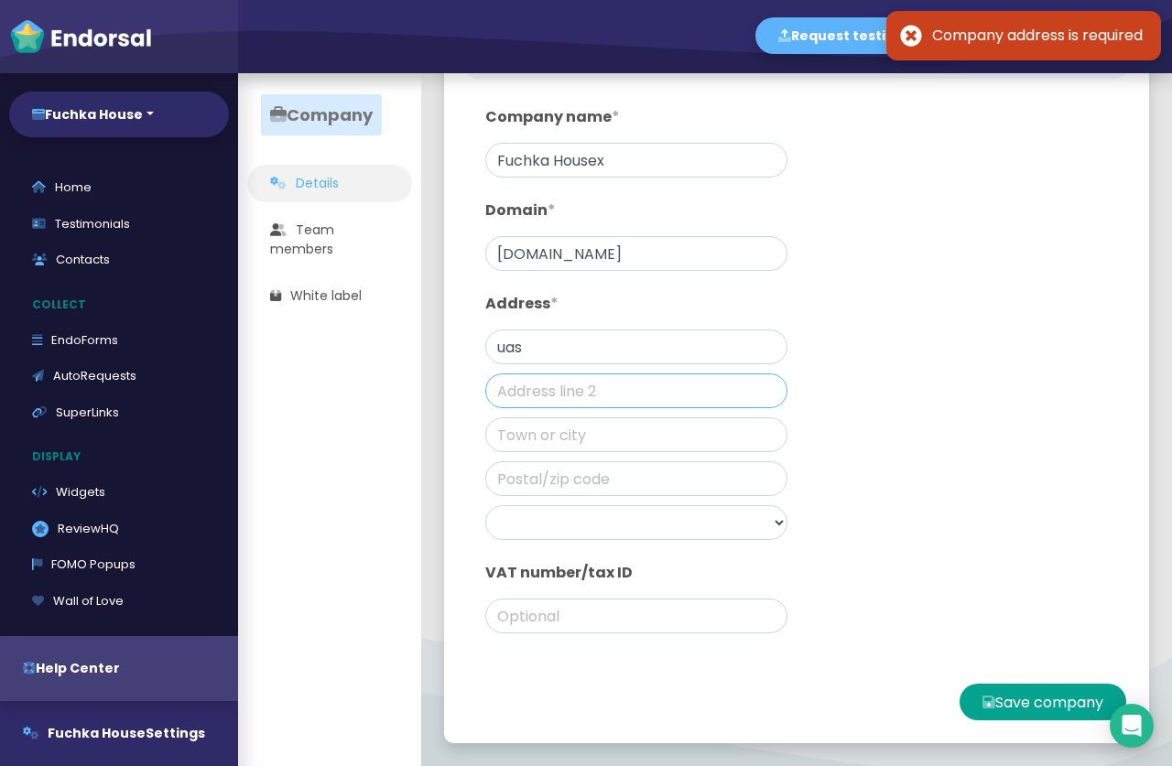
click at [607, 389] on input "text" at bounding box center [636, 391] width 302 height 35
type input "sdfsdf"
click at [590, 441] on input "text" at bounding box center [636, 435] width 302 height 35
type input "sdfsdf"
click at [587, 473] on input "text" at bounding box center [636, 478] width 302 height 35
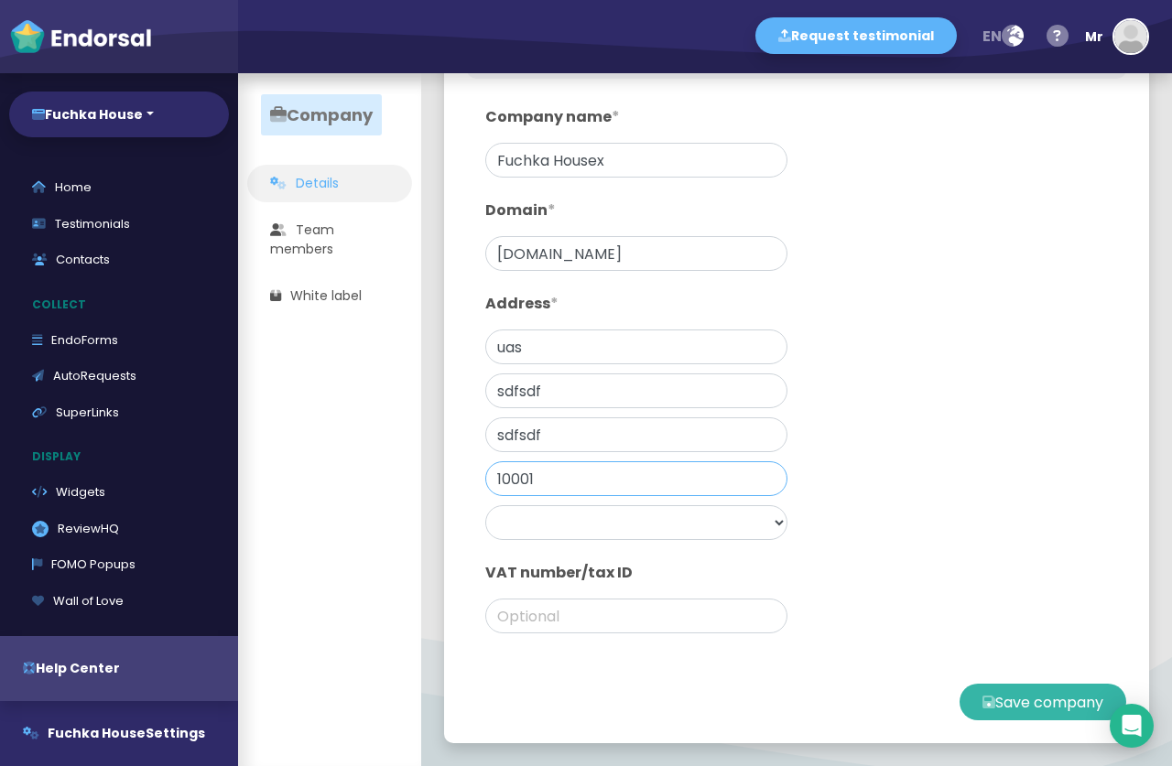
type input "10001"
click at [1029, 710] on button "Save company" at bounding box center [1043, 702] width 167 height 37
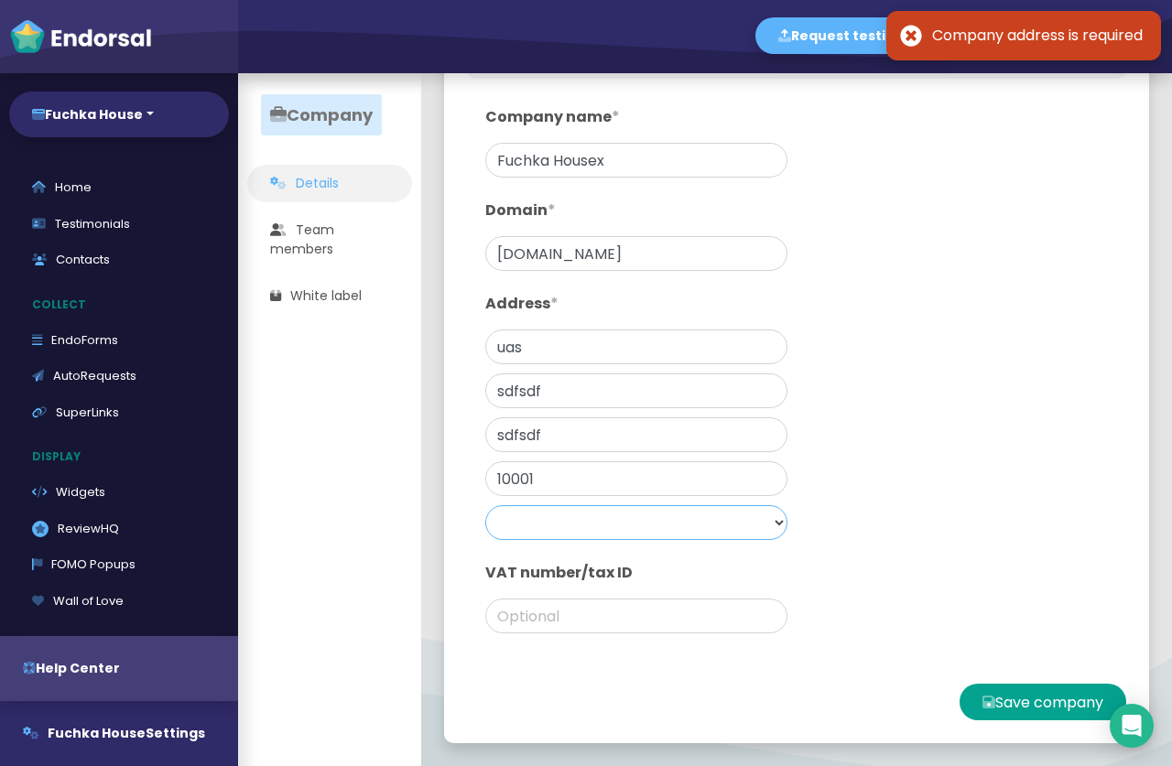
click at [485, 505] on select "Afghanistan Albania Algeria Andorra Angola Anguilla Antigua & Barbuda Argentina…" at bounding box center [636, 522] width 302 height 35
select select "[GEOGRAPHIC_DATA]"
click option "[GEOGRAPHIC_DATA]" at bounding box center [0, 0] width 0 height 0
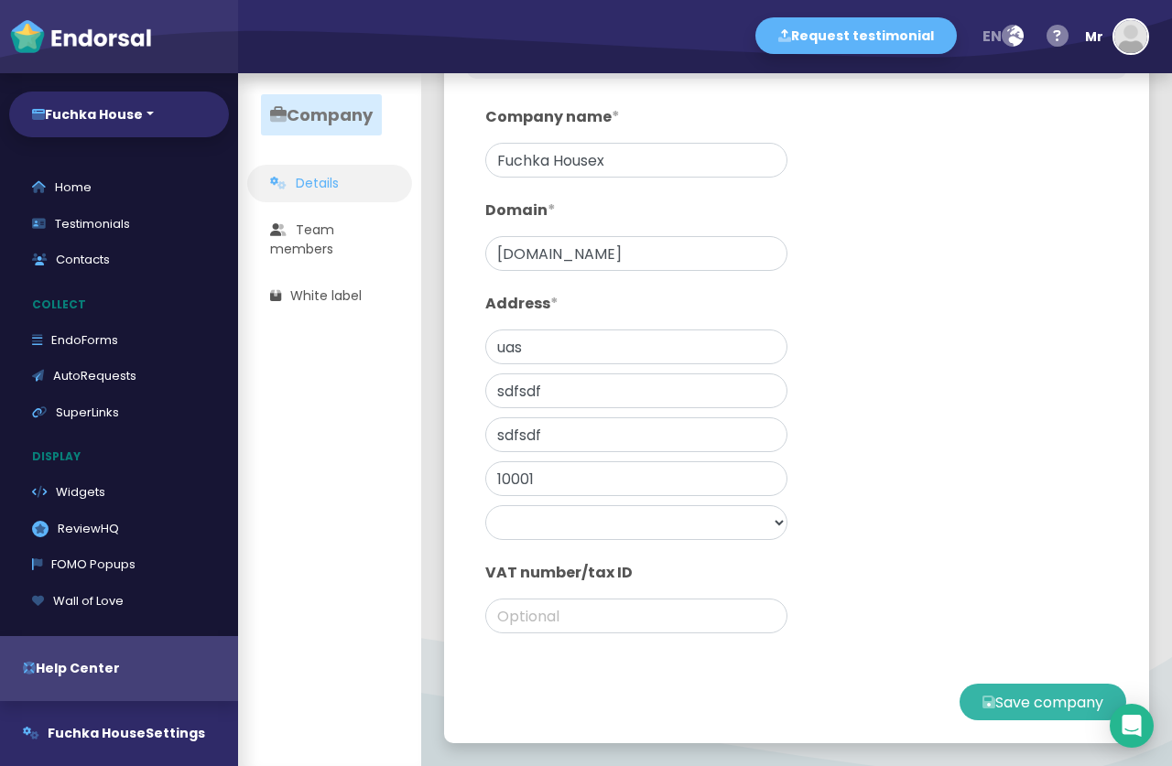
click at [994, 702] on button "Save company" at bounding box center [1043, 702] width 167 height 37
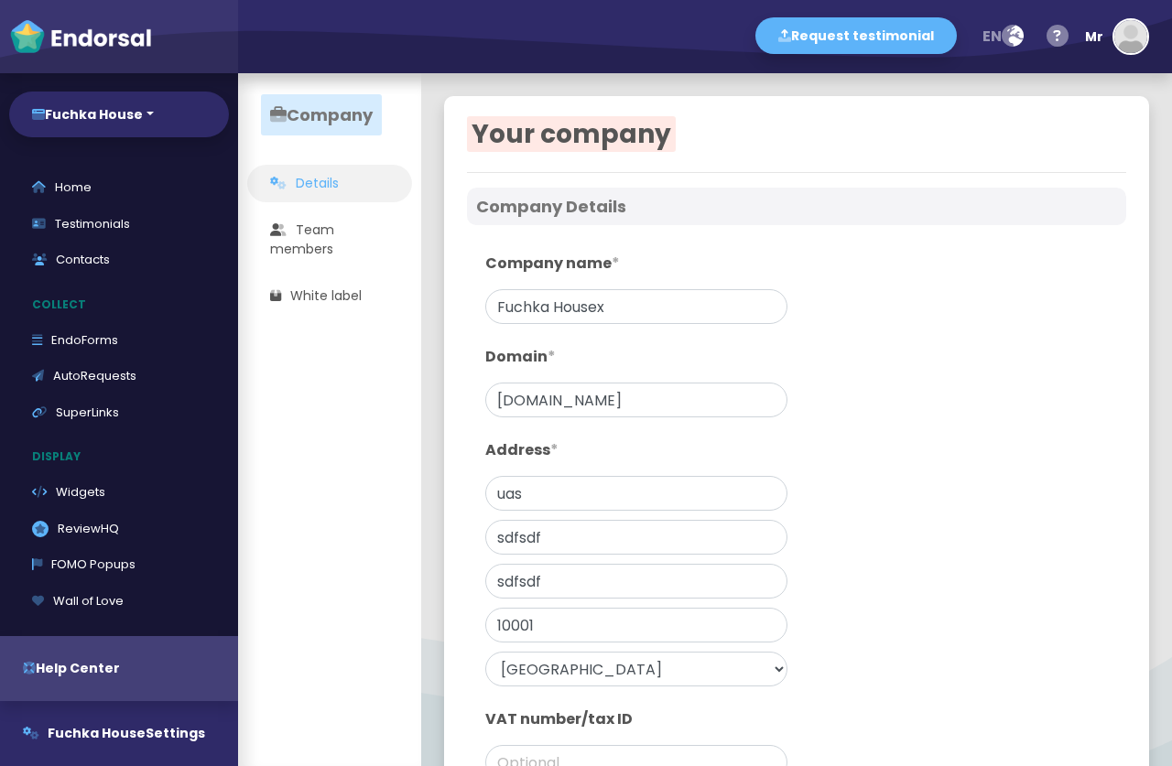
select select "[GEOGRAPHIC_DATA]"
click at [421, 536] on div "Your company Company Details Company name * Fuchka Housex Domain * fuckahouse.c…" at bounding box center [796, 493] width 751 height 840
select select "[GEOGRAPHIC_DATA]"
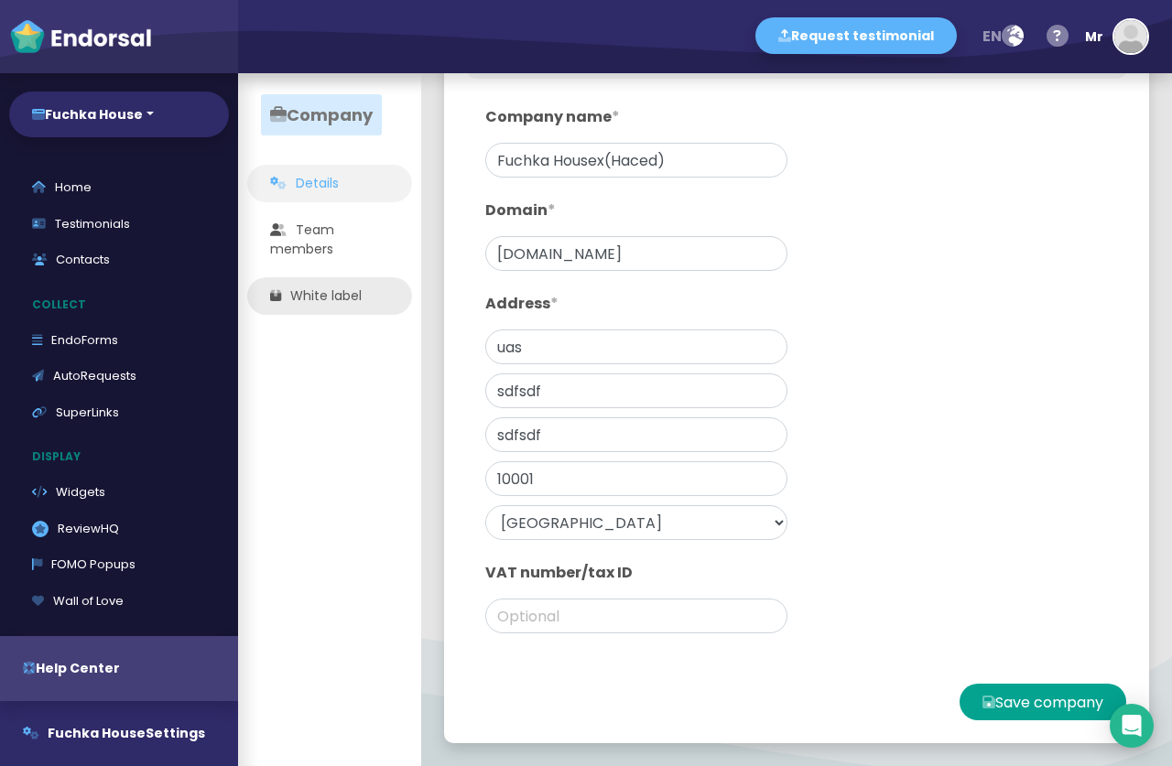
click at [314, 285] on link "White label" at bounding box center [329, 296] width 165 height 38
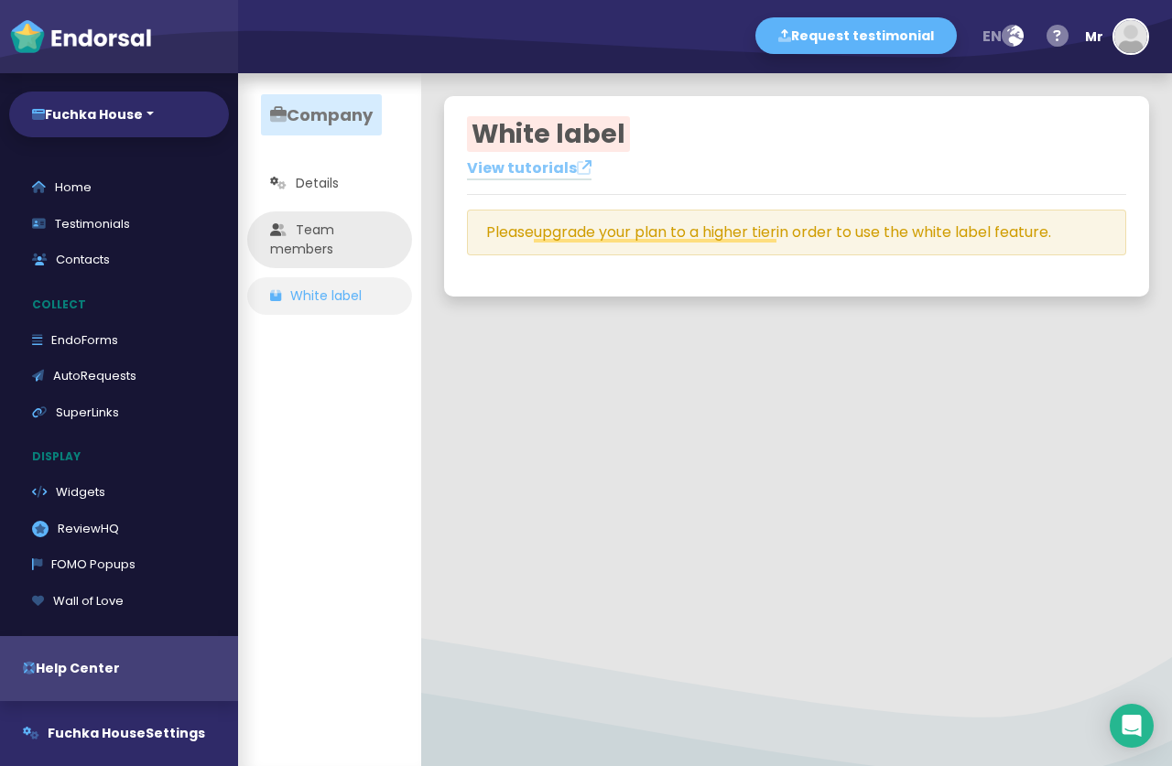
click at [328, 238] on link "Team members" at bounding box center [329, 240] width 165 height 57
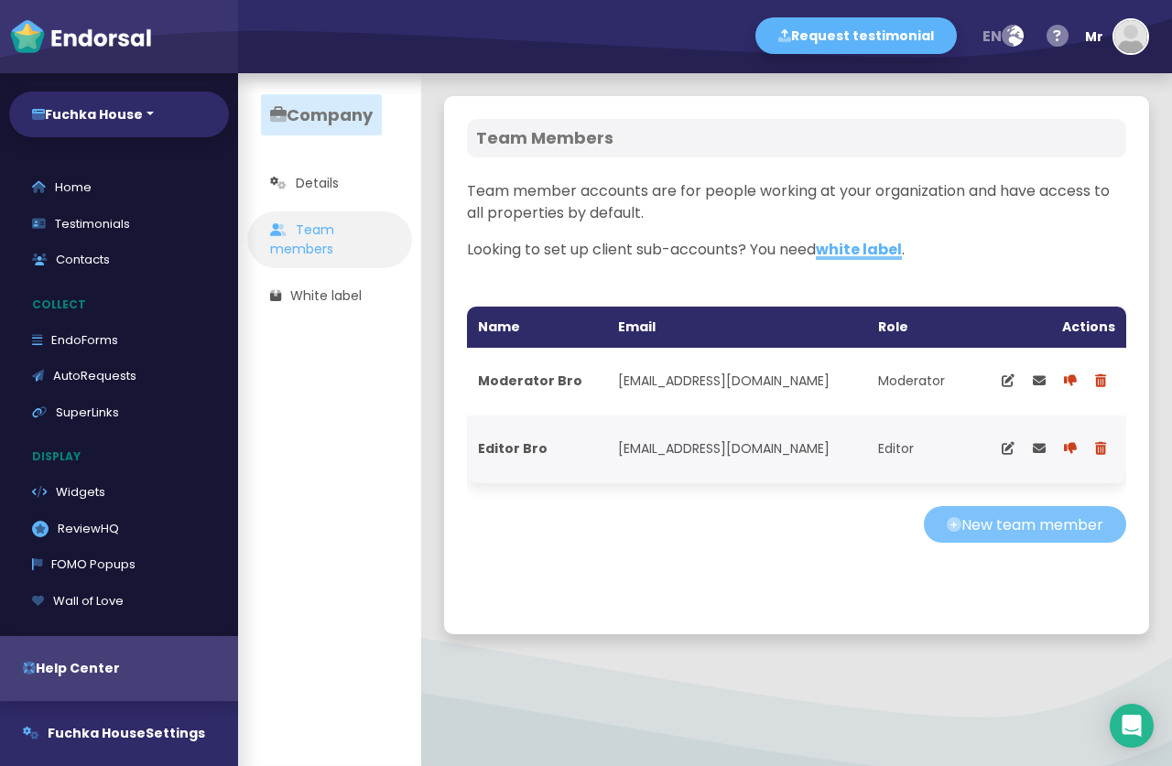
click at [997, 521] on button "New team member" at bounding box center [1025, 524] width 202 height 37
select select "editor"
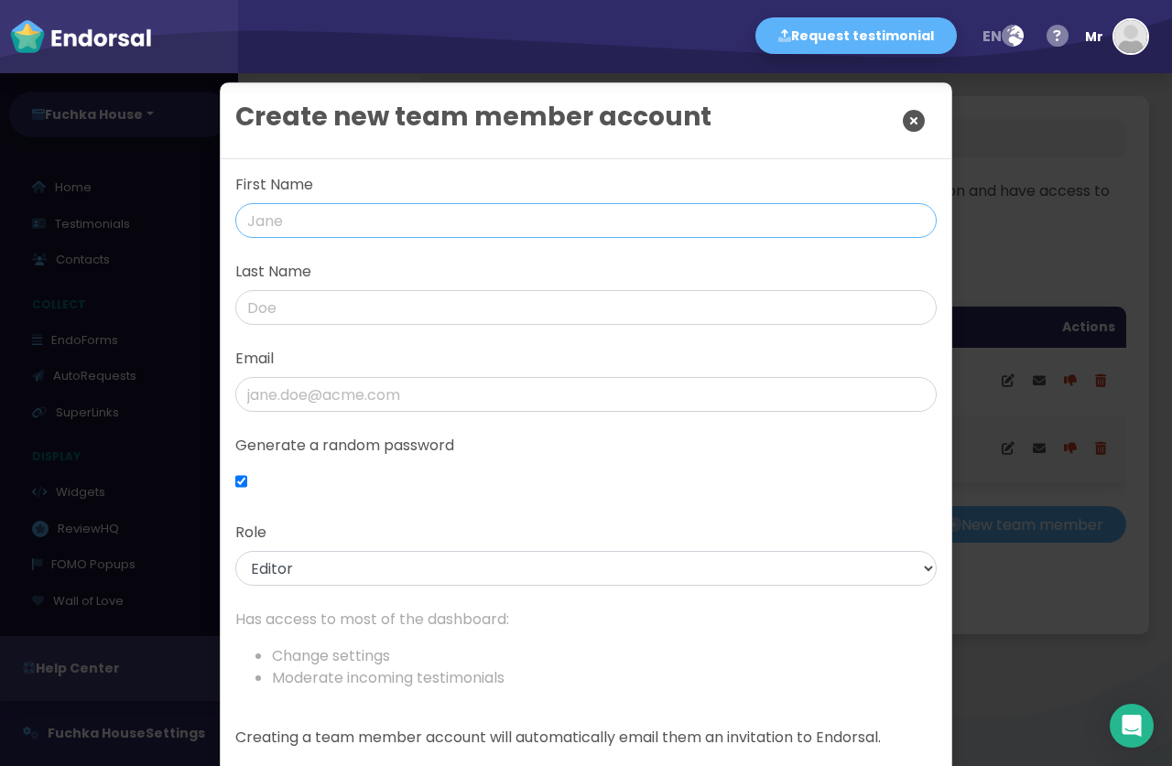
click at [360, 217] on input "text" at bounding box center [585, 220] width 701 height 35
type input "janei"
type input "dolex"
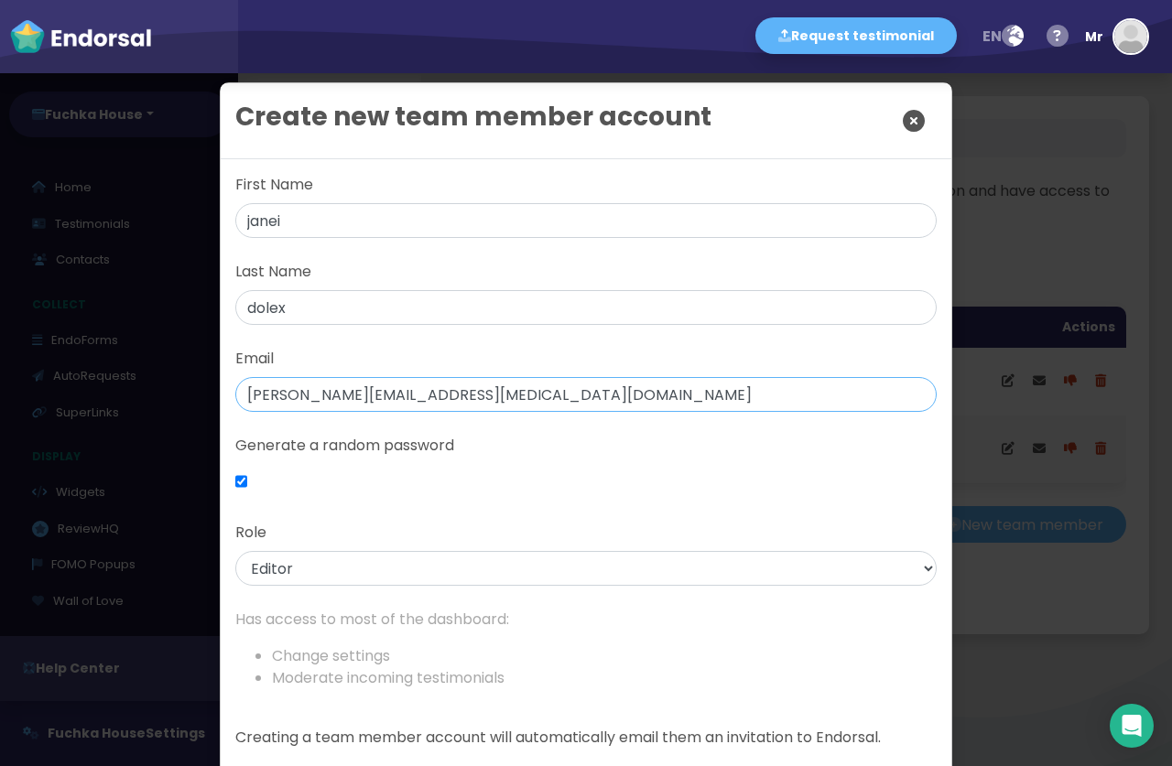
type input "[PERSON_NAME][EMAIL_ADDRESS][MEDICAL_DATA][DOMAIN_NAME]"
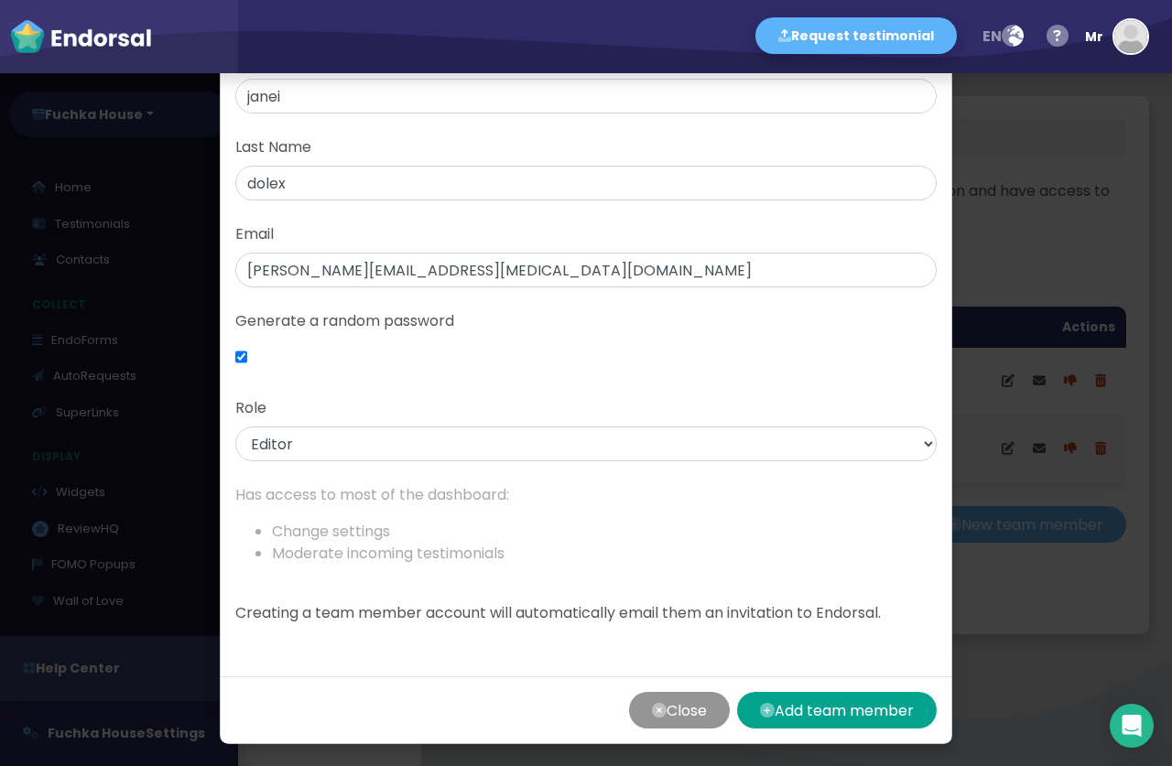
scroll to position [129, 0]
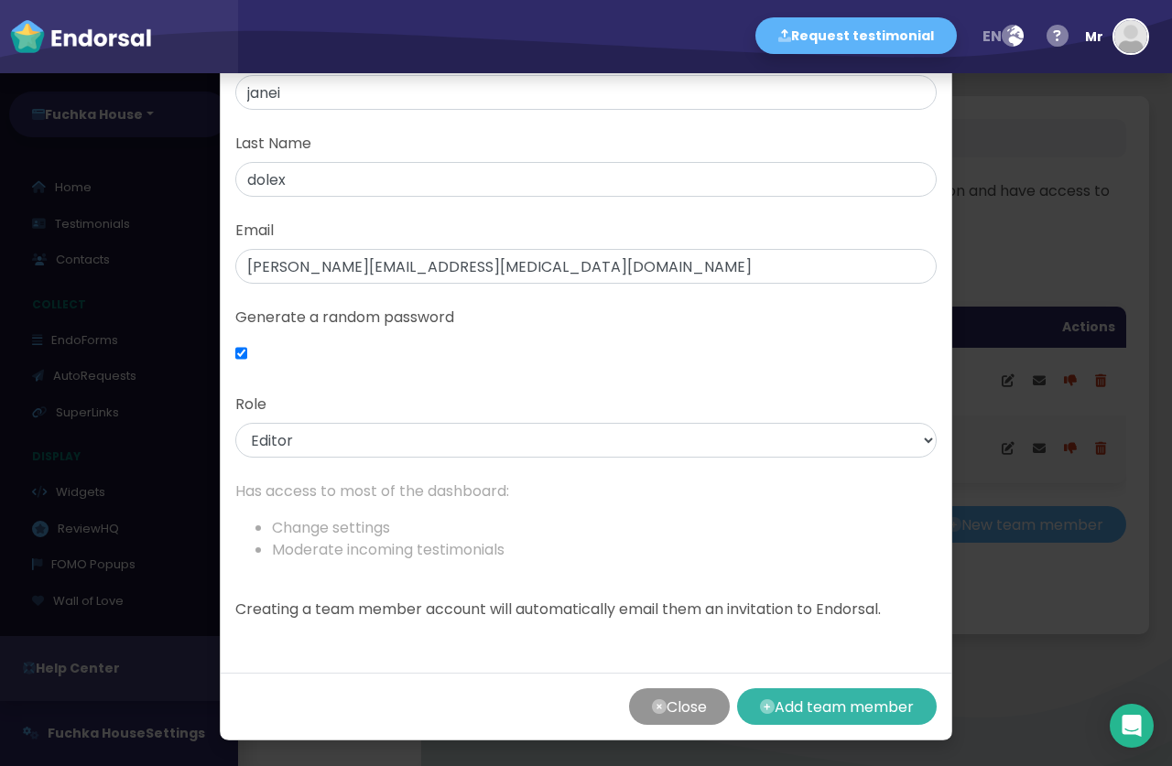
click at [855, 707] on button "Add team member" at bounding box center [837, 707] width 200 height 37
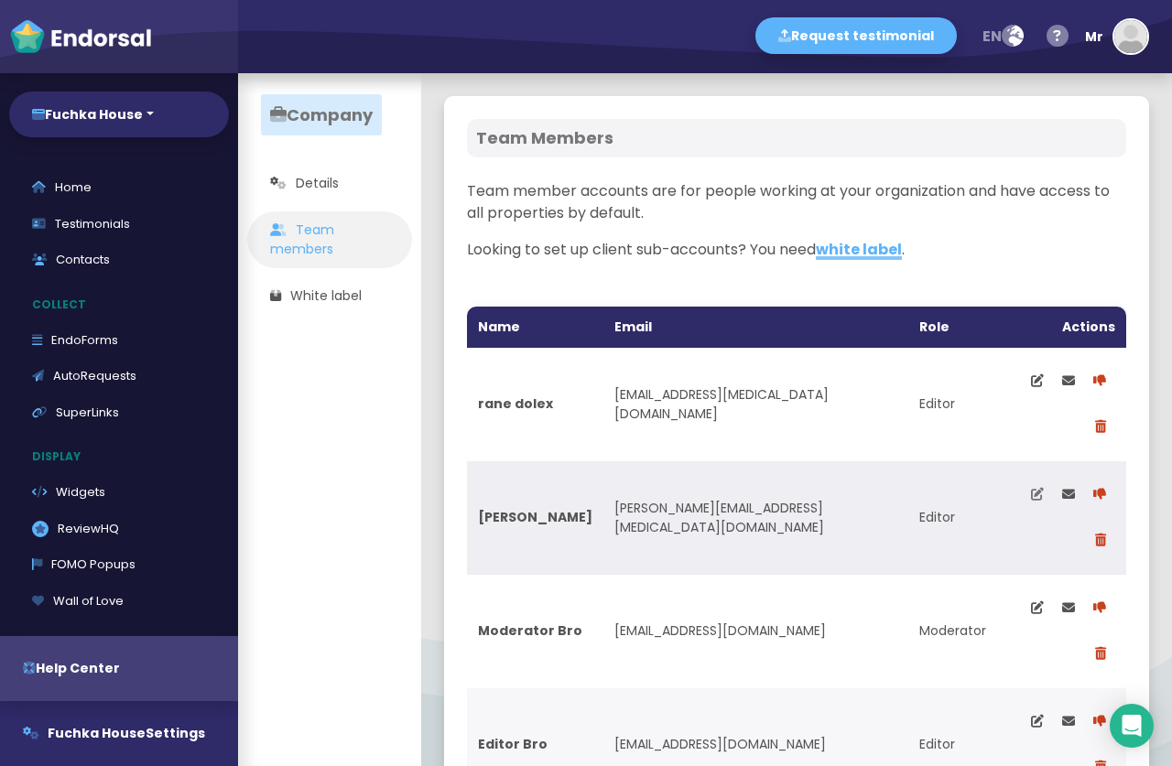
click at [1031, 488] on icon at bounding box center [1037, 494] width 13 height 13
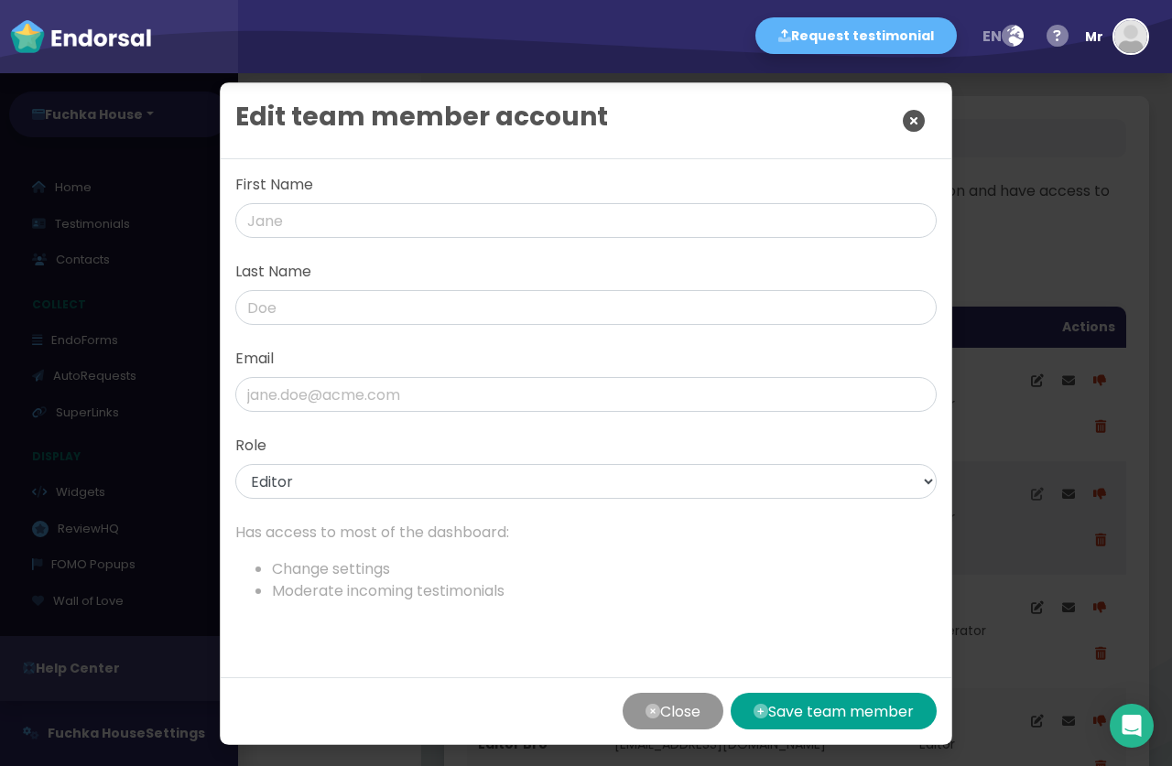
type input "janei"
type input "dolex"
type input "[PERSON_NAME][EMAIL_ADDRESS][MEDICAL_DATA][DOMAIN_NAME]"
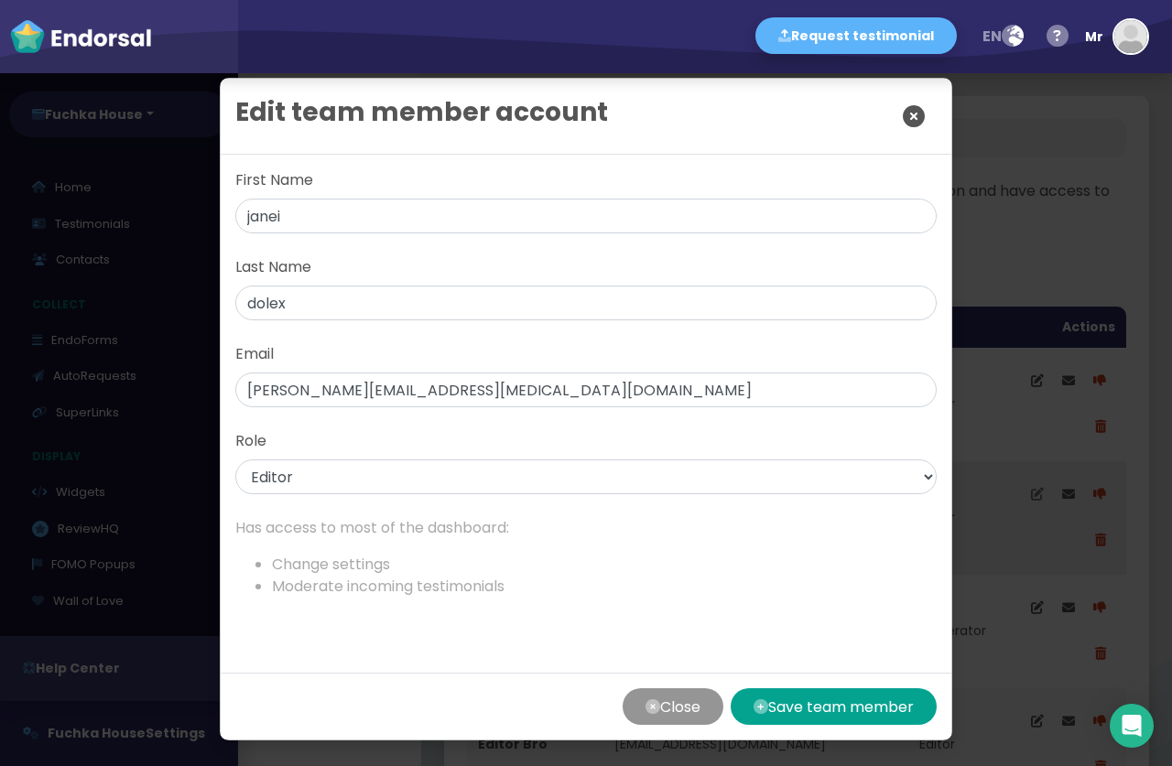
select select "editor"
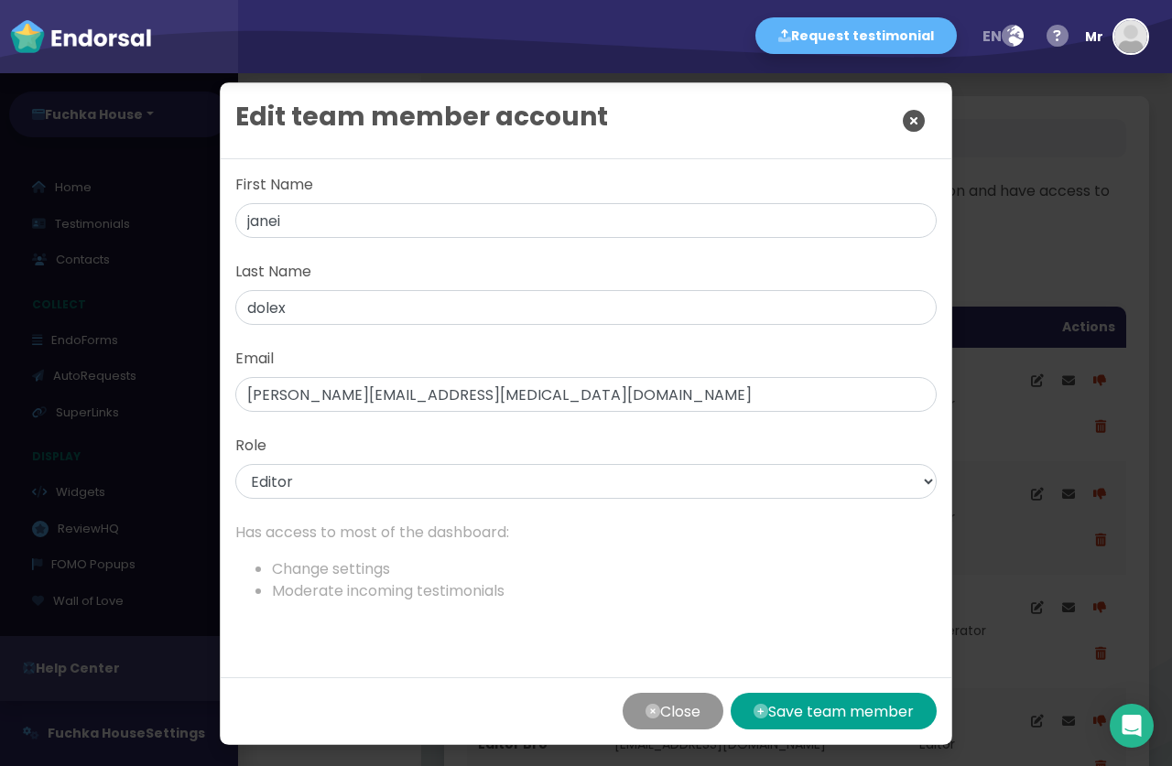
scroll to position [5, 0]
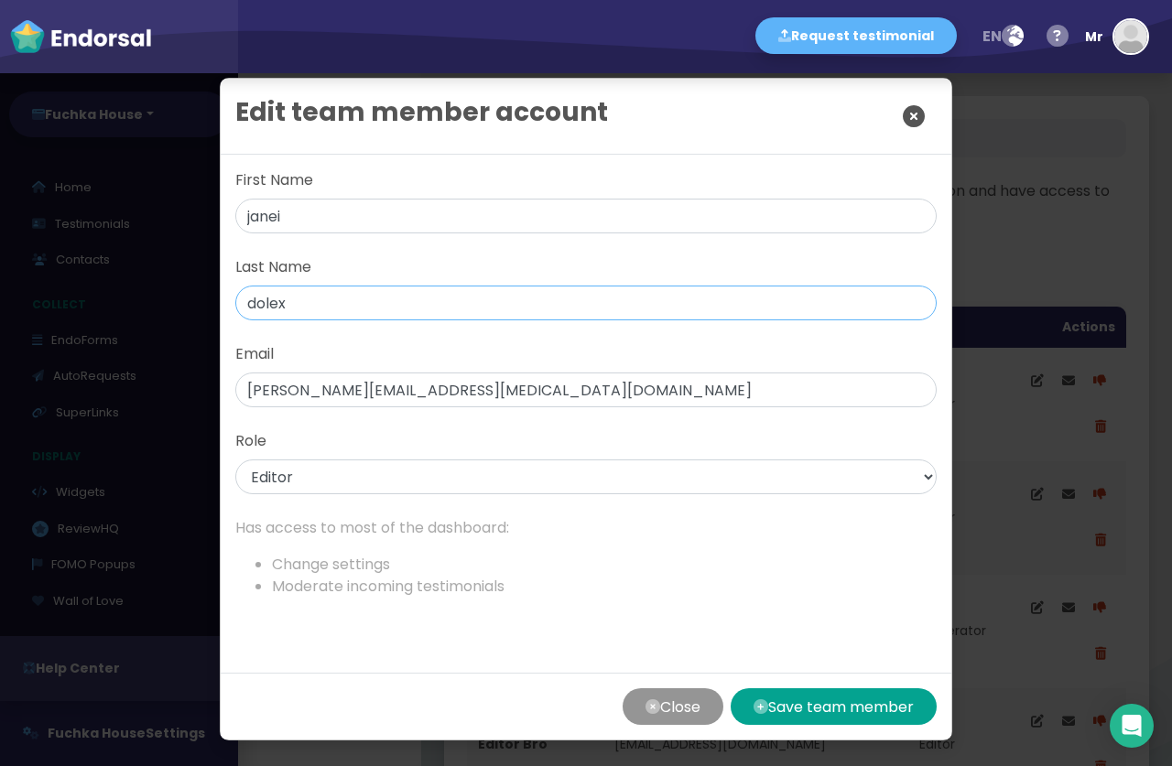
click at [410, 299] on input "dolex" at bounding box center [585, 303] width 701 height 35
type input "dolexx"
click at [779, 693] on button "Save team member" at bounding box center [834, 707] width 206 height 37
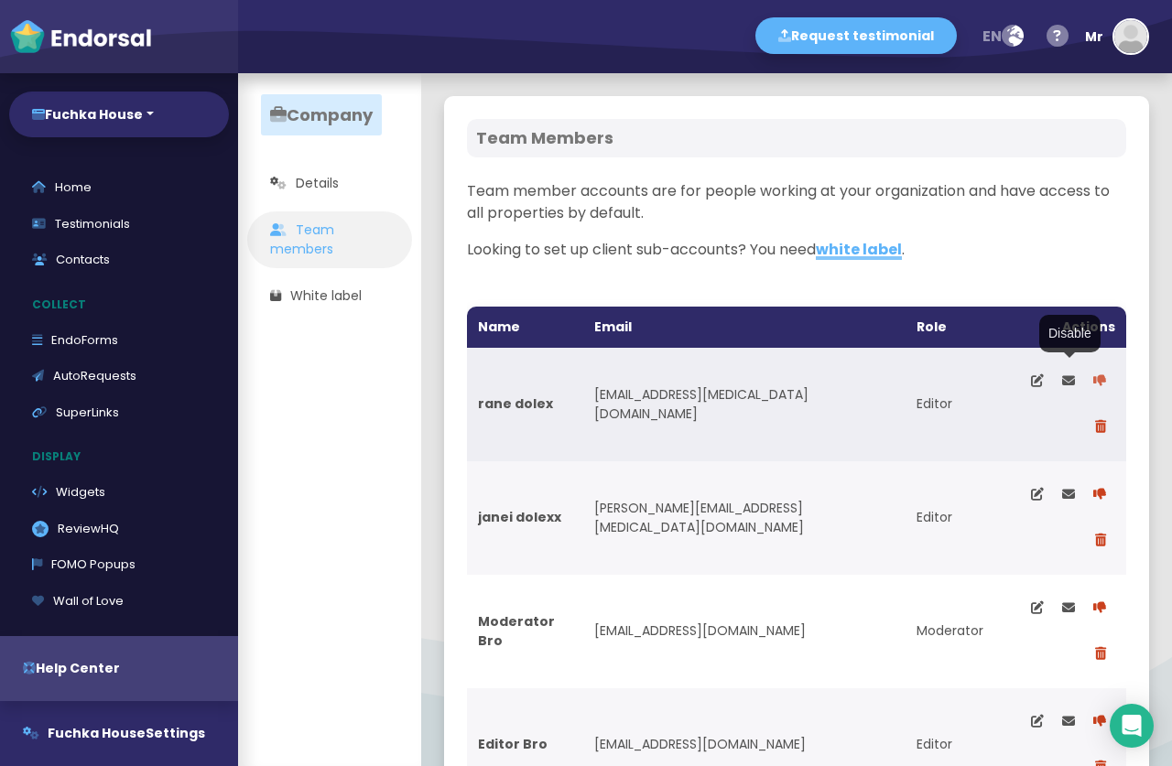
click at [1084, 386] on button at bounding box center [1099, 382] width 31 height 46
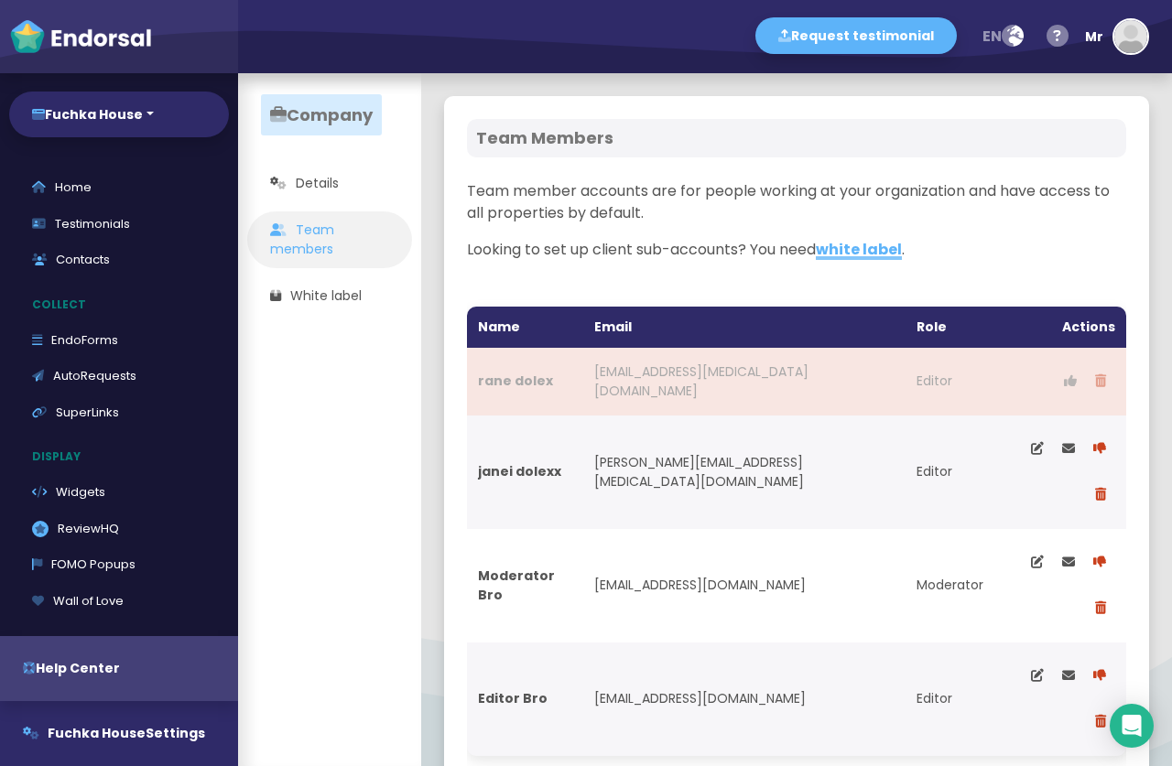
click at [1067, 385] on icon at bounding box center [1070, 381] width 13 height 13
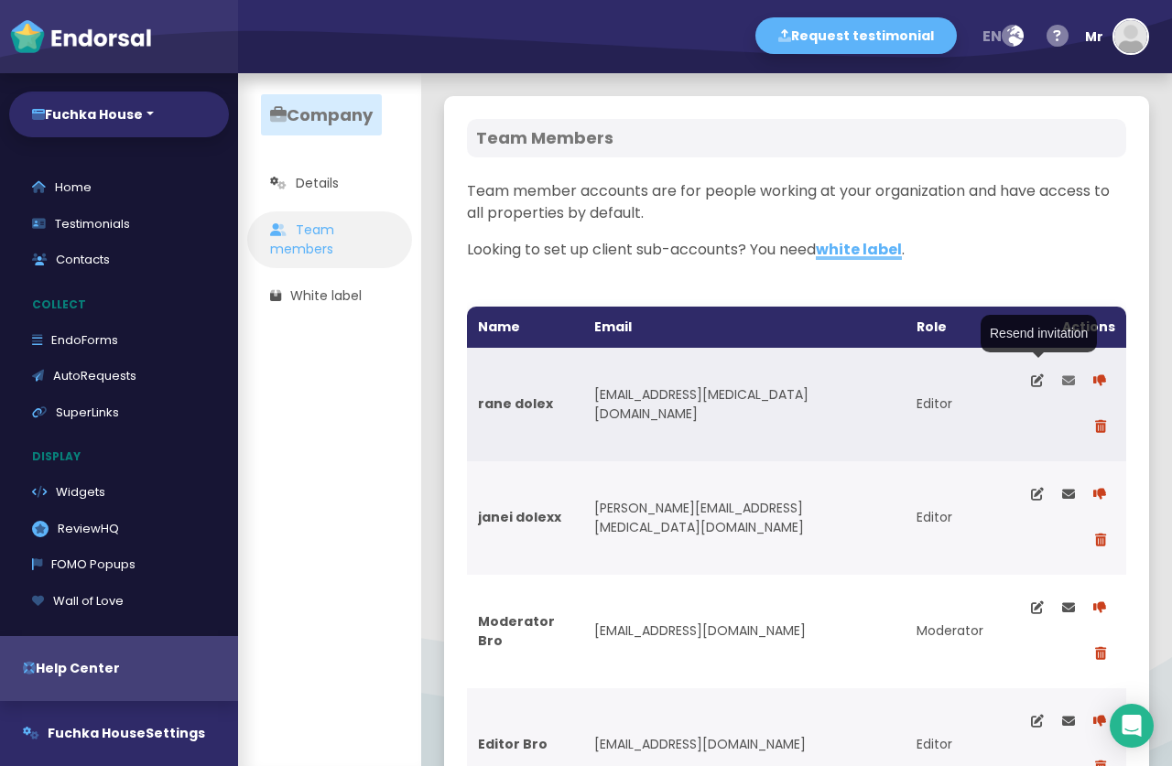
click at [1062, 377] on icon at bounding box center [1068, 381] width 13 height 13
click at [1062, 381] on icon at bounding box center [1068, 381] width 13 height 13
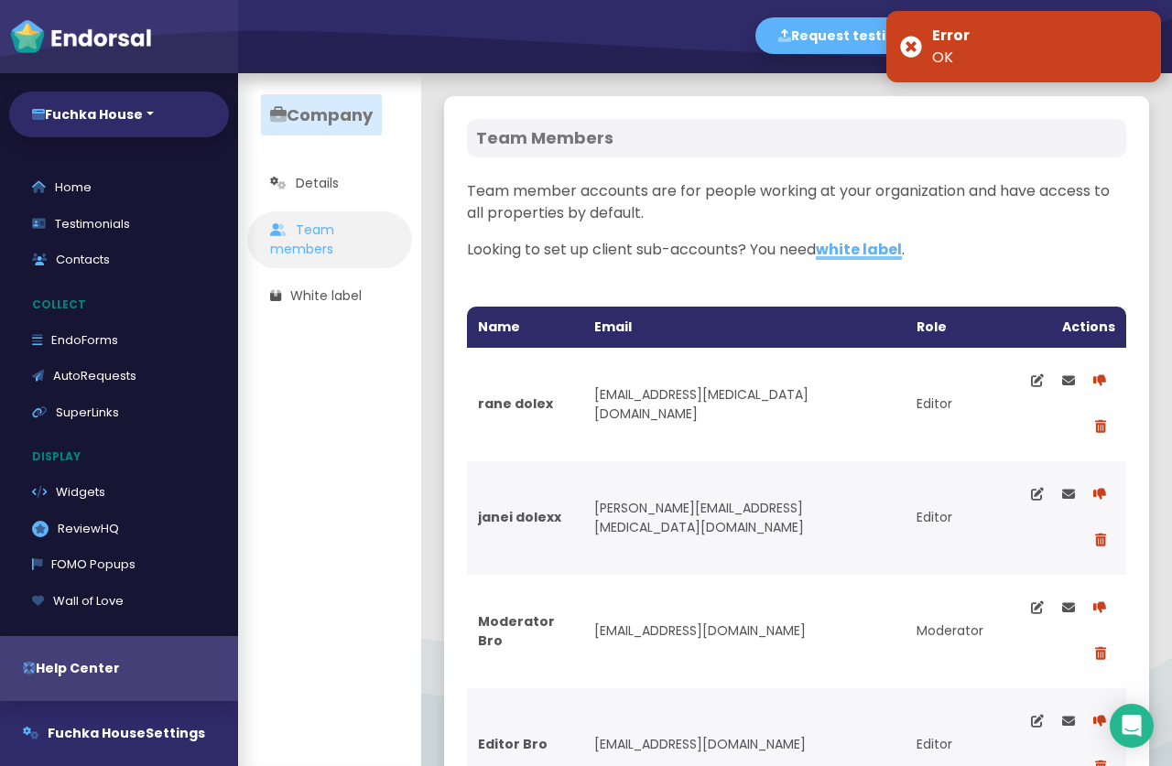
click at [917, 49] on div "Error OK" at bounding box center [1023, 46] width 275 height 71
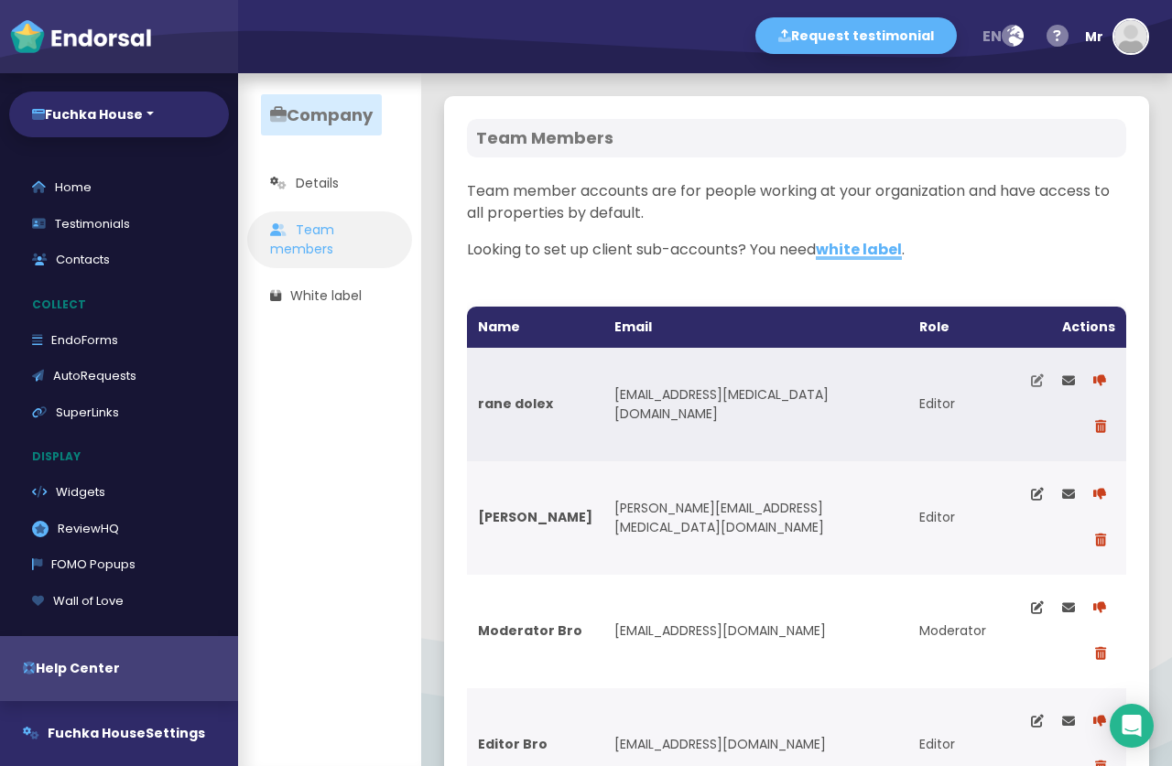
click at [1031, 380] on icon at bounding box center [1037, 381] width 13 height 13
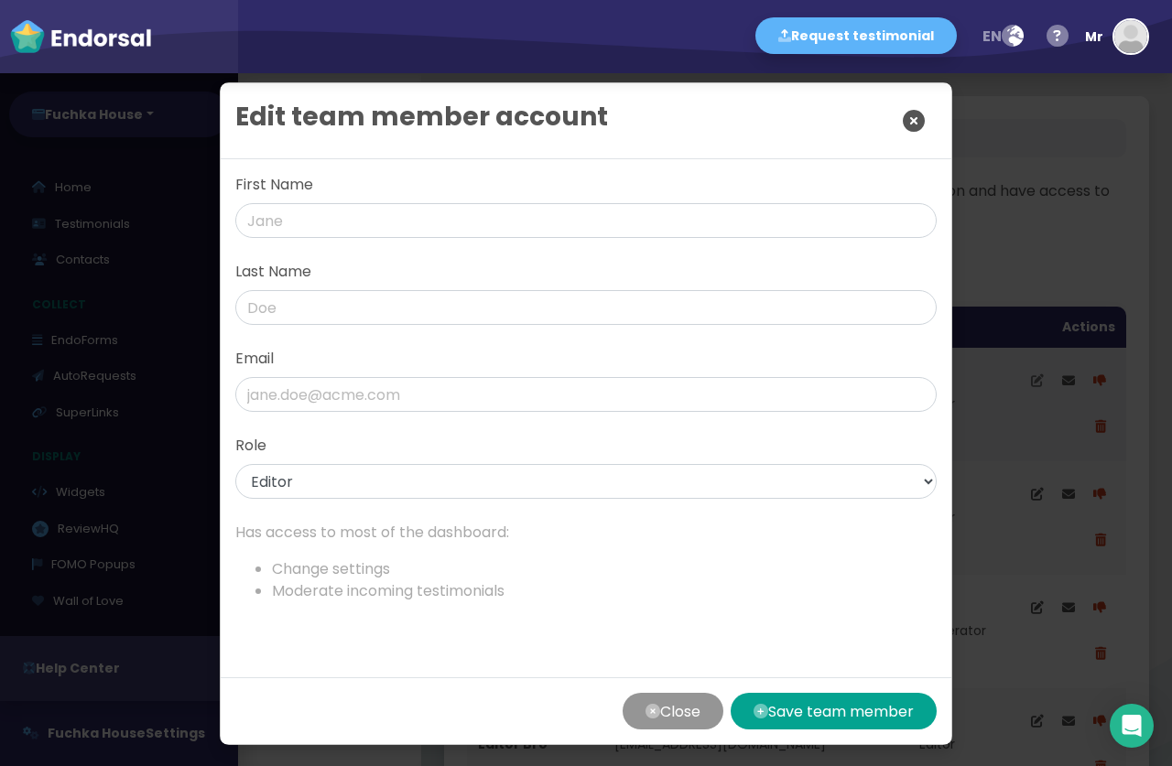
type input "rane"
type input "dolex"
type input "[EMAIL_ADDRESS][MEDICAL_DATA][DOMAIN_NAME]"
select select "editor"
click at [354, 309] on input "dolex" at bounding box center [585, 307] width 701 height 35
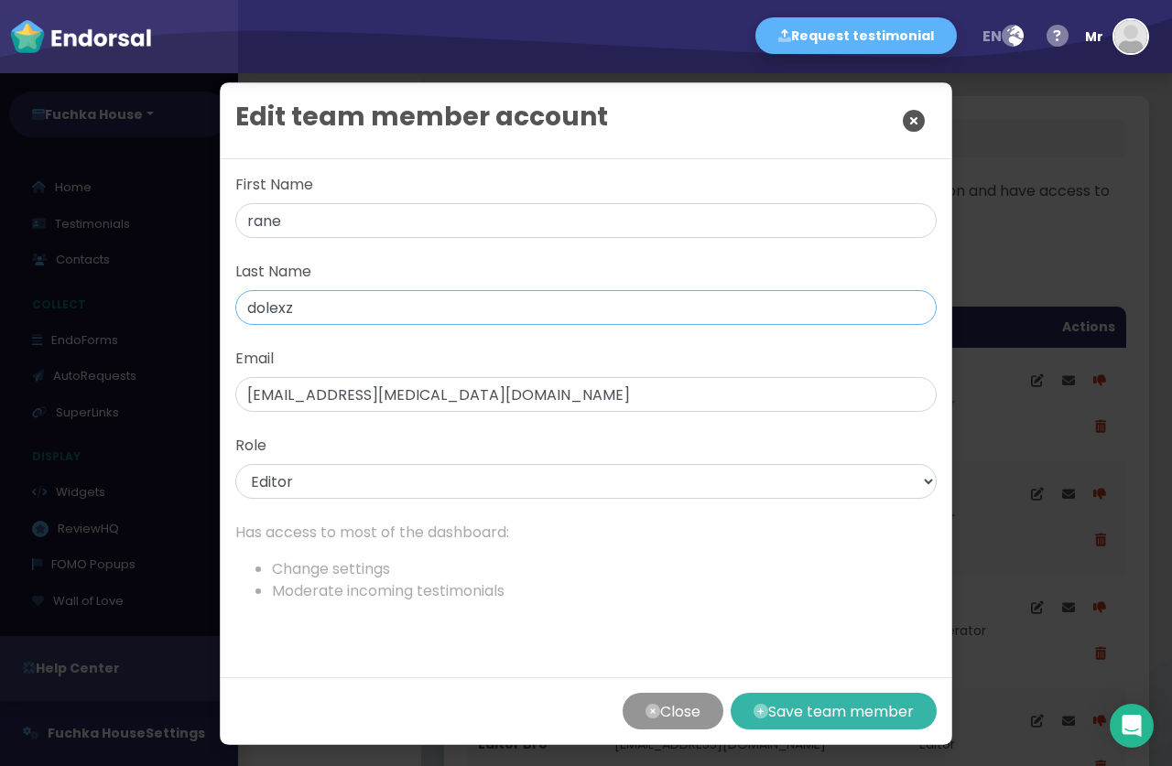
type input "dolexz"
click at [801, 712] on button "Save team member" at bounding box center [834, 711] width 206 height 37
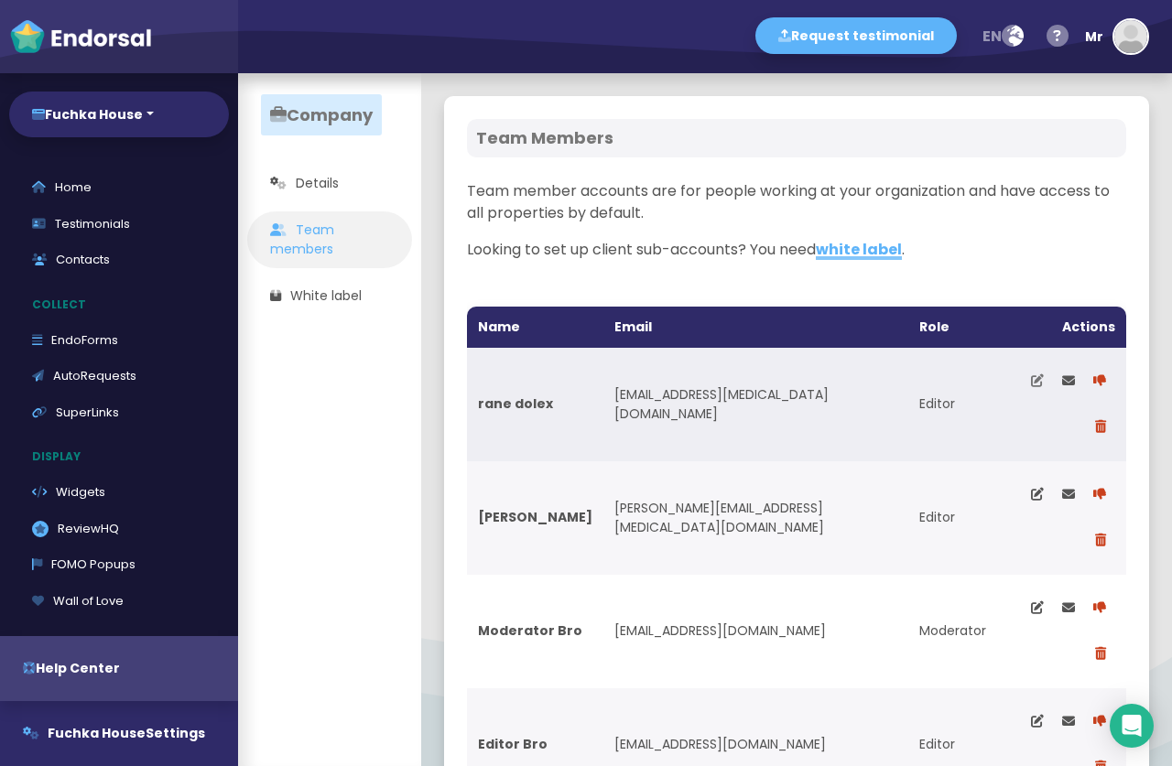
click at [1031, 384] on icon at bounding box center [1037, 381] width 13 height 13
type input "rane"
type input "dolex"
type input "[EMAIL_ADDRESS][MEDICAL_DATA][DOMAIN_NAME]"
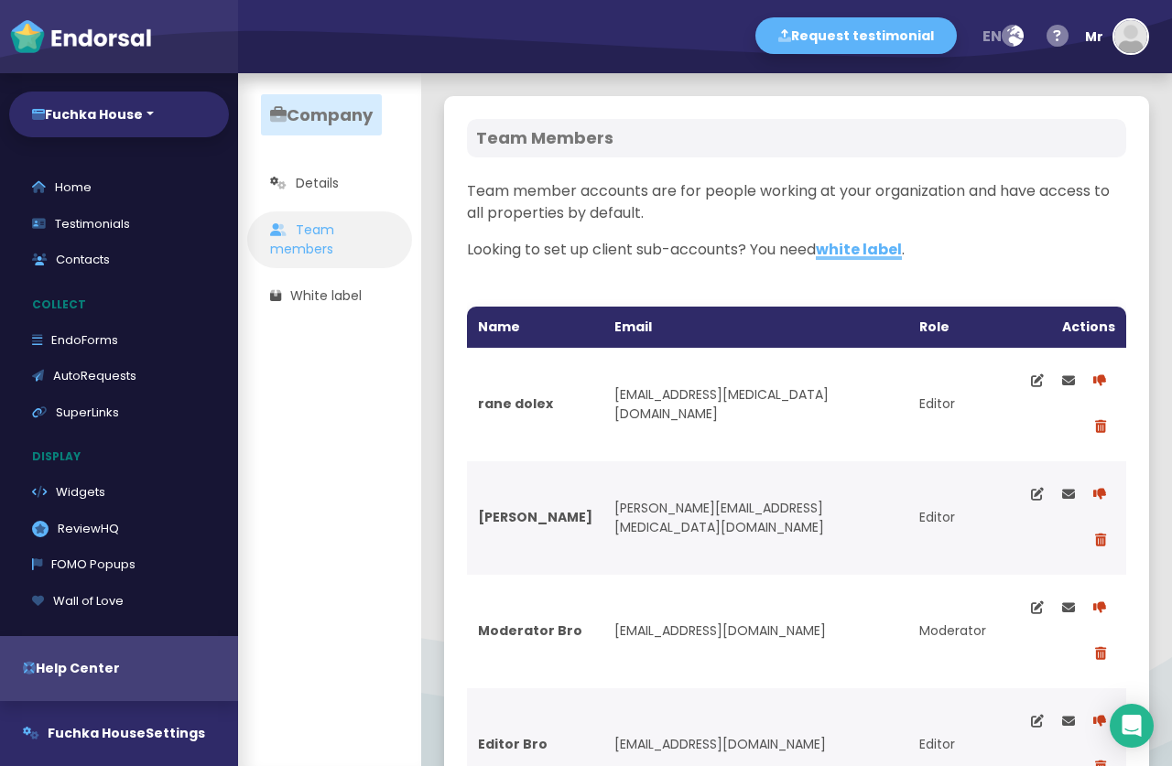
select select "editor"
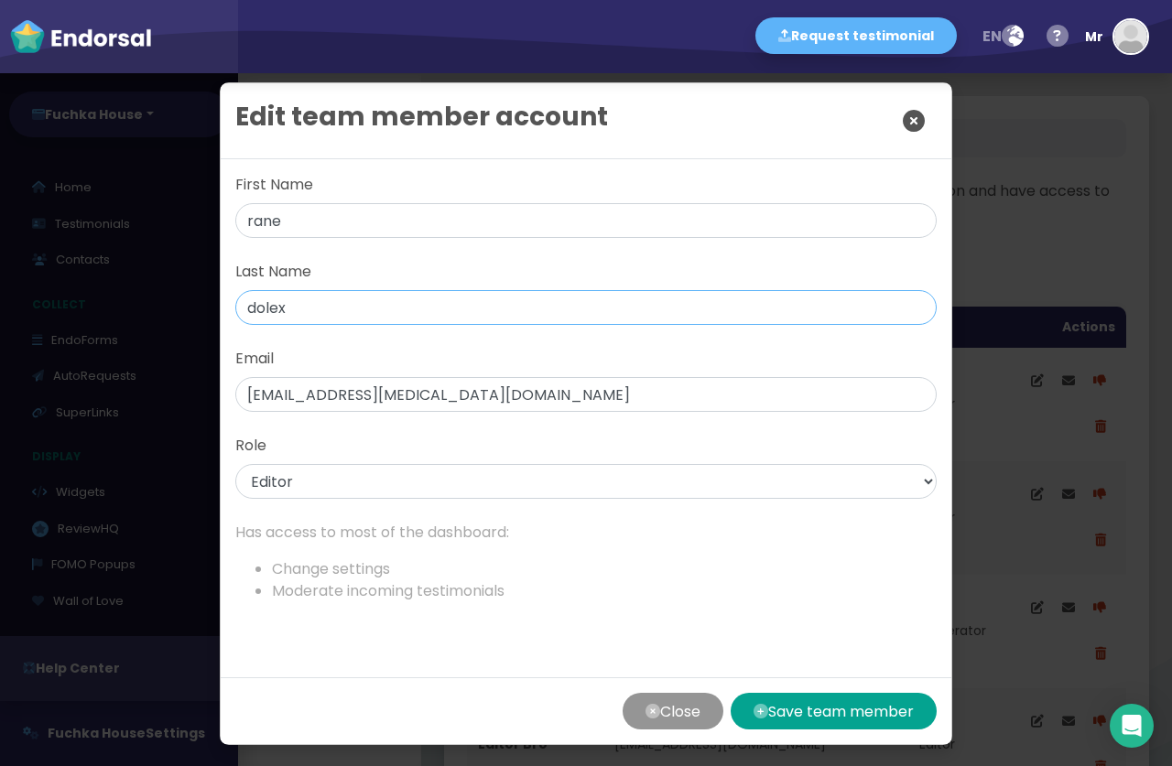
click at [316, 290] on input "dolex" at bounding box center [585, 307] width 701 height 35
click at [314, 311] on input "dolex" at bounding box center [585, 307] width 701 height 35
type input "dolexx"
click at [867, 718] on button "Save team member" at bounding box center [834, 711] width 206 height 37
